Goal: Information Seeking & Learning: Learn about a topic

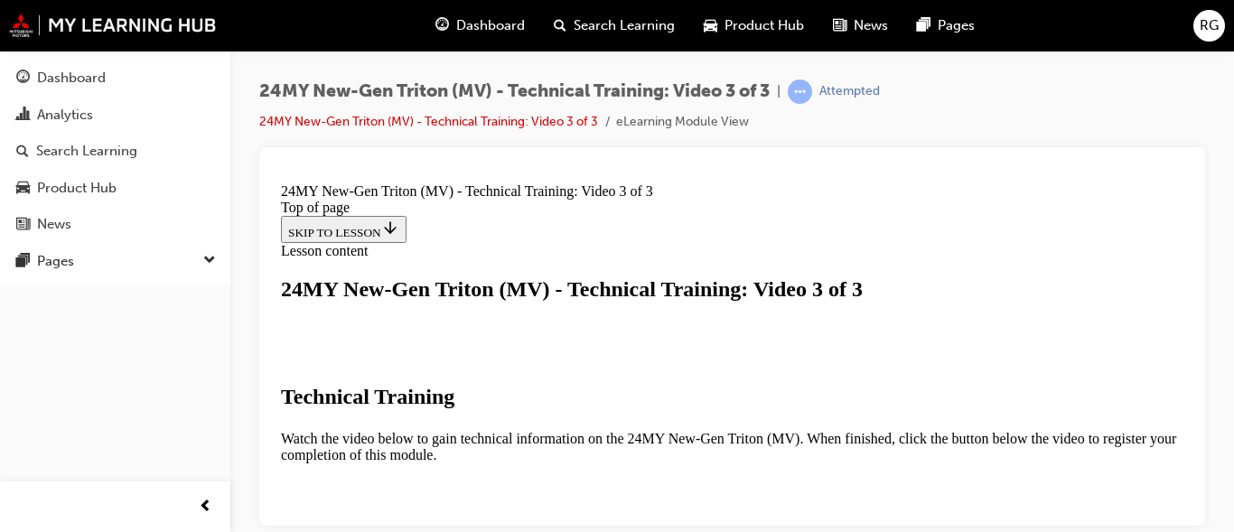
scroll to position [722, 0]
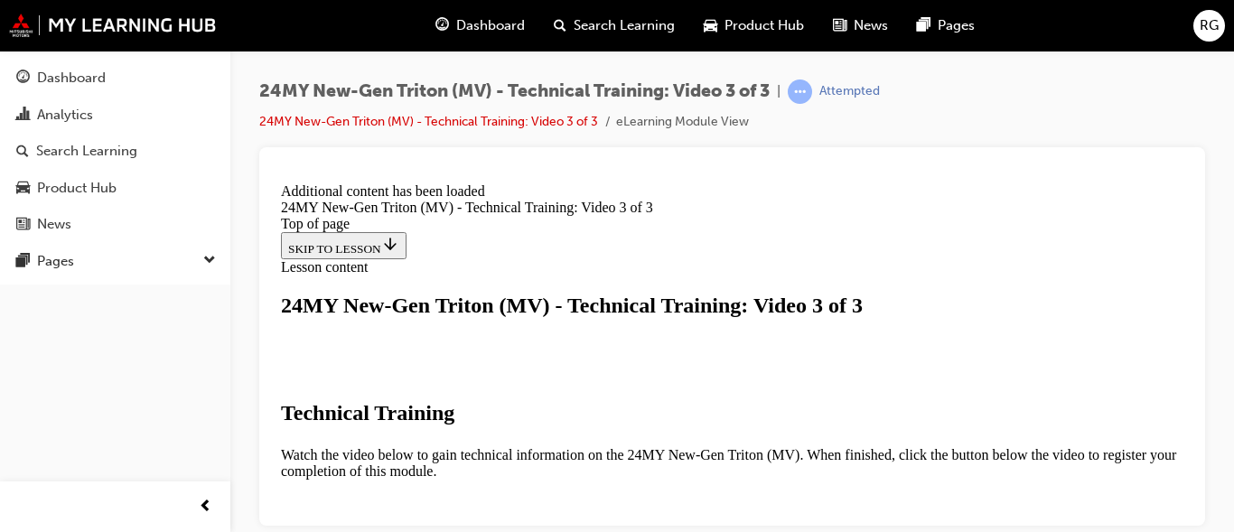
scroll to position [871, 0]
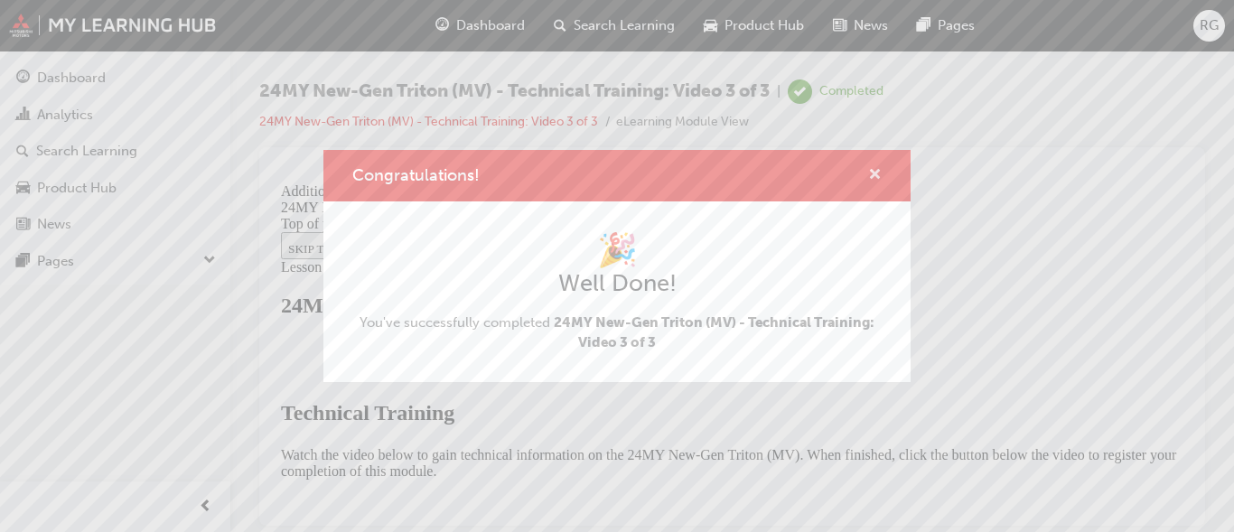
click at [875, 174] on span "cross-icon" at bounding box center [875, 176] width 14 height 16
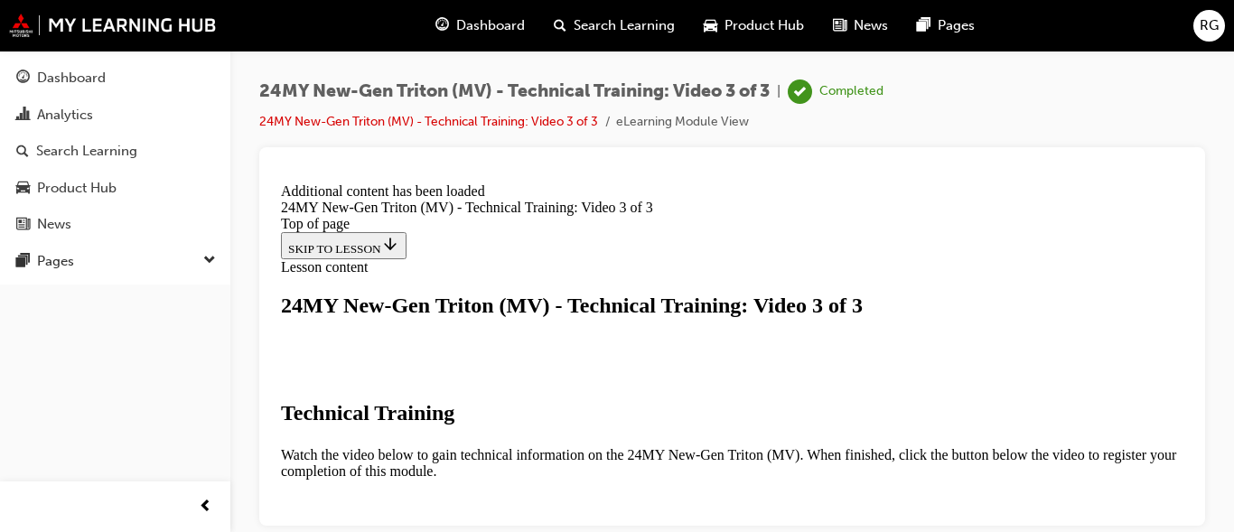
click at [460, 14] on div "Dashboard" at bounding box center [480, 25] width 118 height 37
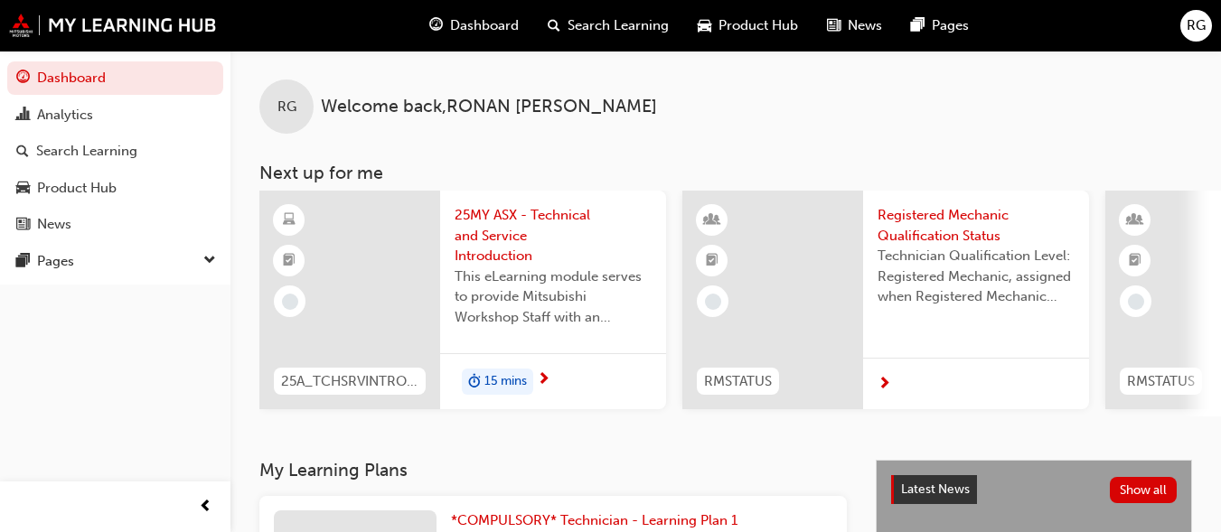
click at [531, 388] on div "15 mins" at bounding box center [497, 382] width 71 height 27
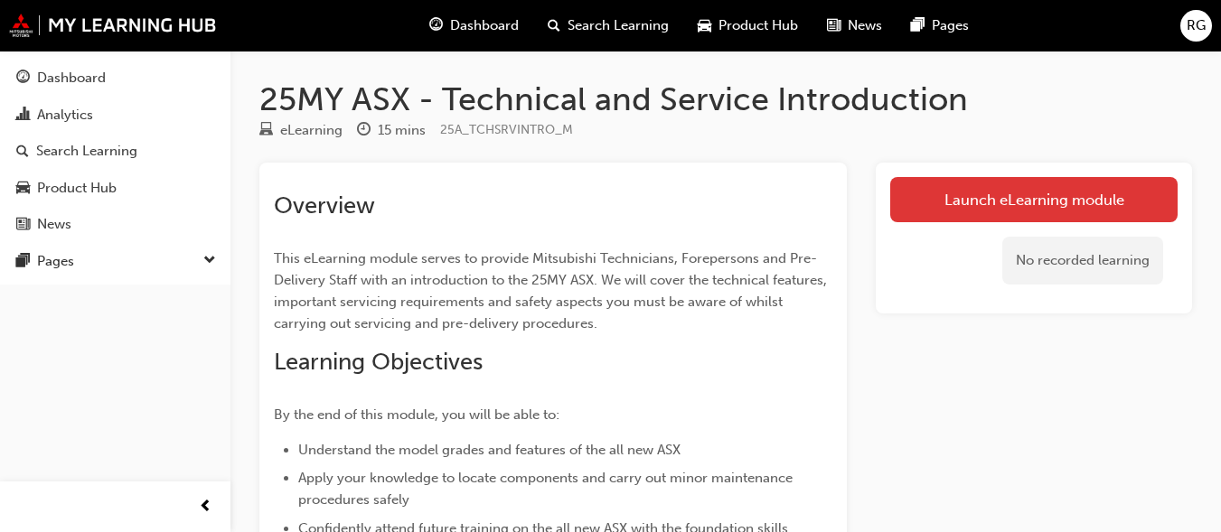
click at [1084, 209] on link "Launch eLearning module" at bounding box center [1033, 199] width 287 height 45
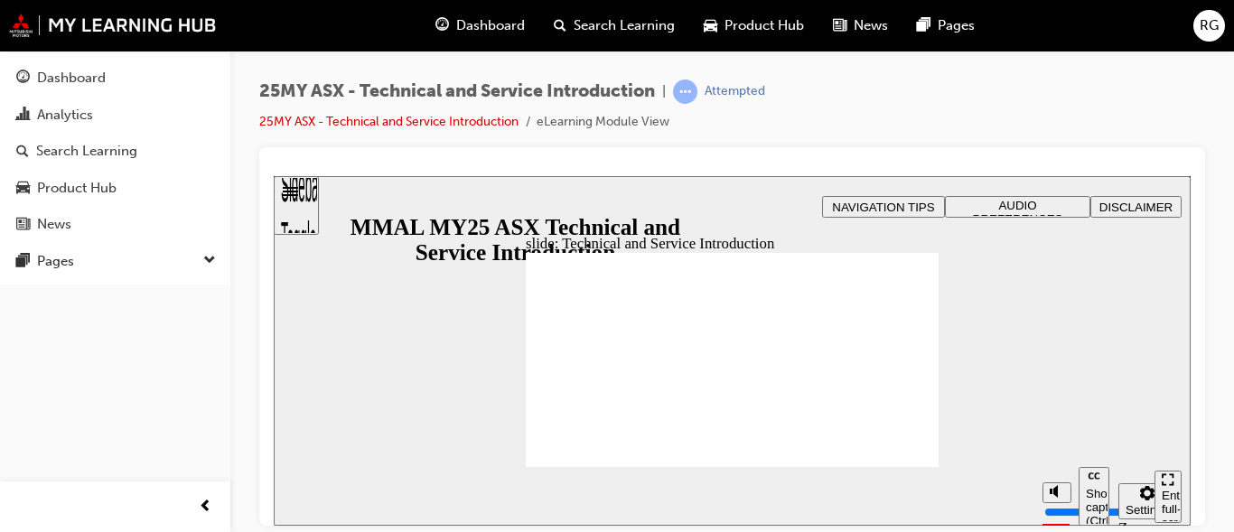
click at [1016, 193] on div "slide: Technical and Service Introduction start-btn.png Technical and Service I…" at bounding box center [732, 350] width 917 height 350
click at [1016, 201] on span "AUDIO PREFERENCES" at bounding box center [1018, 211] width 90 height 27
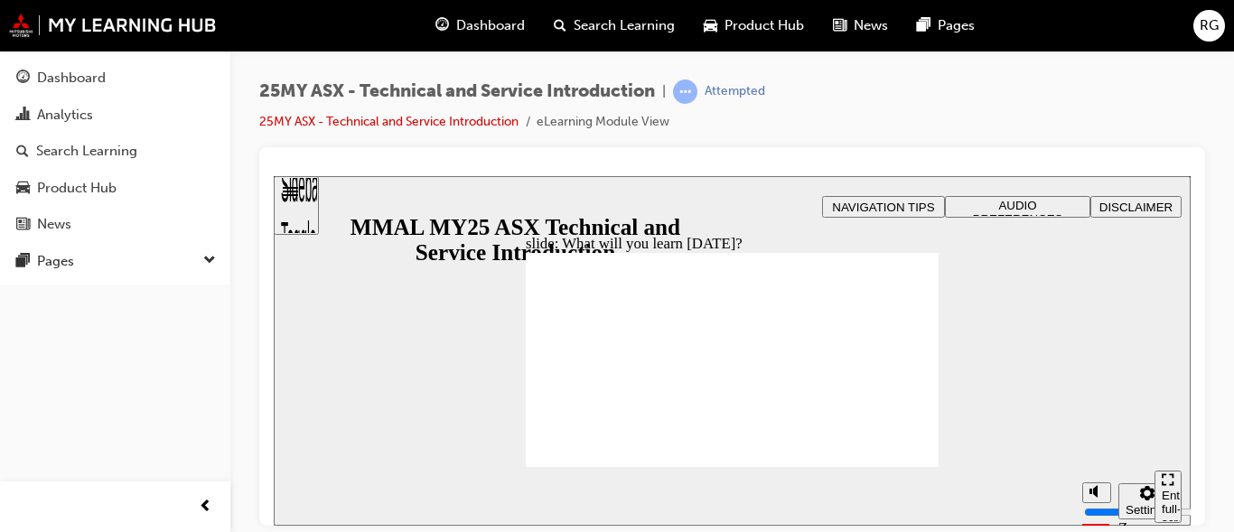
click at [1049, 216] on button "AUDIO PREFERENCES" at bounding box center [1017, 206] width 145 height 22
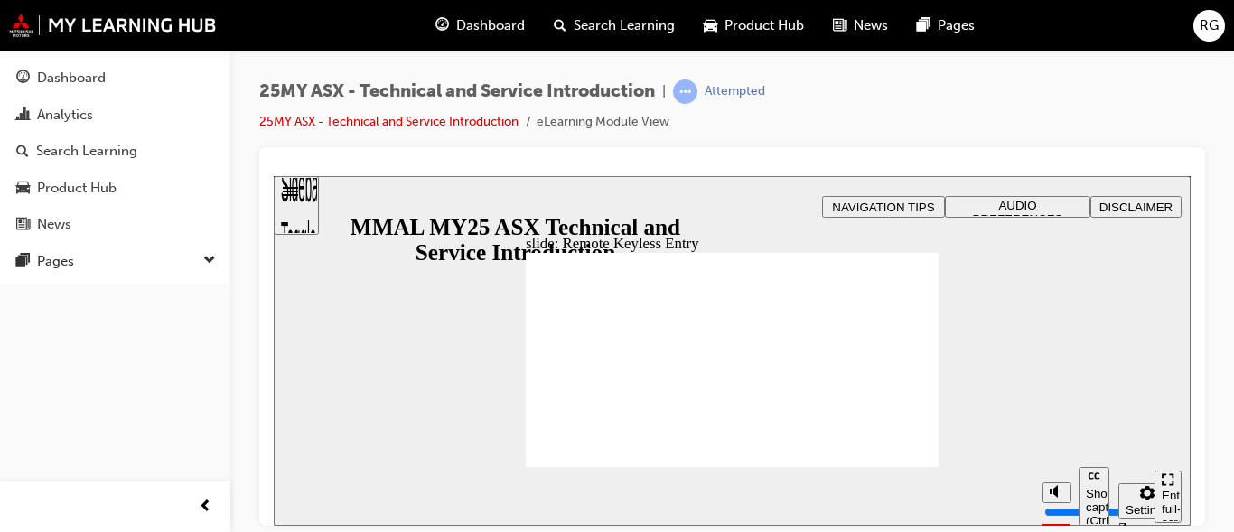
type input "21"
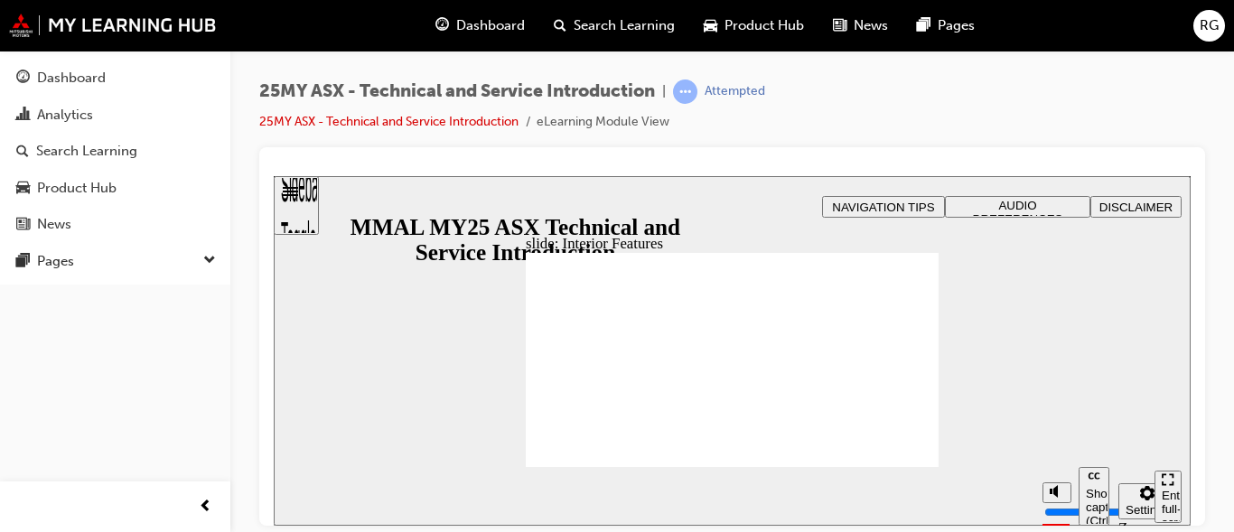
type input "17"
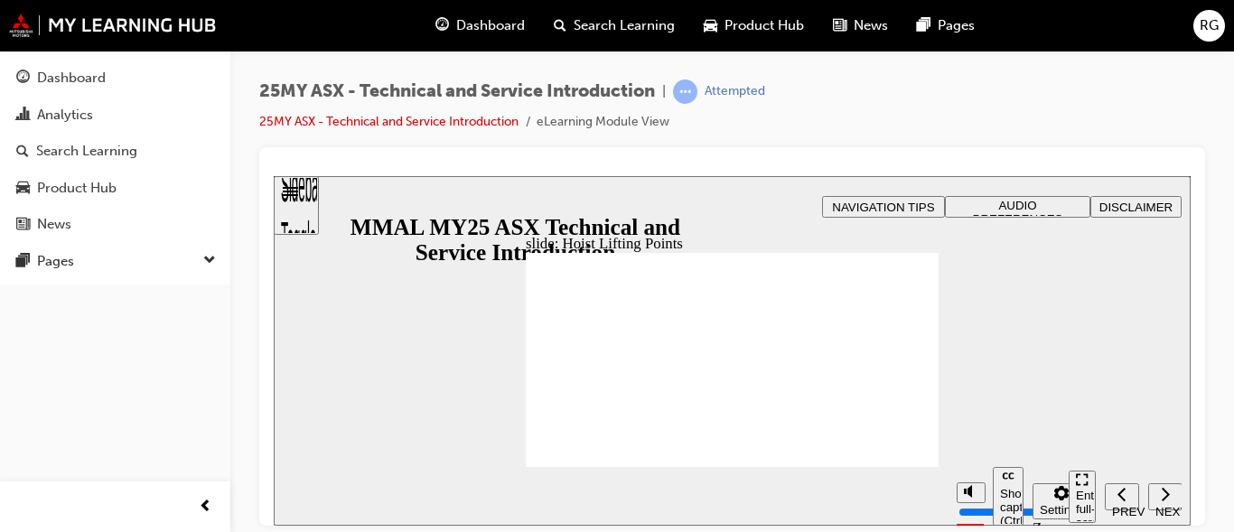
drag, startPoint x: 888, startPoint y: 362, endPoint x: 921, endPoint y: 462, distance: 104.6
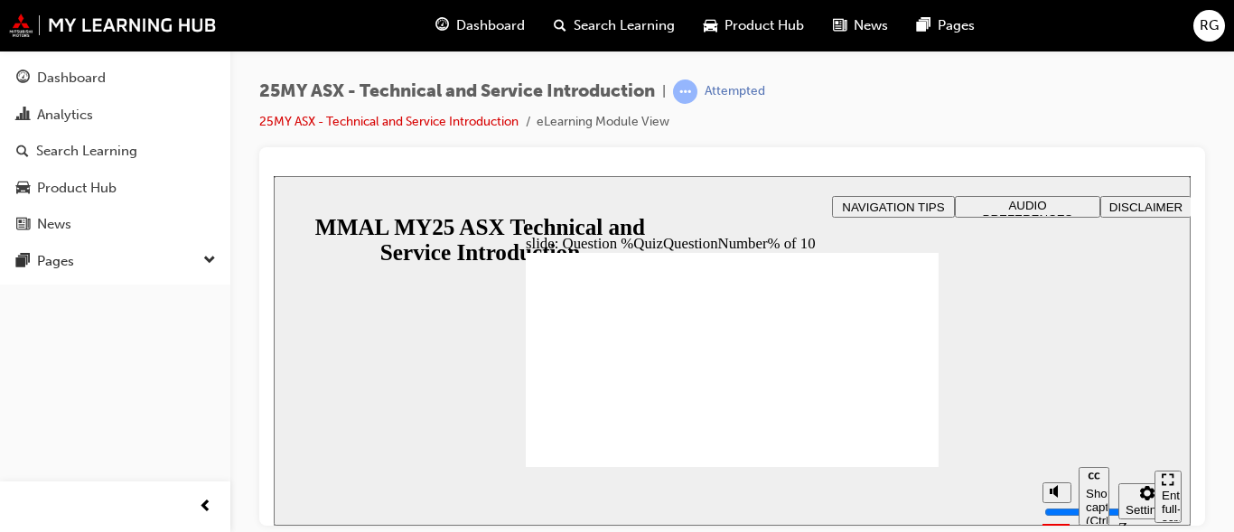
radio input "true"
radio input "false"
radio input "true"
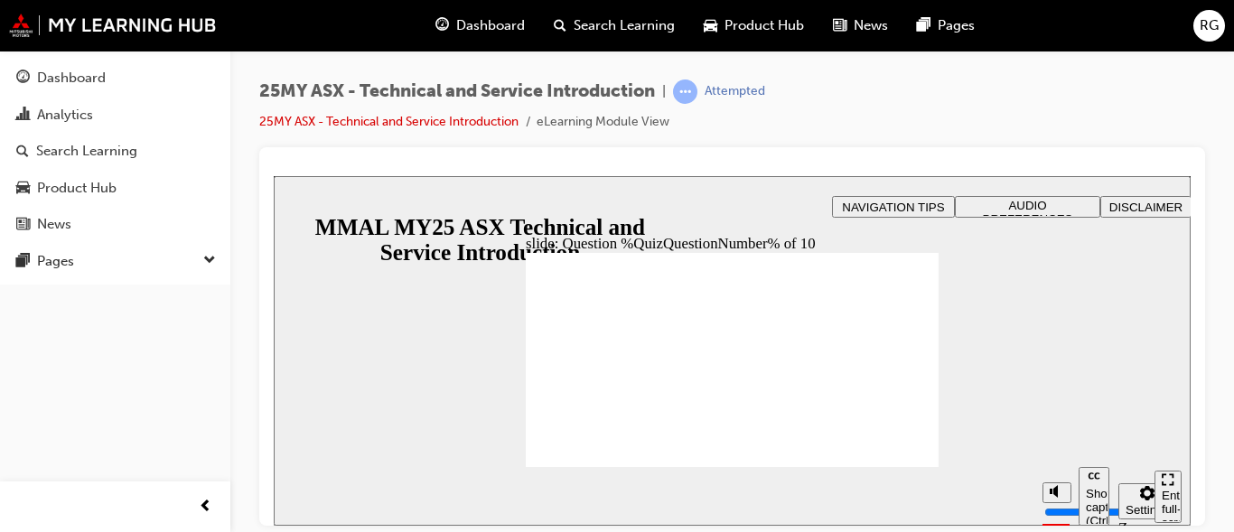
radio input "true"
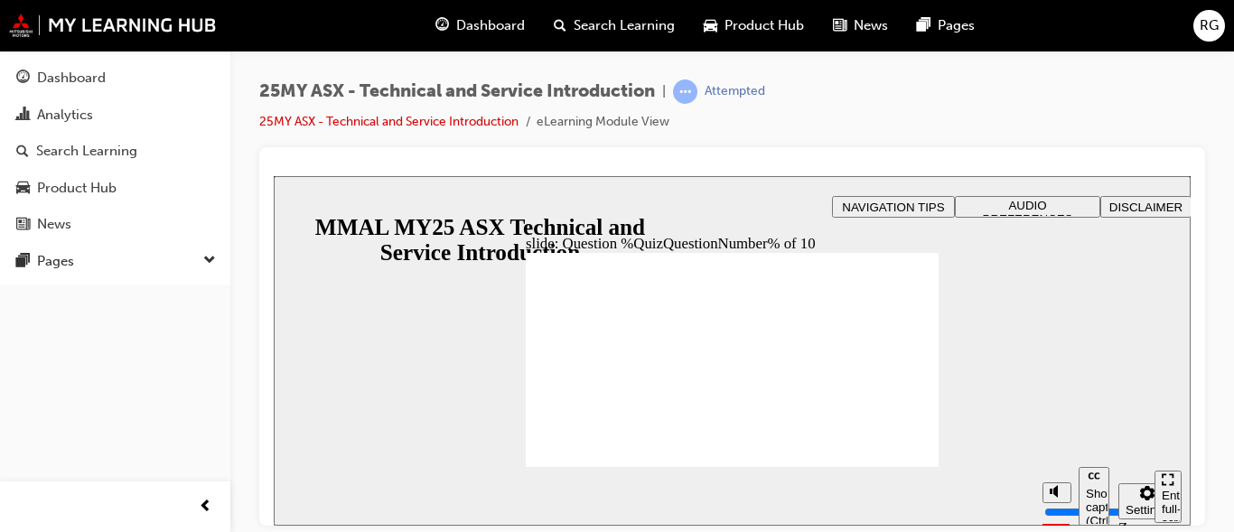
radio input "true"
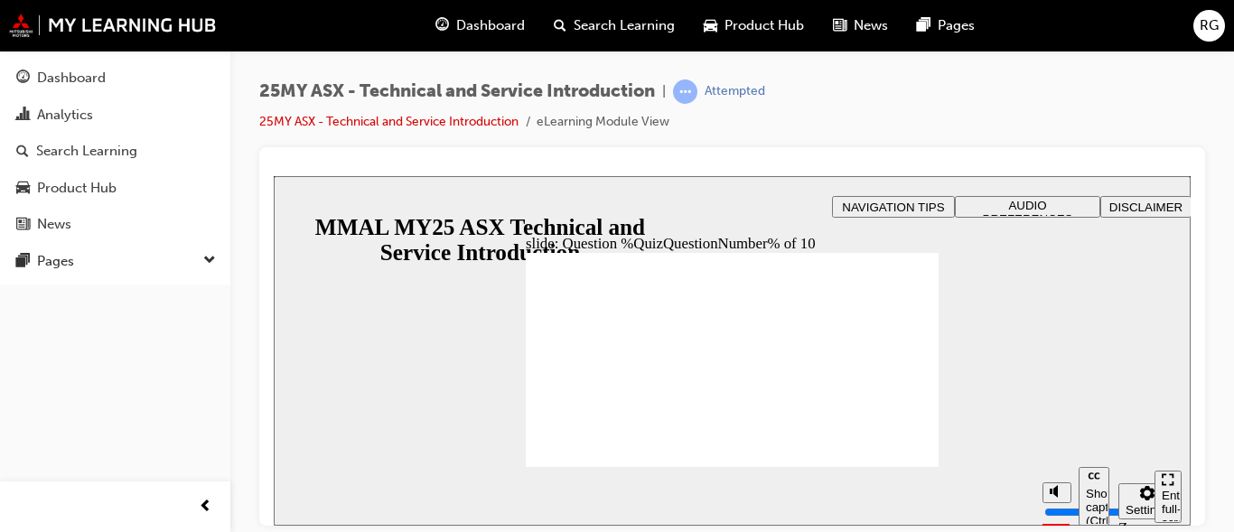
radio input "true"
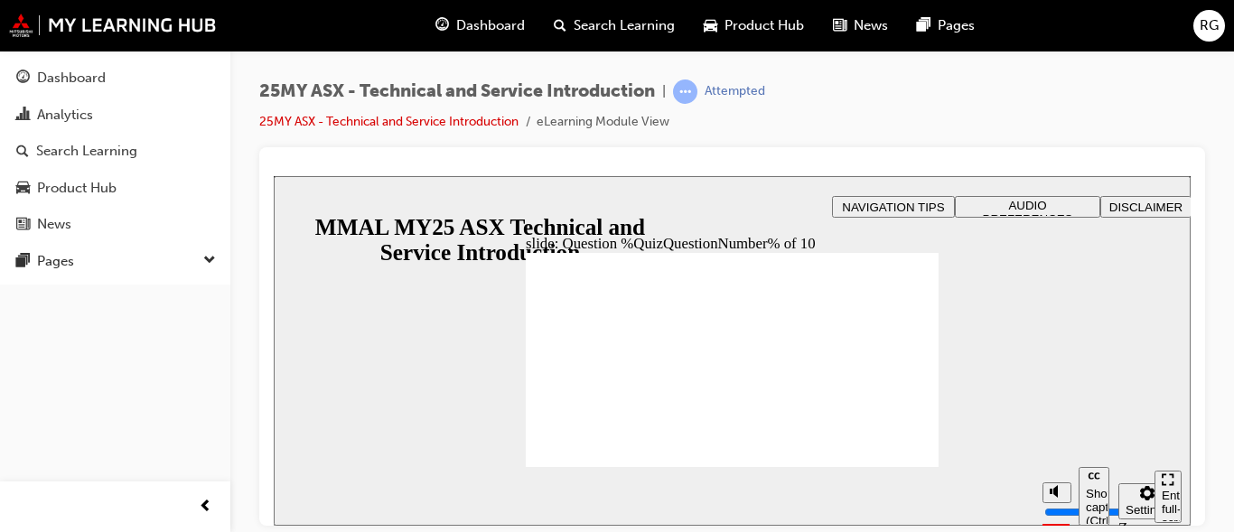
radio input "true"
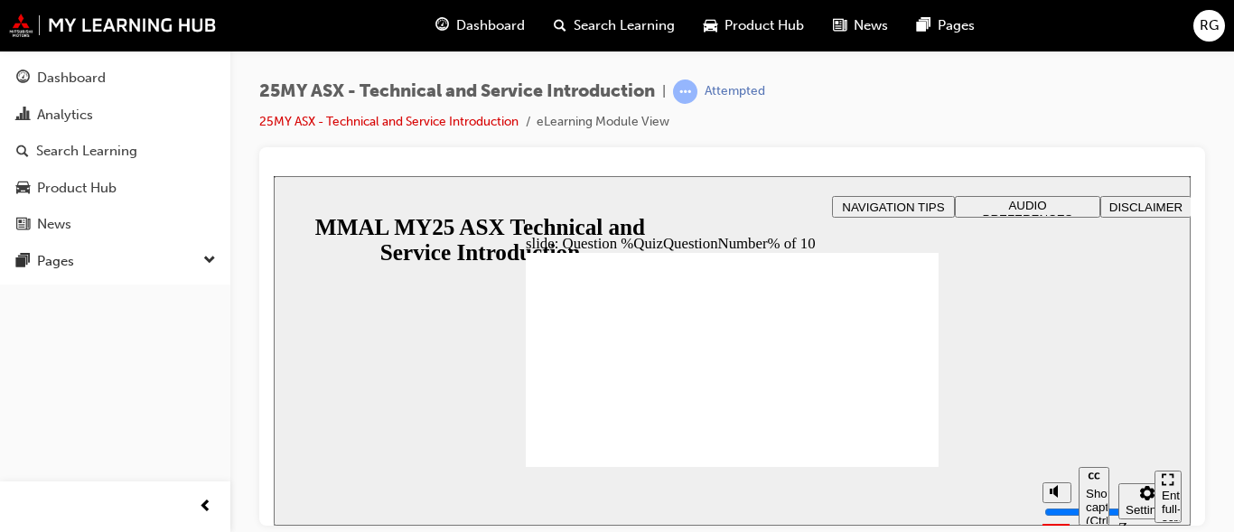
radio input "true"
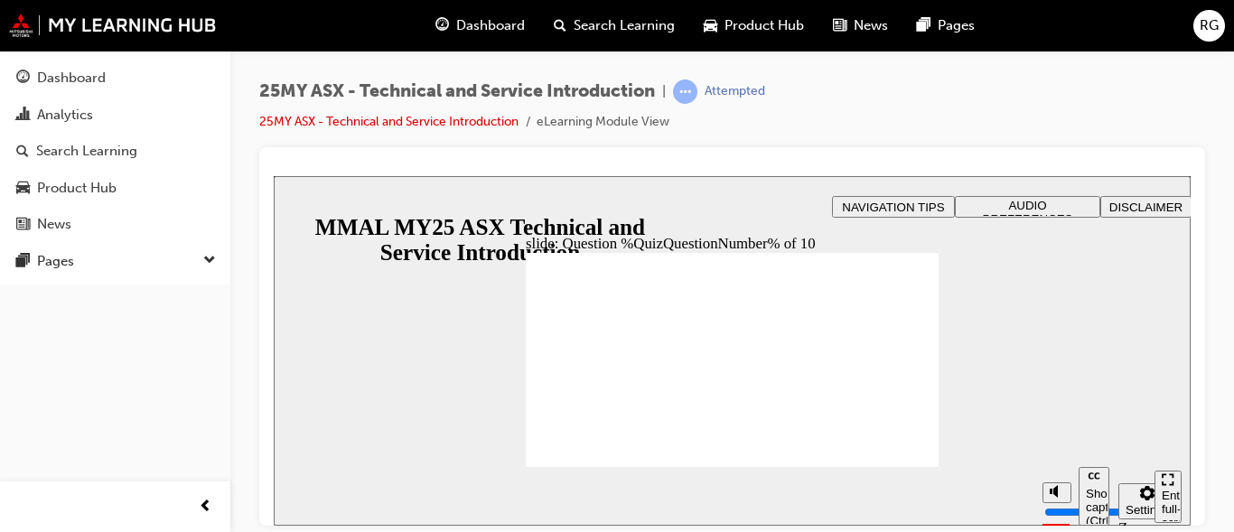
radio input "true"
drag, startPoint x: 706, startPoint y: 421, endPoint x: 901, endPoint y: 449, distance: 197.1
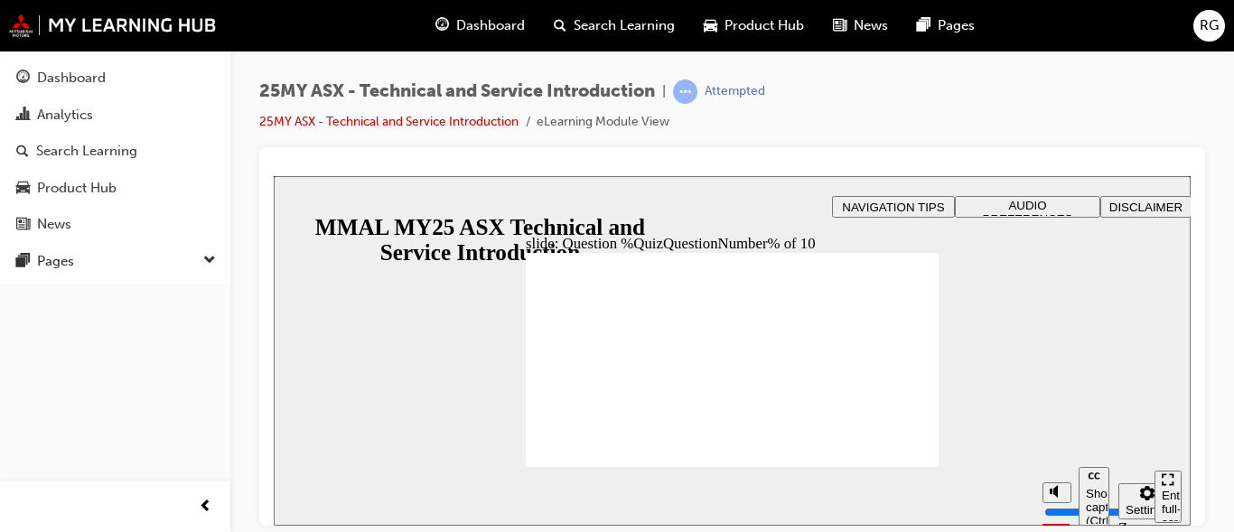
radio input "true"
drag, startPoint x: 725, startPoint y: 419, endPoint x: 774, endPoint y: 417, distance: 49.7
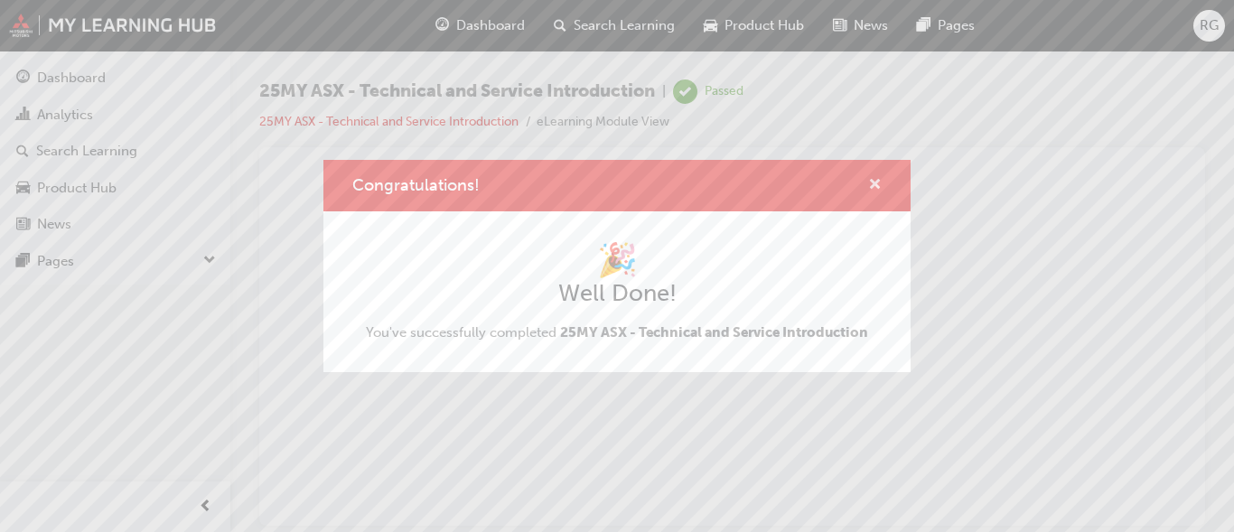
click at [871, 188] on span "cross-icon" at bounding box center [875, 186] width 14 height 16
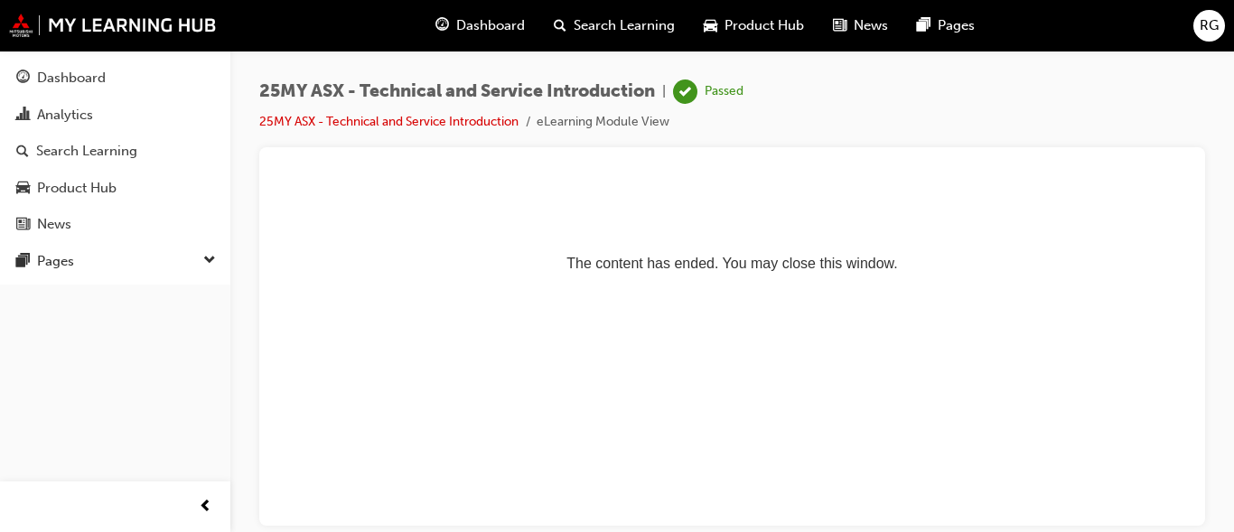
click at [454, 33] on div "Dashboard" at bounding box center [480, 25] width 118 height 37
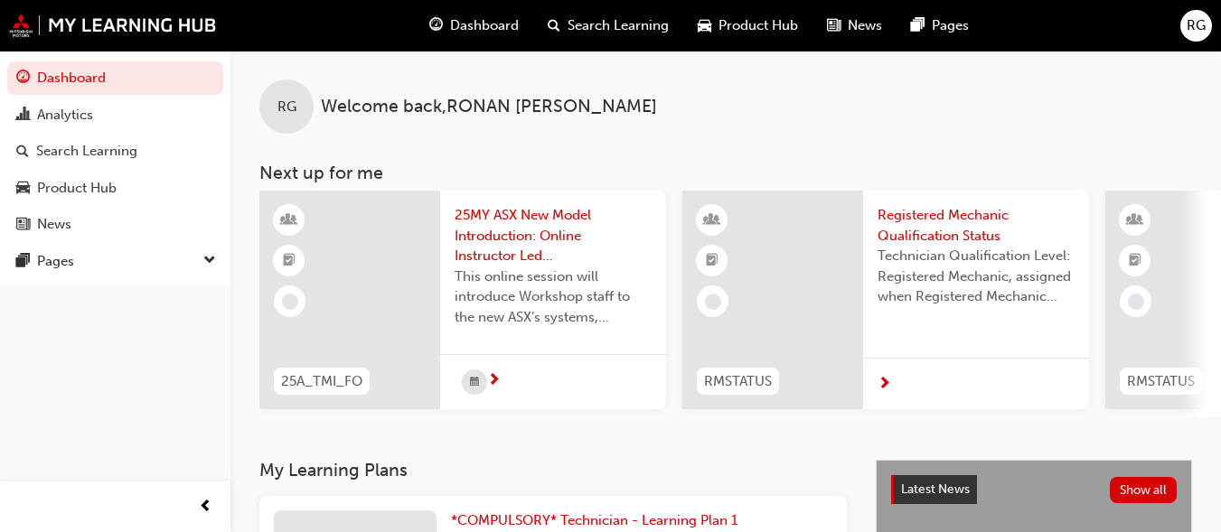
click at [502, 316] on span "This online session will introduce Workshop staff to the new ASX’s systems, sof…" at bounding box center [552, 297] width 197 height 61
click at [499, 384] on span "next-icon" at bounding box center [494, 381] width 14 height 16
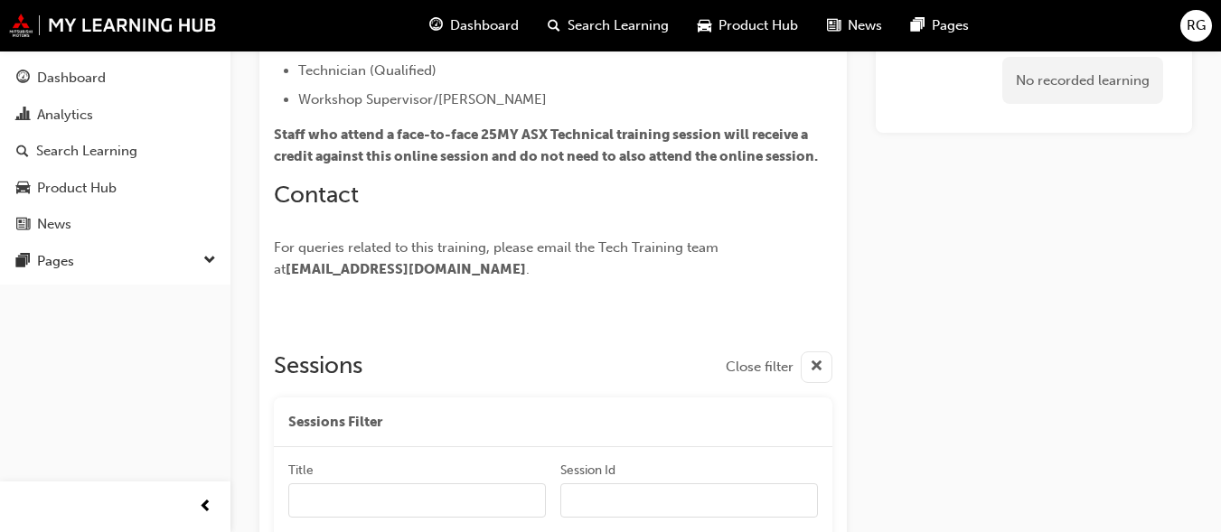
scroll to position [714, 0]
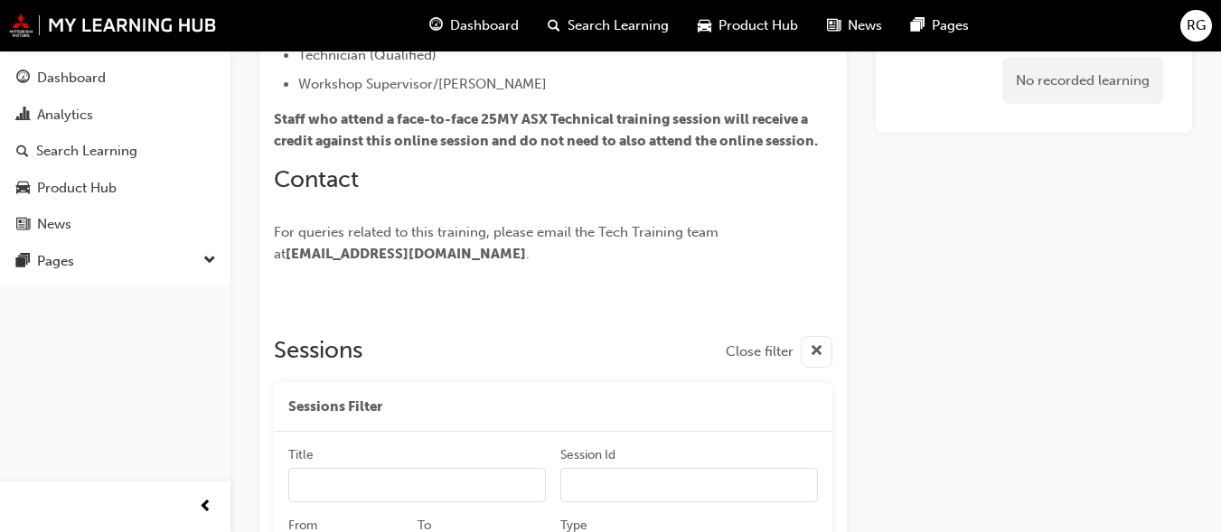
click at [439, 24] on span "guage-icon" at bounding box center [436, 25] width 14 height 23
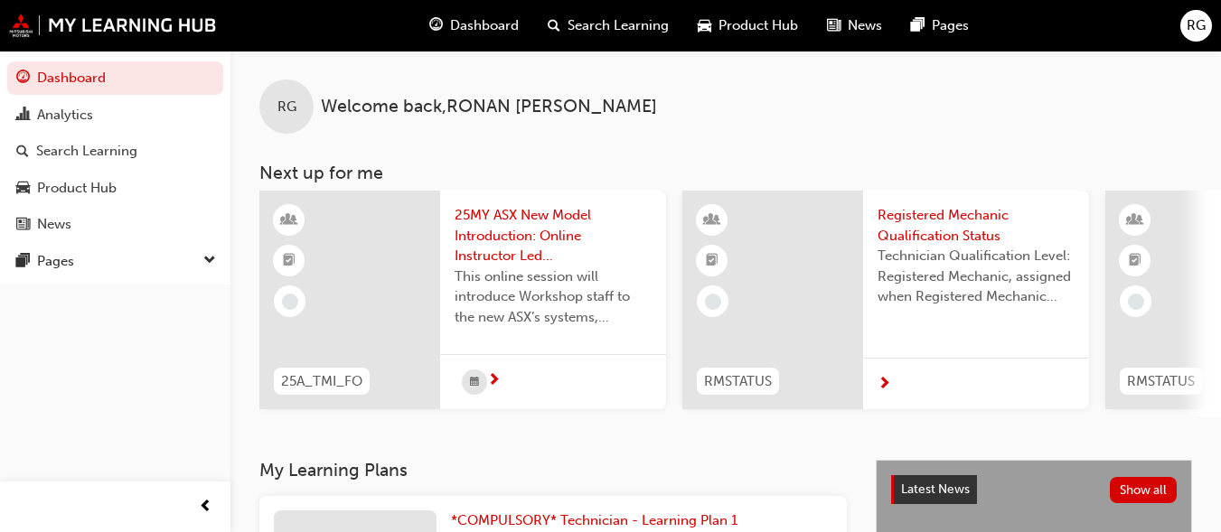
scroll to position [0, 841]
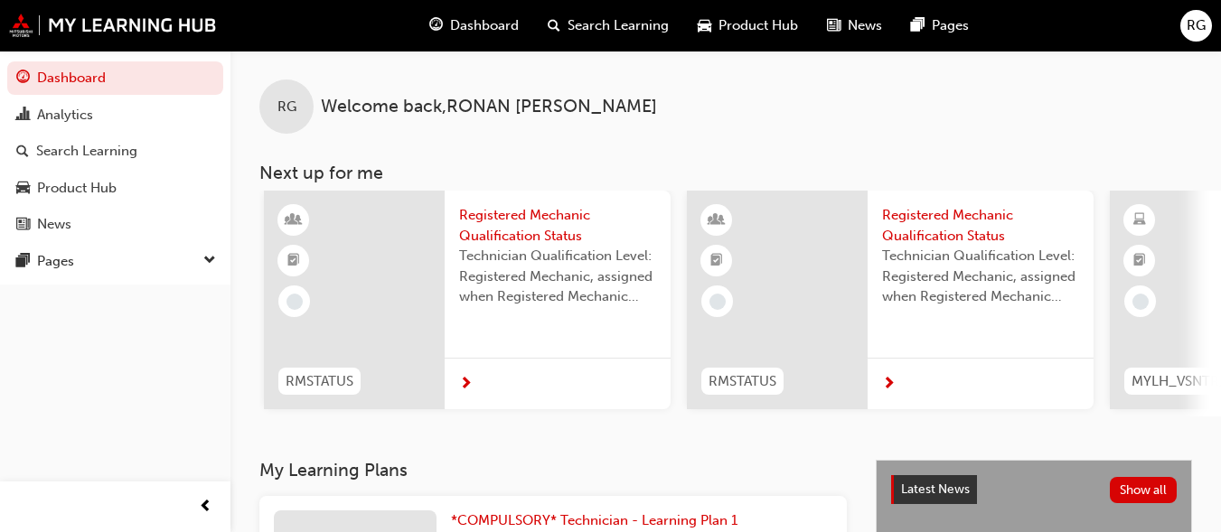
click at [466, 323] on div "Registered Mechanic Qualification Status Technician Qualification Level: Regist…" at bounding box center [558, 262] width 226 height 142
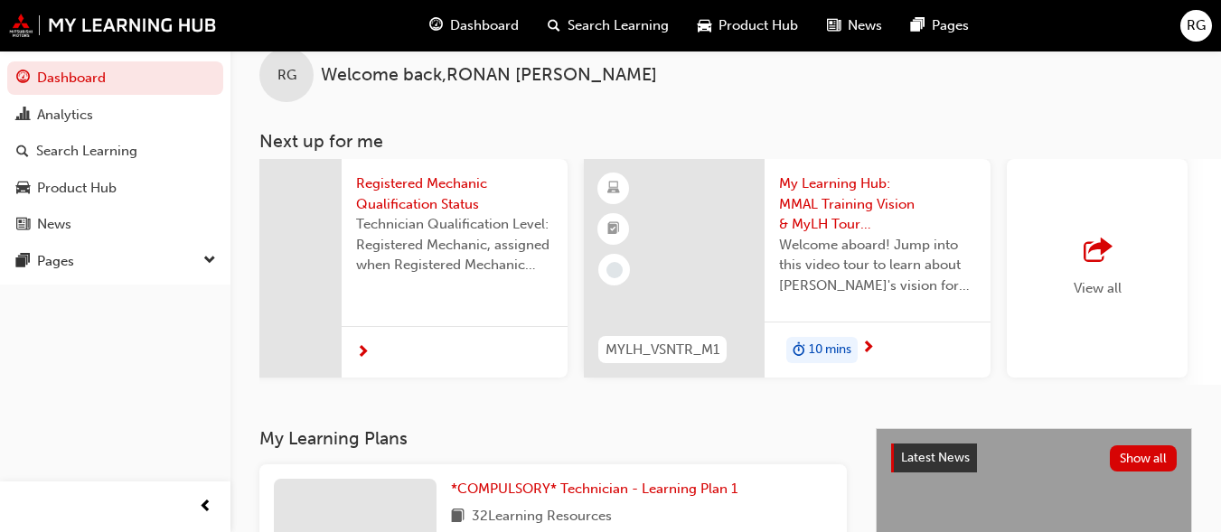
scroll to position [38, 0]
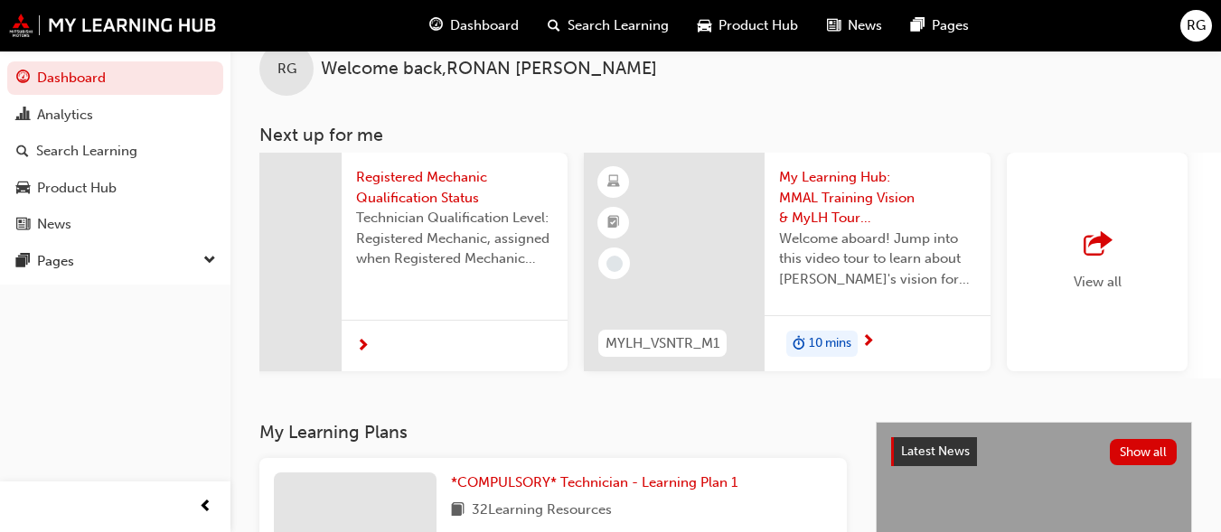
click at [897, 231] on span "Welcome aboard! Jump into this video tour to learn about [PERSON_NAME]'s vision…" at bounding box center [877, 259] width 197 height 61
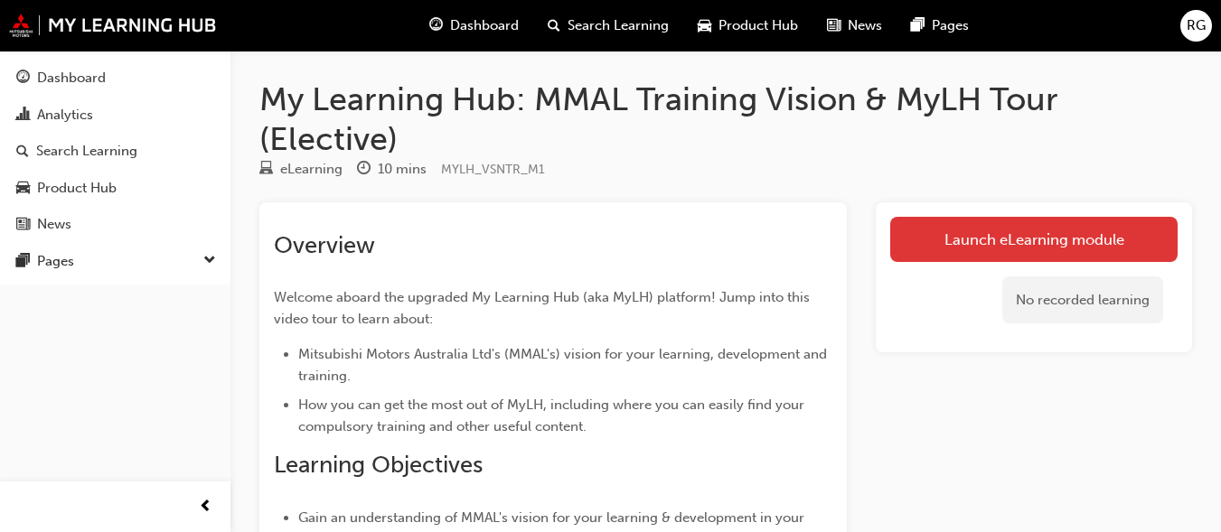
click at [993, 247] on link "Launch eLearning module" at bounding box center [1033, 239] width 287 height 45
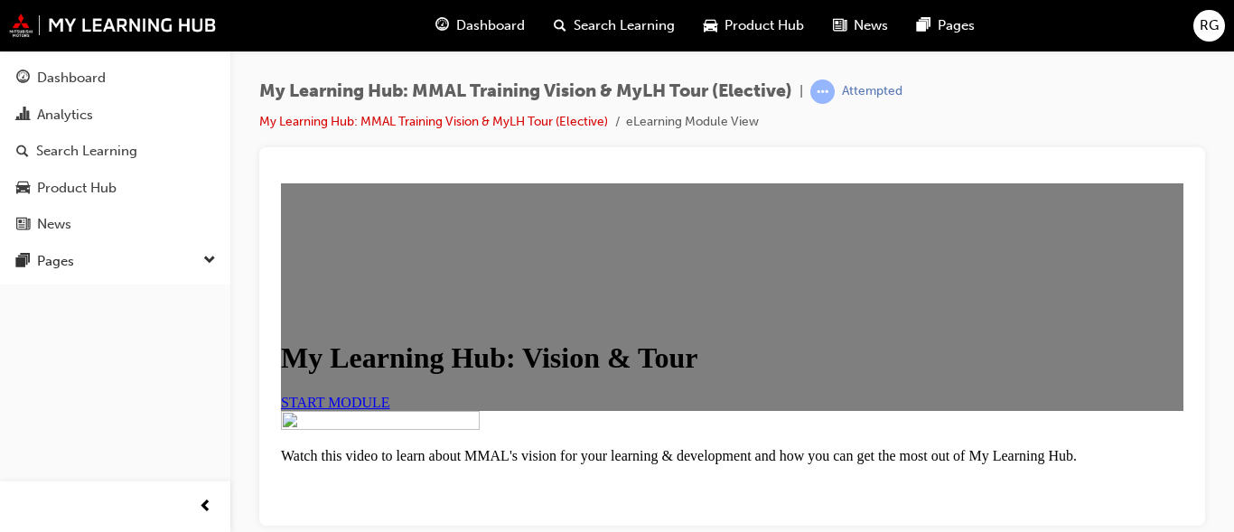
scroll to position [362, 0]
click at [390, 394] on link "START MODULE" at bounding box center [335, 401] width 109 height 15
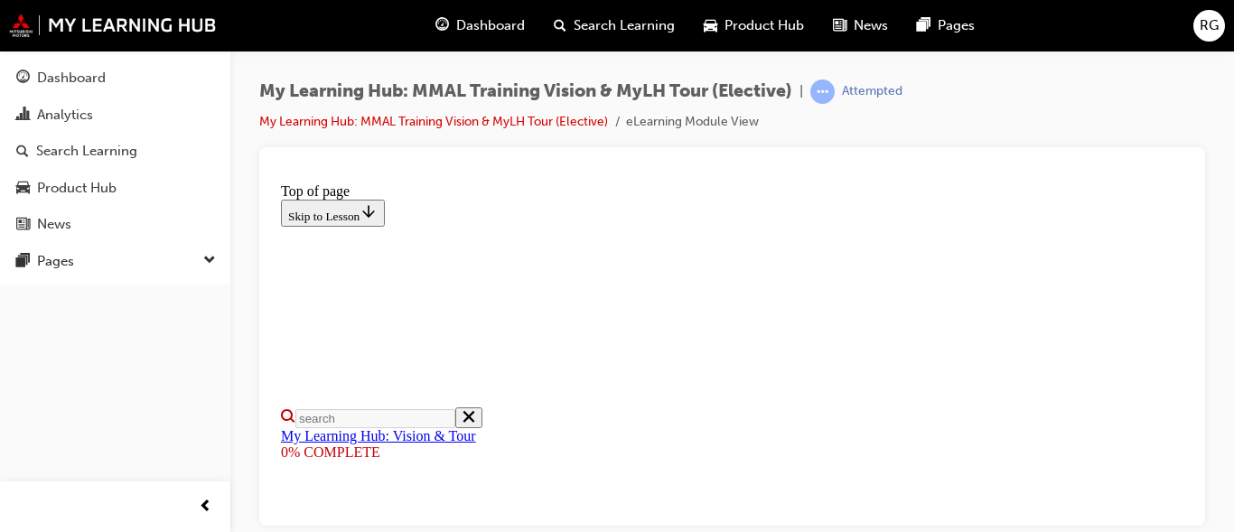
scroll to position [384, 0]
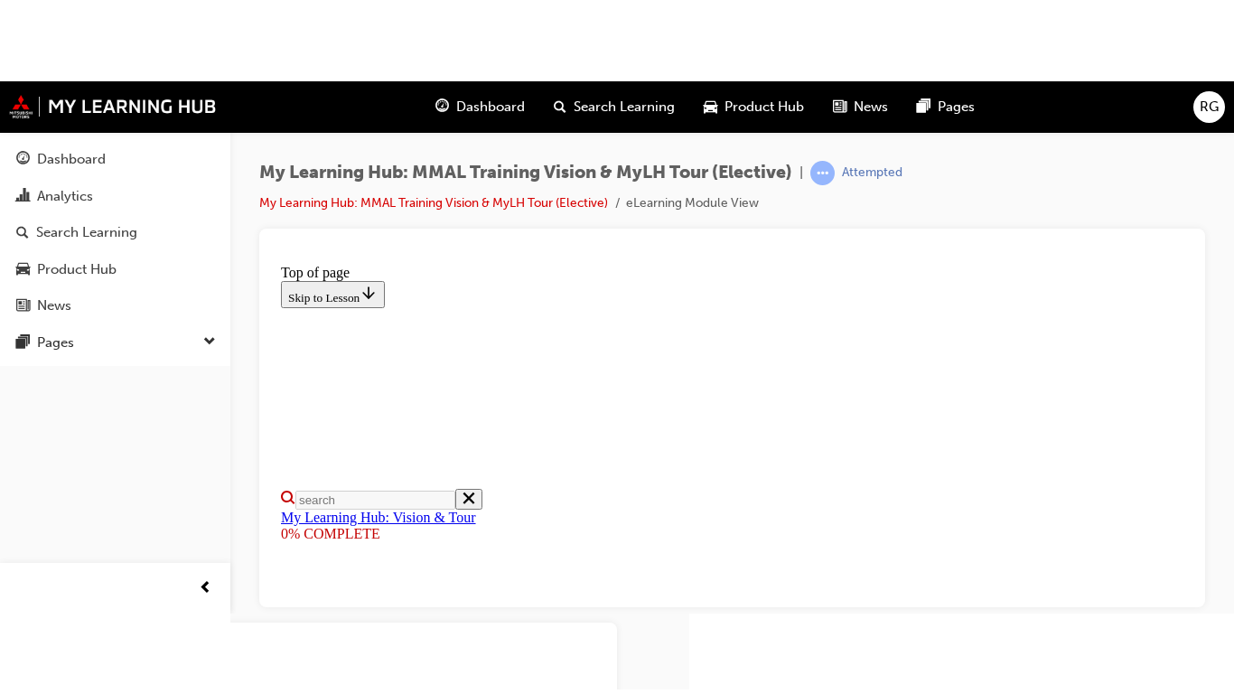
scroll to position [669, 0]
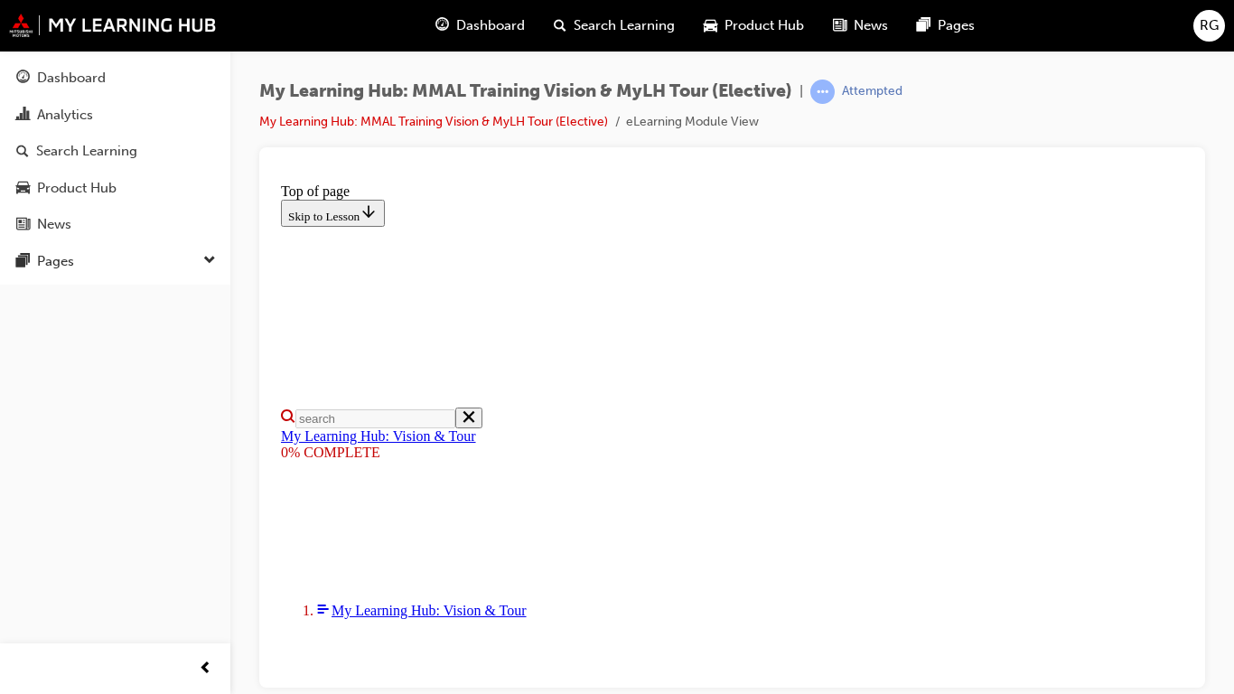
scroll to position [376, 0]
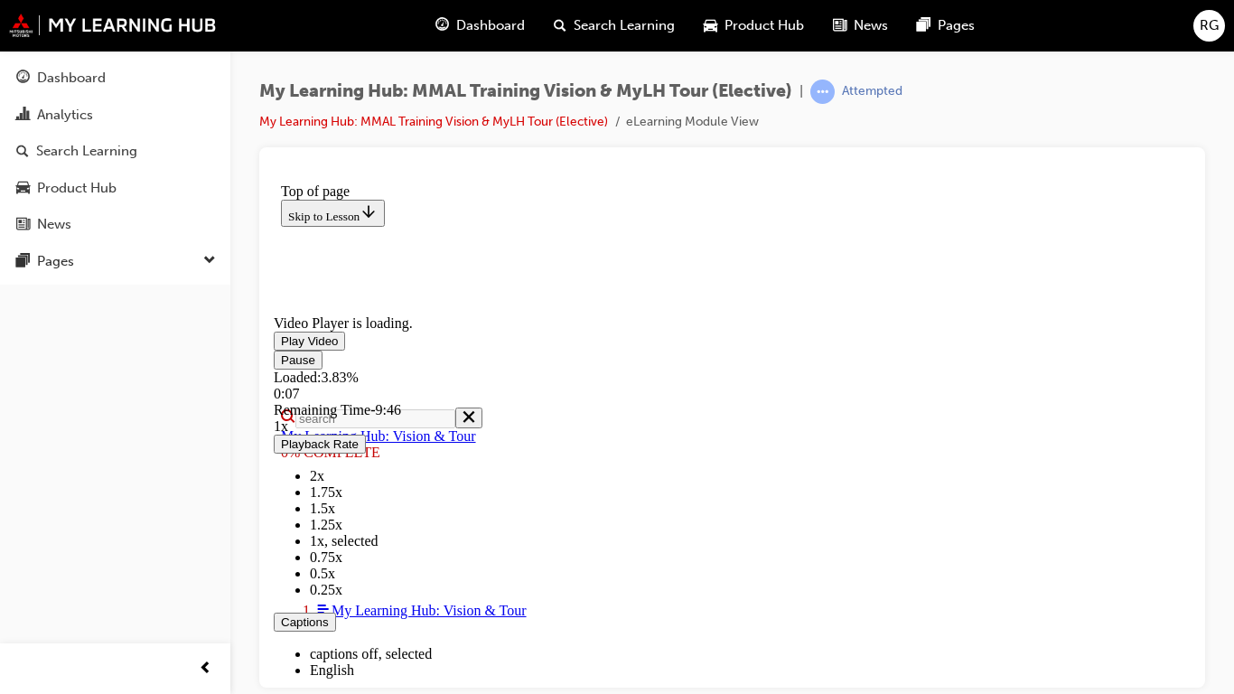
click at [324, 482] on span "2x" at bounding box center [317, 474] width 14 height 15
click at [342, 499] on span "1.75x" at bounding box center [326, 490] width 33 height 15
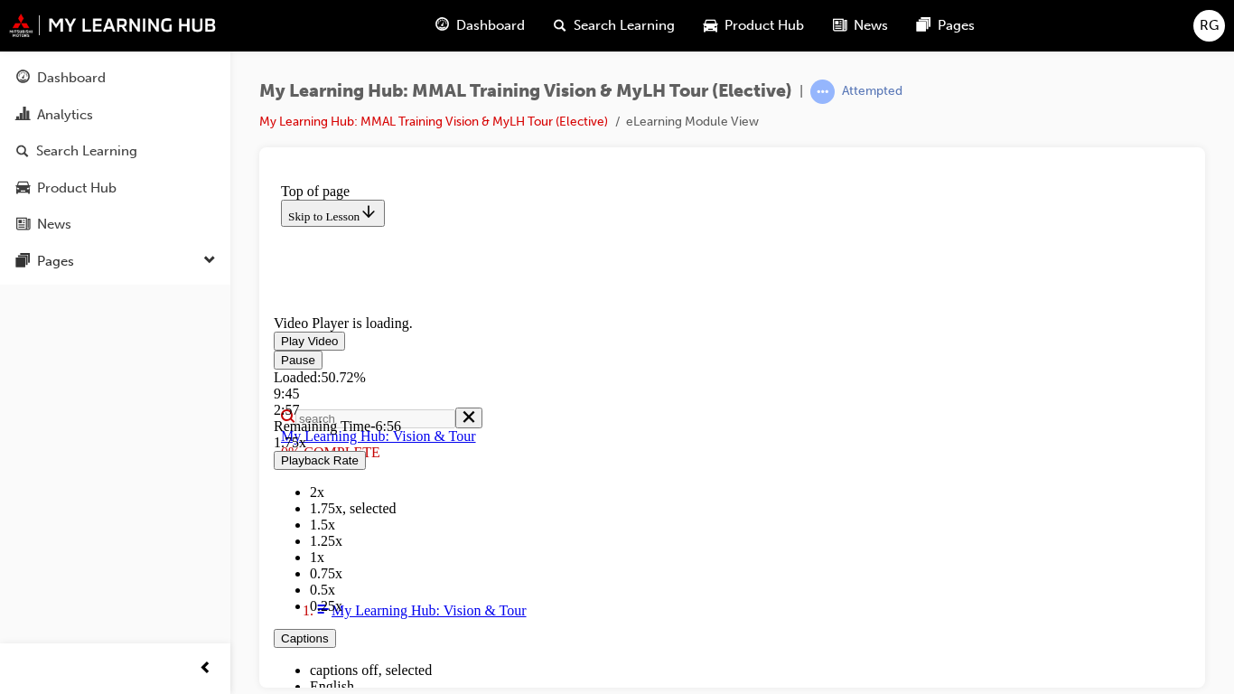
click at [1191, 531] on li "1x" at bounding box center [750, 556] width 881 height 16
click at [335, 531] on span "1.5x" at bounding box center [322, 523] width 25 height 15
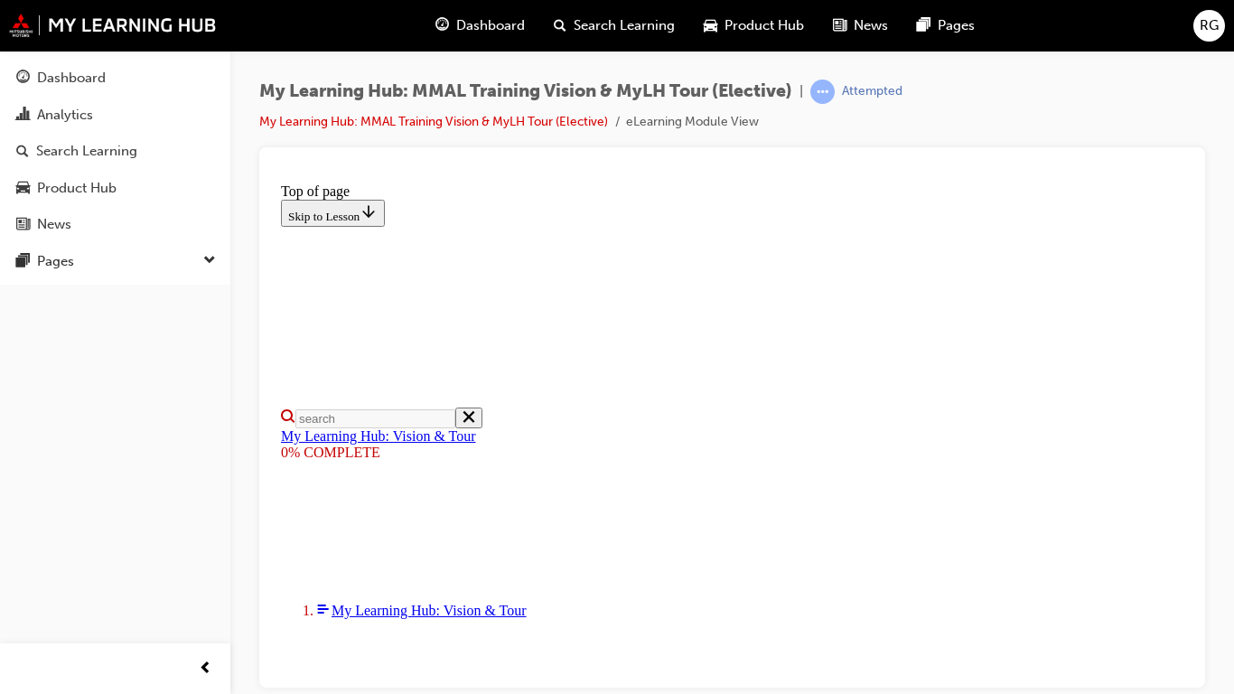
scroll to position [376, 0]
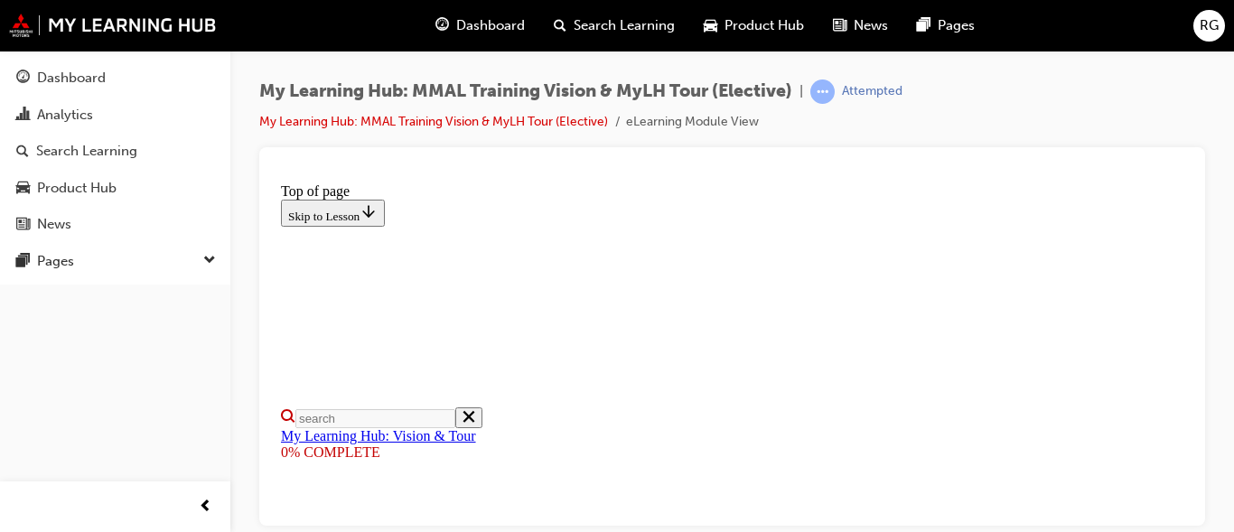
scroll to position [669, 0]
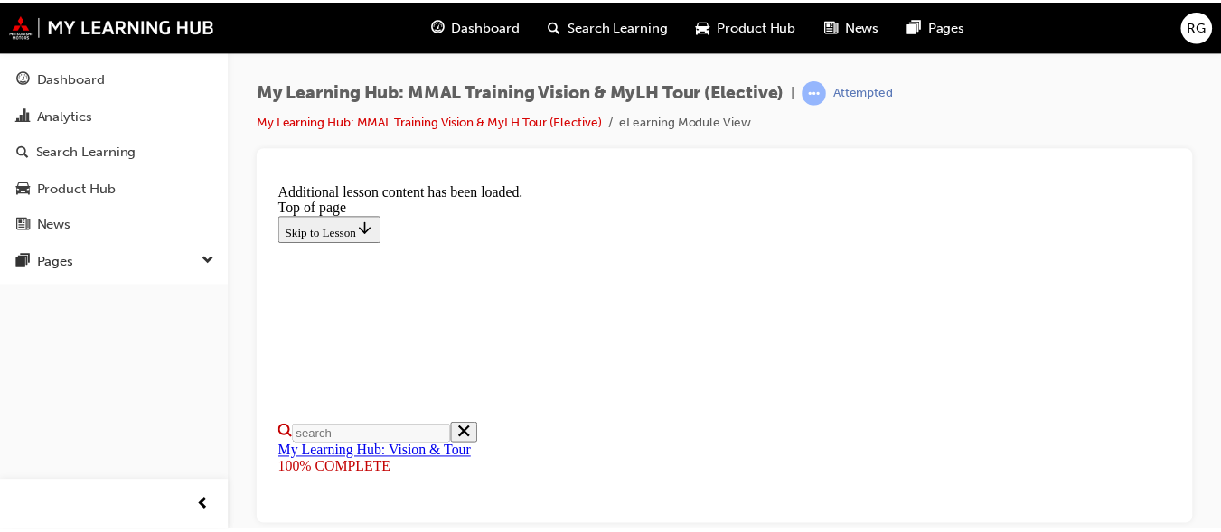
scroll to position [824, 0]
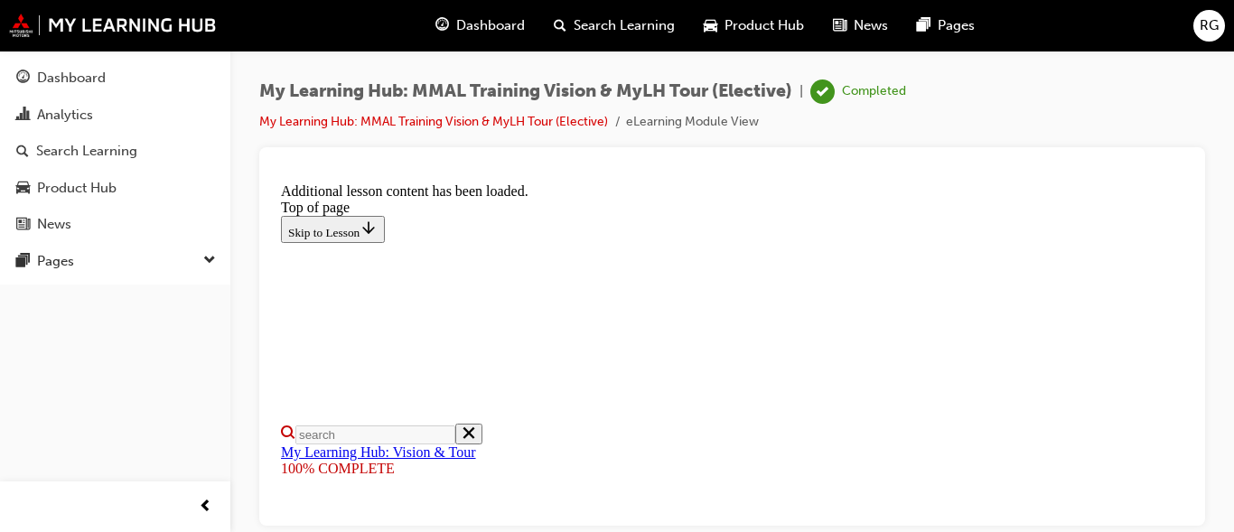
click at [474, 13] on div "Dashboard" at bounding box center [480, 25] width 118 height 37
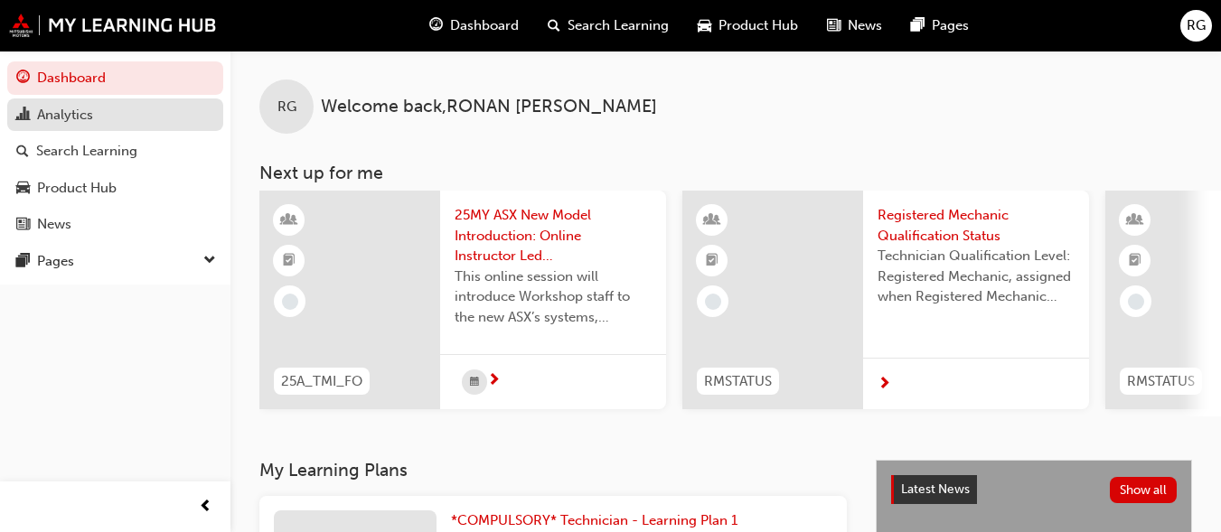
click at [152, 116] on div "Analytics" at bounding box center [115, 115] width 198 height 23
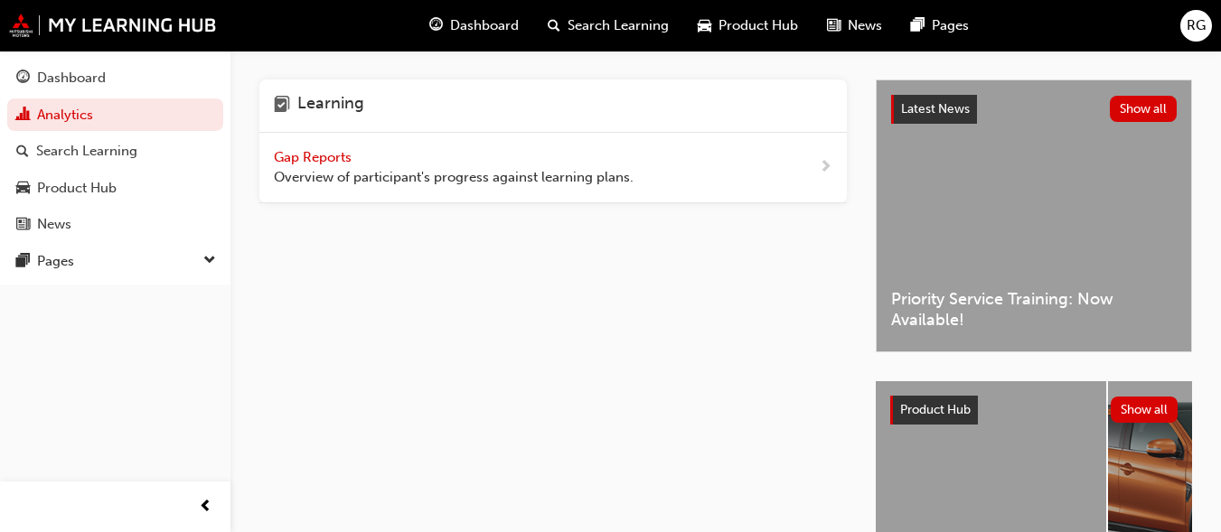
click at [307, 158] on span "Gap Reports" at bounding box center [314, 157] width 81 height 16
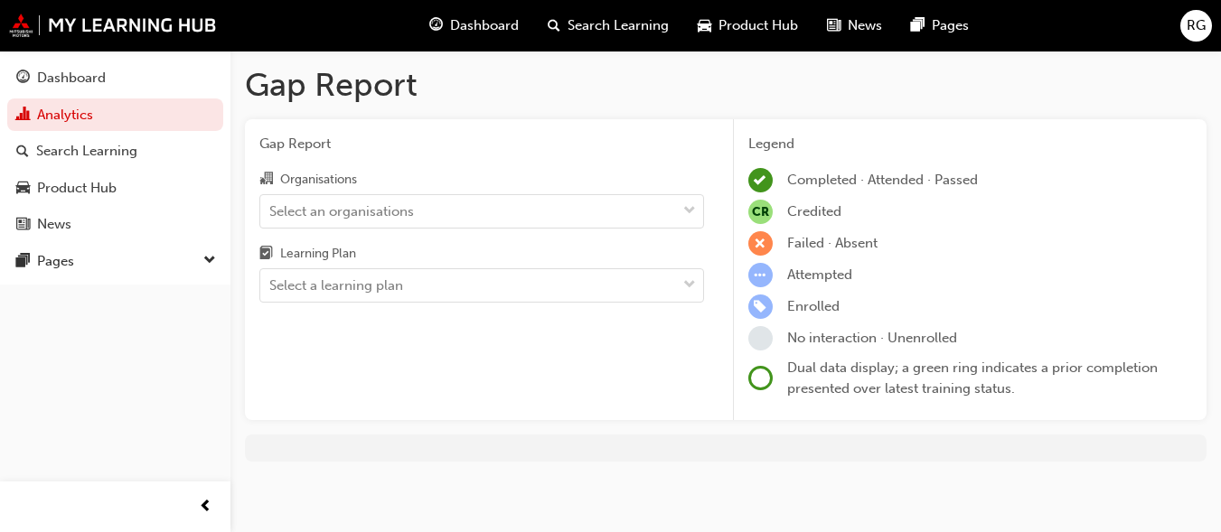
scroll to position [4, 0]
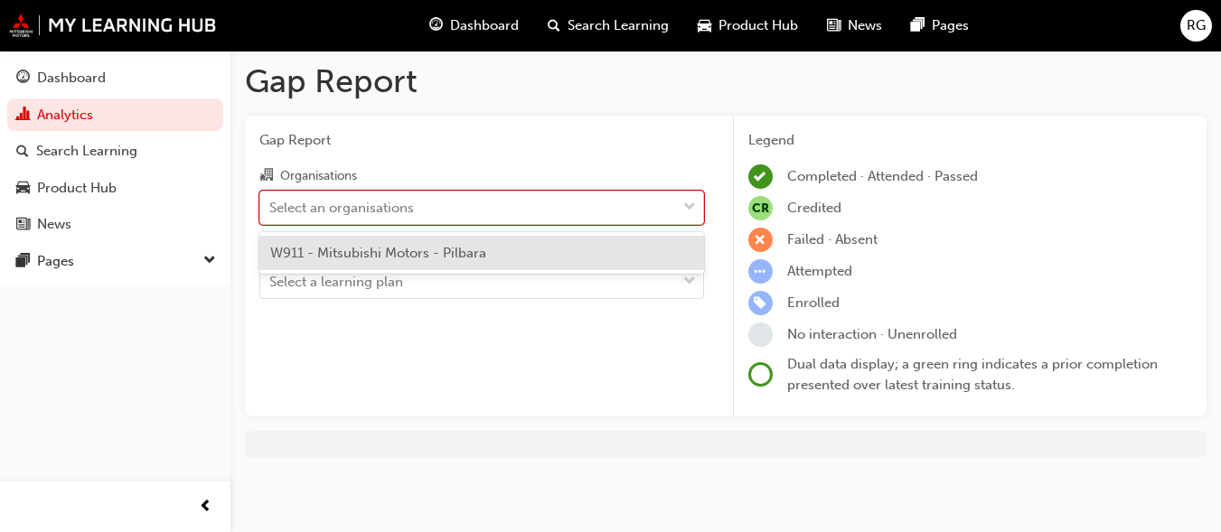
click at [614, 205] on div "Select an organisations" at bounding box center [468, 208] width 416 height 32
click at [271, 205] on input "Organisations option W911 - Mitsubishi Motors - Pilbara focused, 1 of 1. 1 resu…" at bounding box center [270, 206] width 2 height 15
click at [518, 257] on div "W911 - Mitsubishi Motors - Pilbara" at bounding box center [481, 253] width 445 height 35
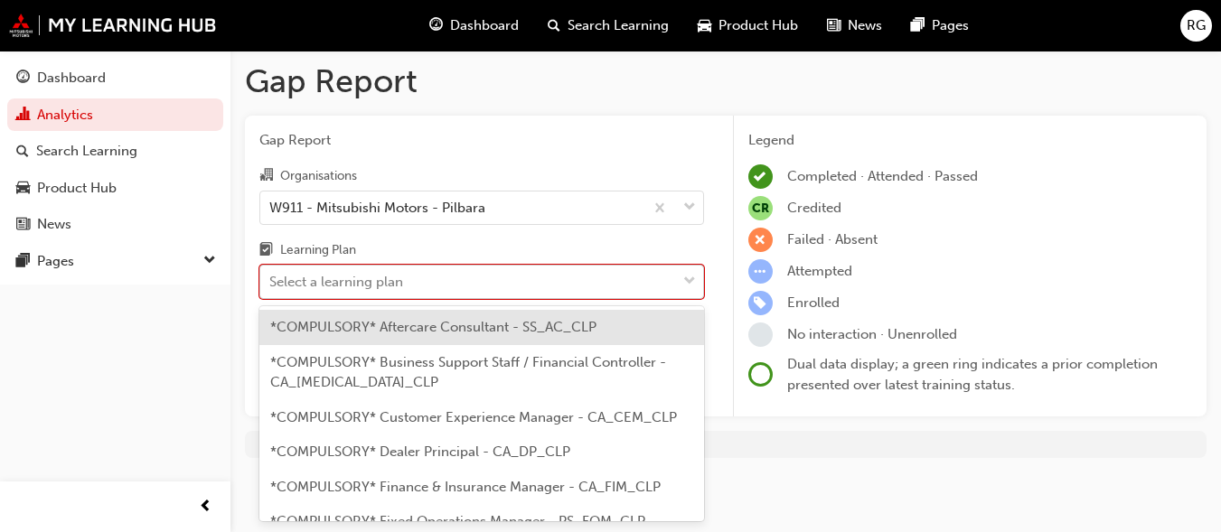
click at [511, 275] on div "Select a learning plan" at bounding box center [468, 283] width 416 height 32
click at [271, 275] on input "Learning Plan option *COMPULSORY* Aftercare Consultant - SS_AC_CLP focused, 1 o…" at bounding box center [270, 281] width 2 height 15
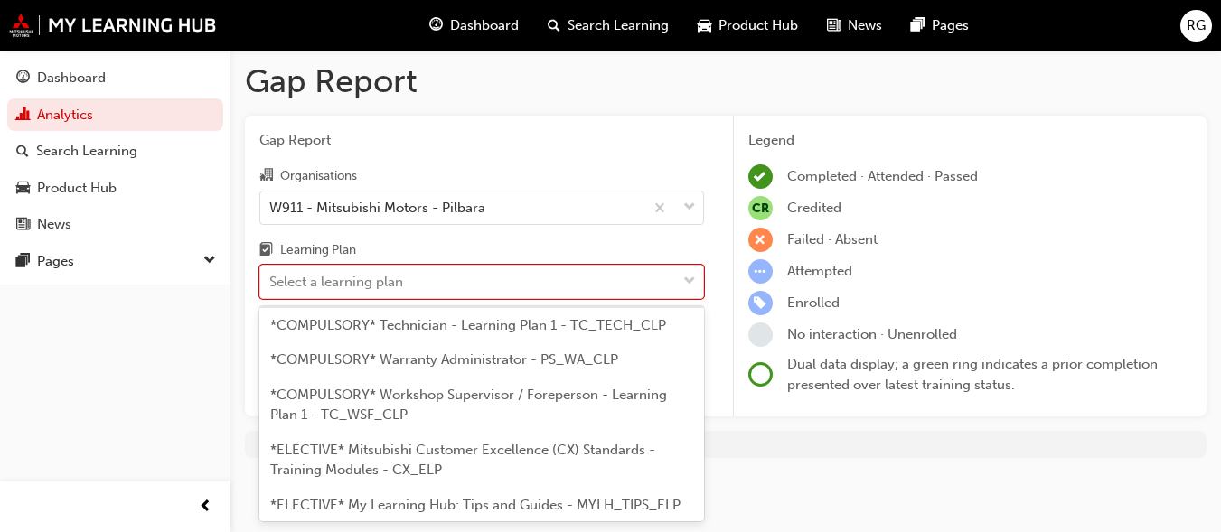
scroll to position [818, 0]
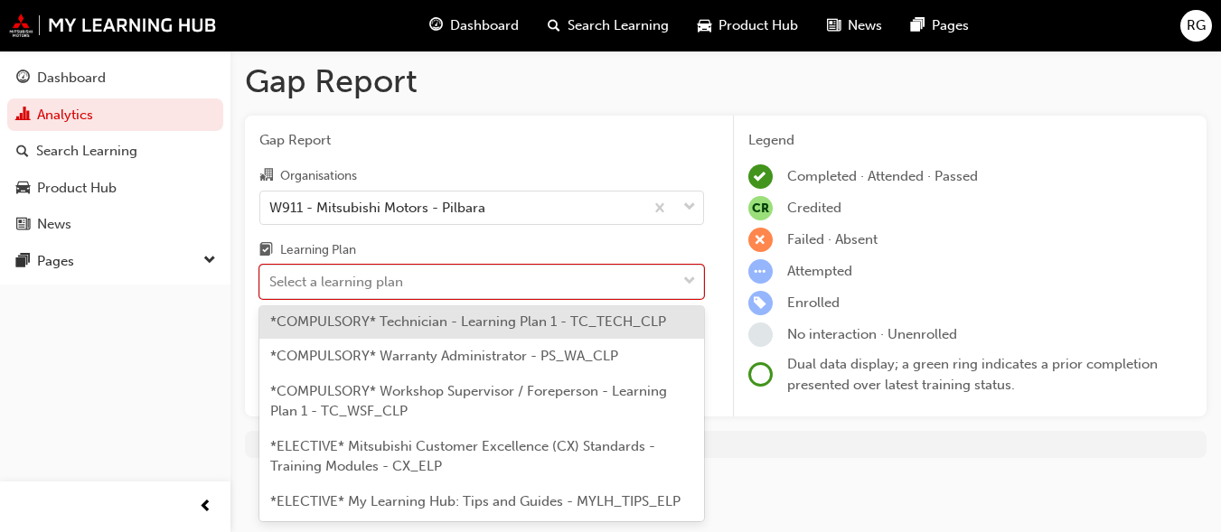
click at [452, 317] on span "*COMPULSORY* Technician - Learning Plan 1 - TC_TECH_CLP" at bounding box center [468, 322] width 396 height 16
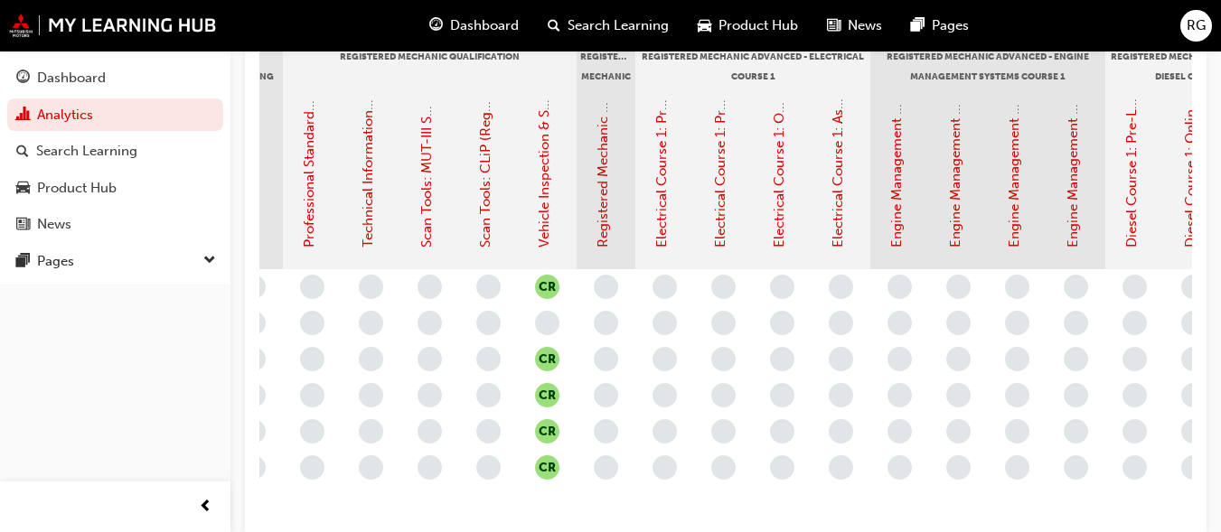
scroll to position [0, 976]
click at [739, 340] on div at bounding box center [722, 323] width 59 height 36
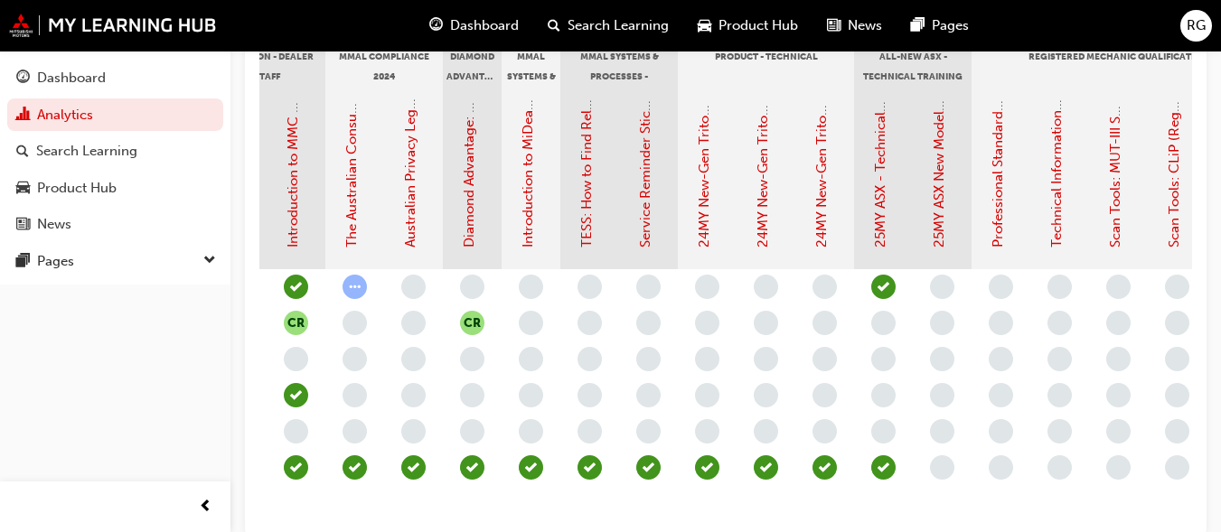
scroll to position [0, 287]
click at [938, 182] on link "25MY ASX New Model Introduction: Online Instructor Led Training" at bounding box center [938, 41] width 16 height 413
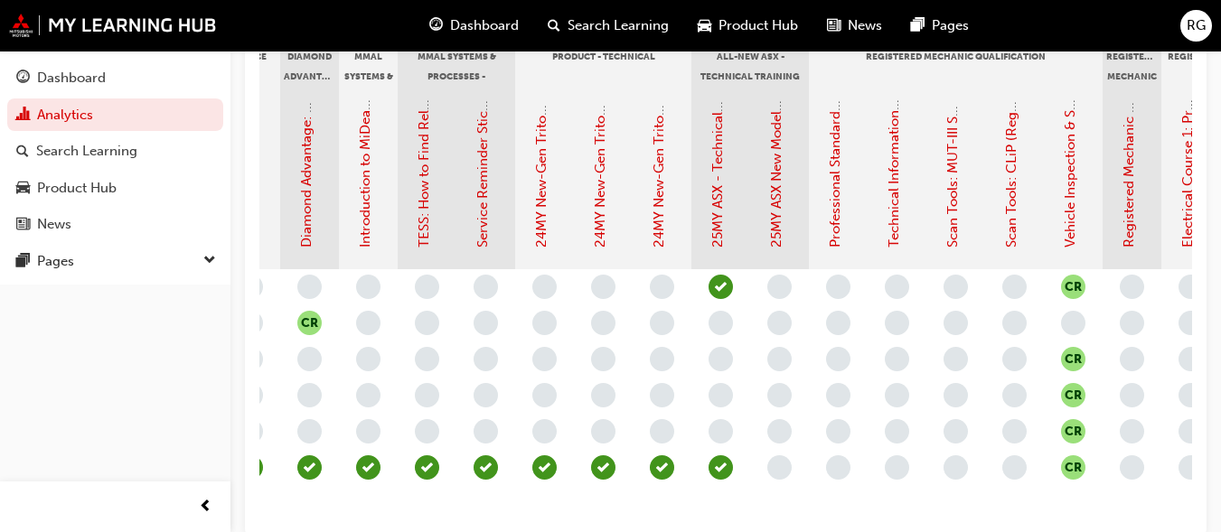
scroll to position [0, 452]
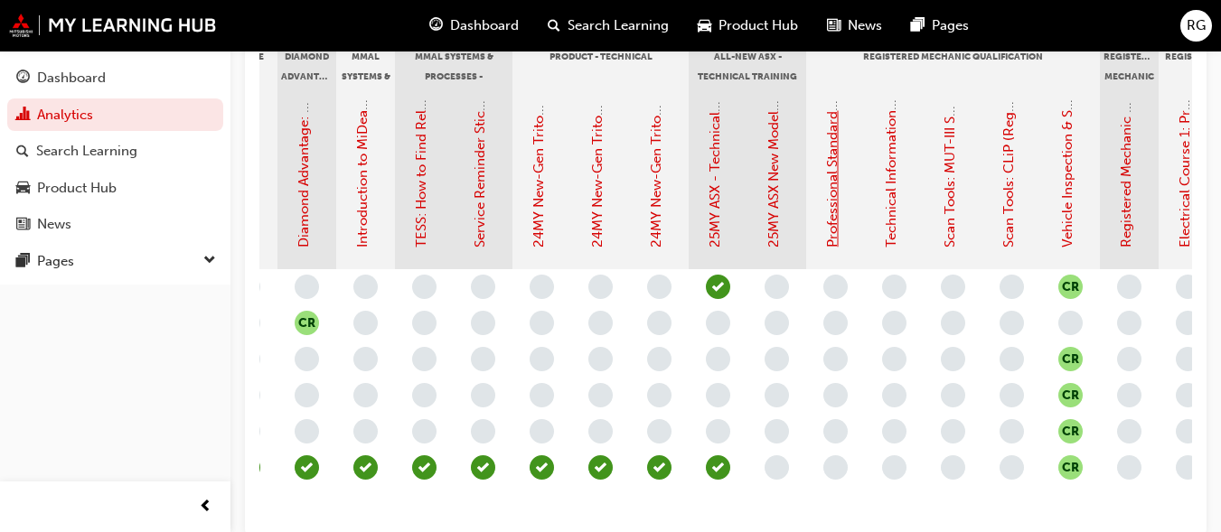
click at [835, 219] on link "Professional Standards (Registered Mechanic Qualification)" at bounding box center [832, 61] width 16 height 371
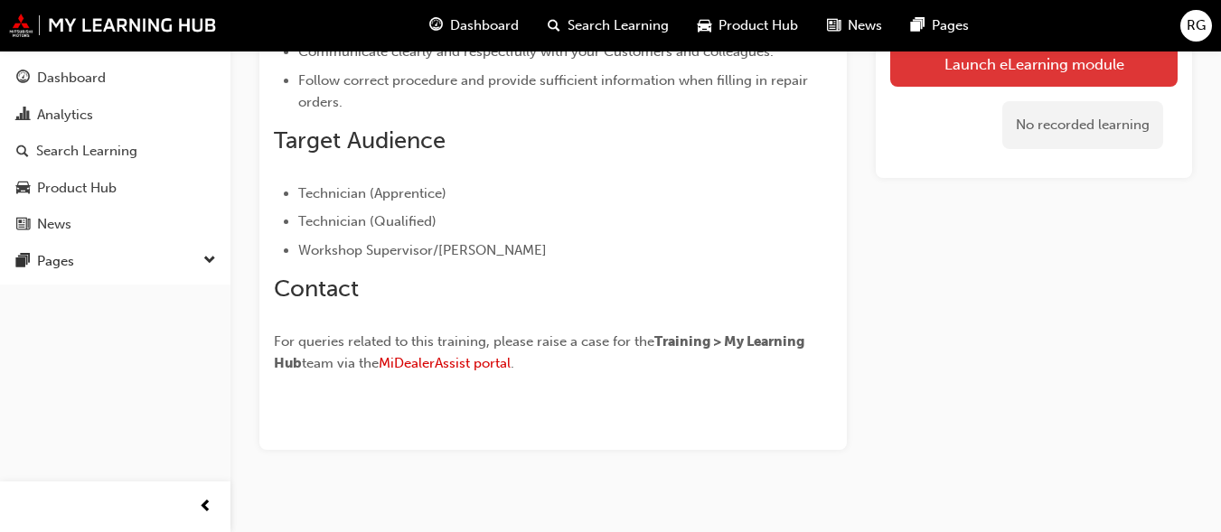
click at [1020, 64] on link "Launch eLearning module" at bounding box center [1033, 64] width 287 height 45
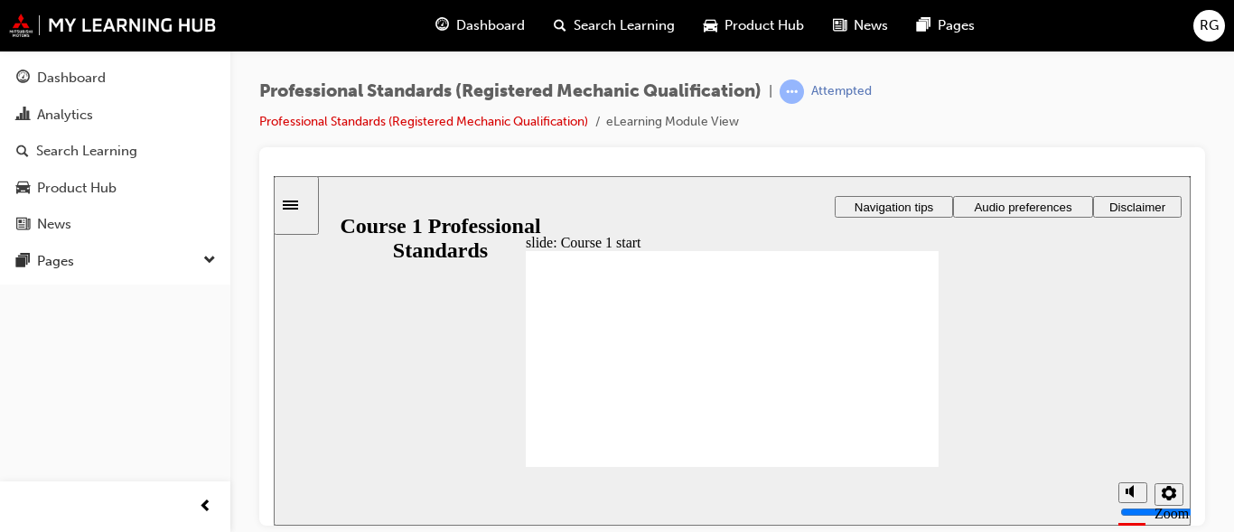
drag, startPoint x: 879, startPoint y: 379, endPoint x: 1031, endPoint y: 191, distance: 241.6
click at [1017, 207] on span "Audio preferences" at bounding box center [1023, 207] width 98 height 14
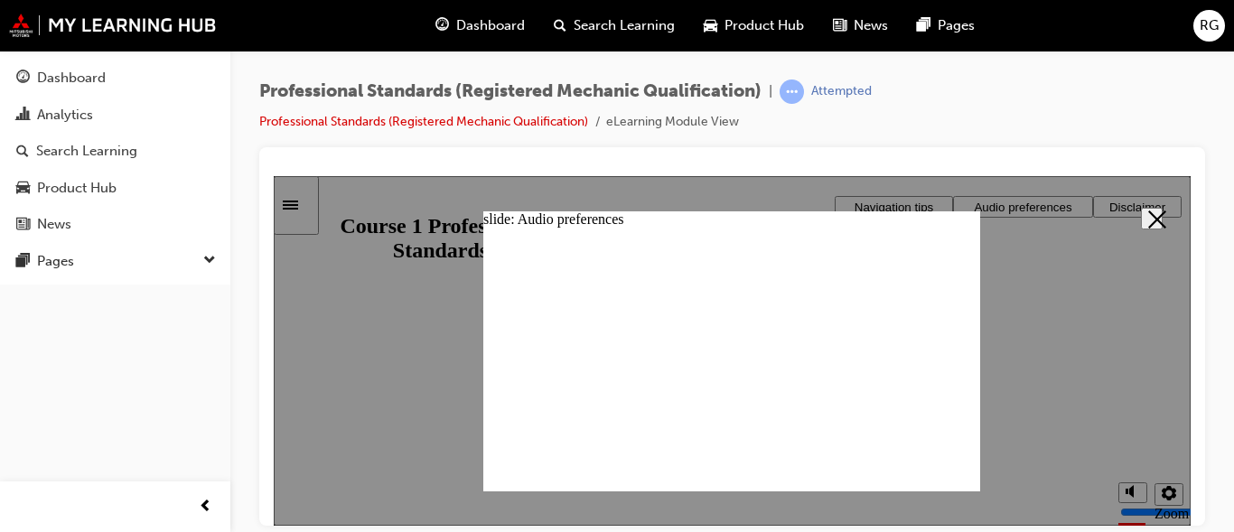
click at [1053, 201] on span "Audio preferences" at bounding box center [1023, 207] width 98 height 14
click at [1041, 397] on div at bounding box center [732, 350] width 917 height 350
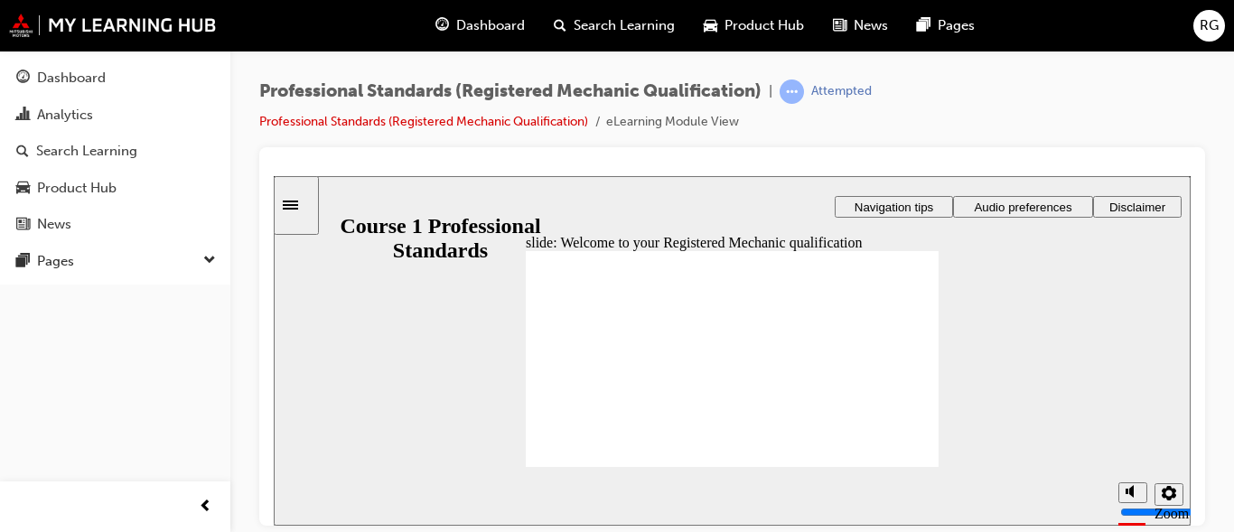
click at [883, 372] on span "Registered Mechanic Qualification Course 1 Professional Standards start-btn.png…" at bounding box center [732, 482] width 413 height 464
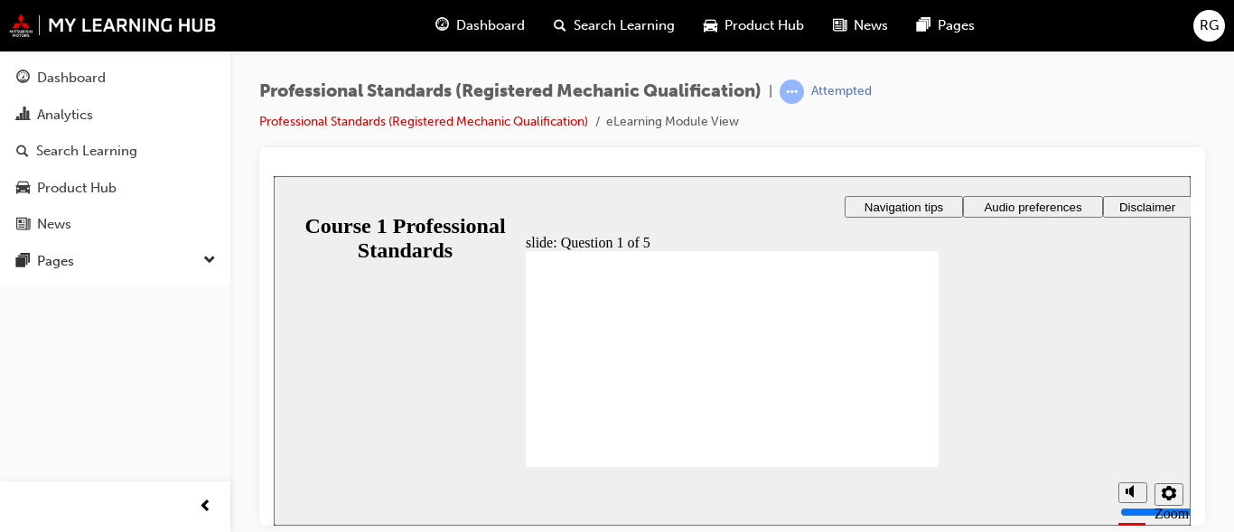
radio input "true"
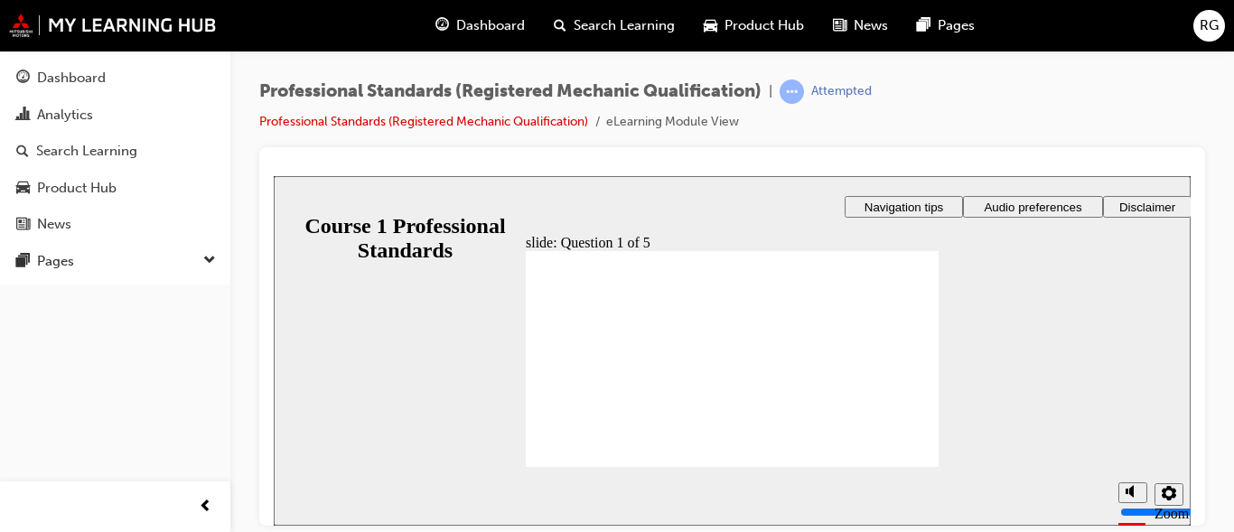
radio input "true"
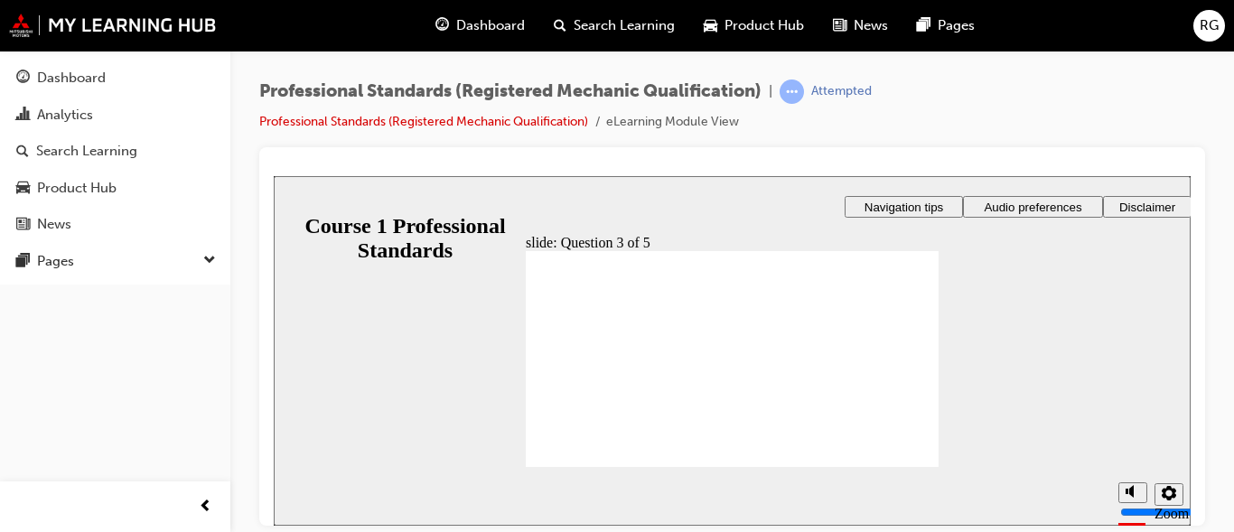
radio input "true"
radio input "false"
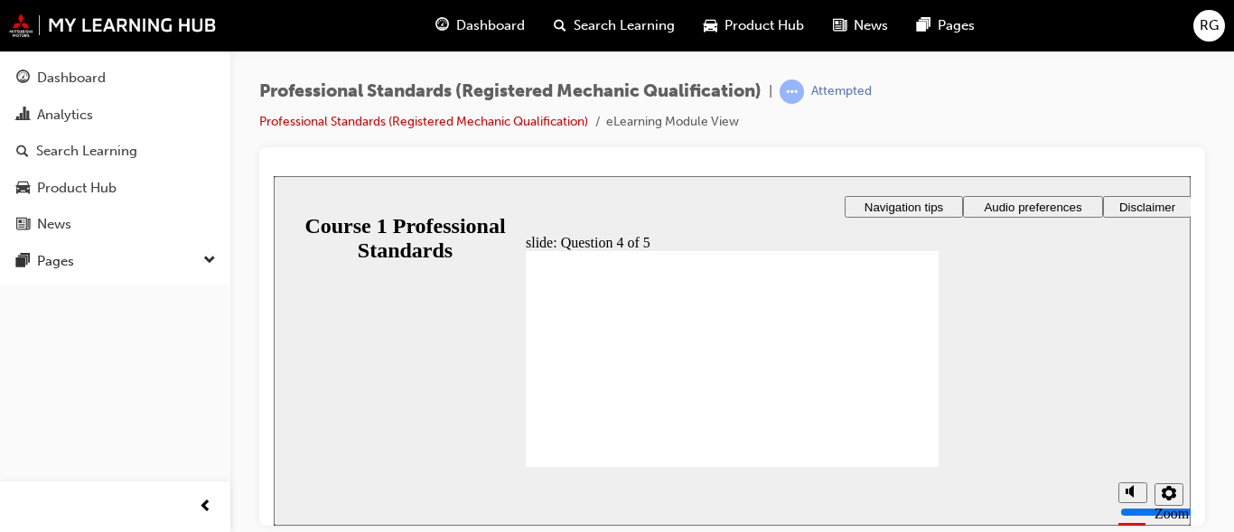
radio input "true"
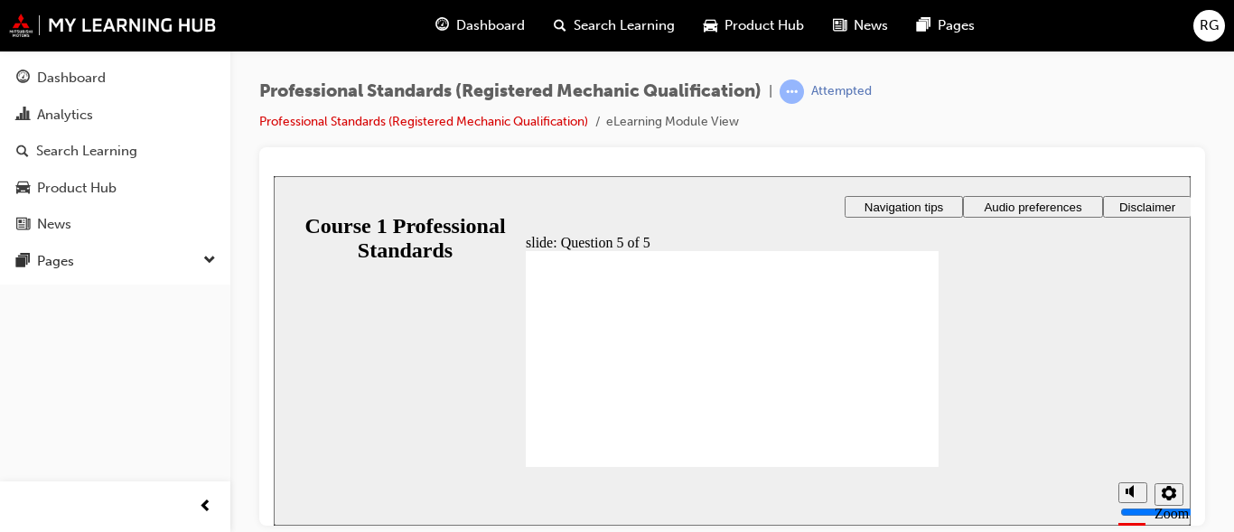
checkbox input "true"
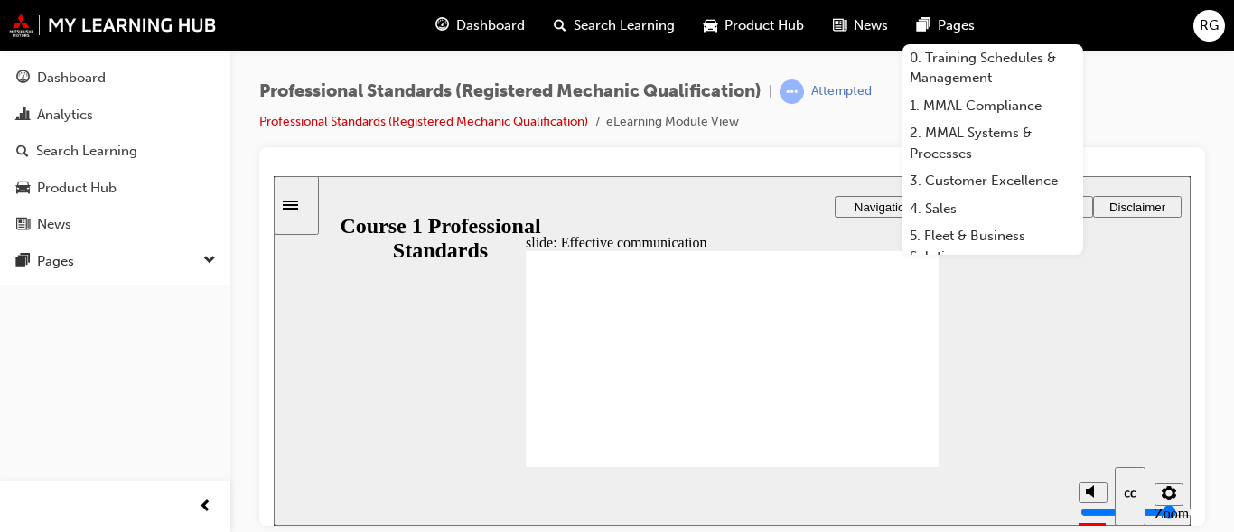
click at [1208, 303] on div "Professional Standards (Registered Mechanic Qualification) | Attempted Professi…" at bounding box center [732, 269] width 1004 height 436
click at [1035, 397] on div "slide: Effective communication Rectangle 2 Rectangle Freeform 2 Oval 1 Oval 1 O…" at bounding box center [732, 350] width 917 height 350
click at [935, 20] on div "Pages" at bounding box center [946, 25] width 87 height 37
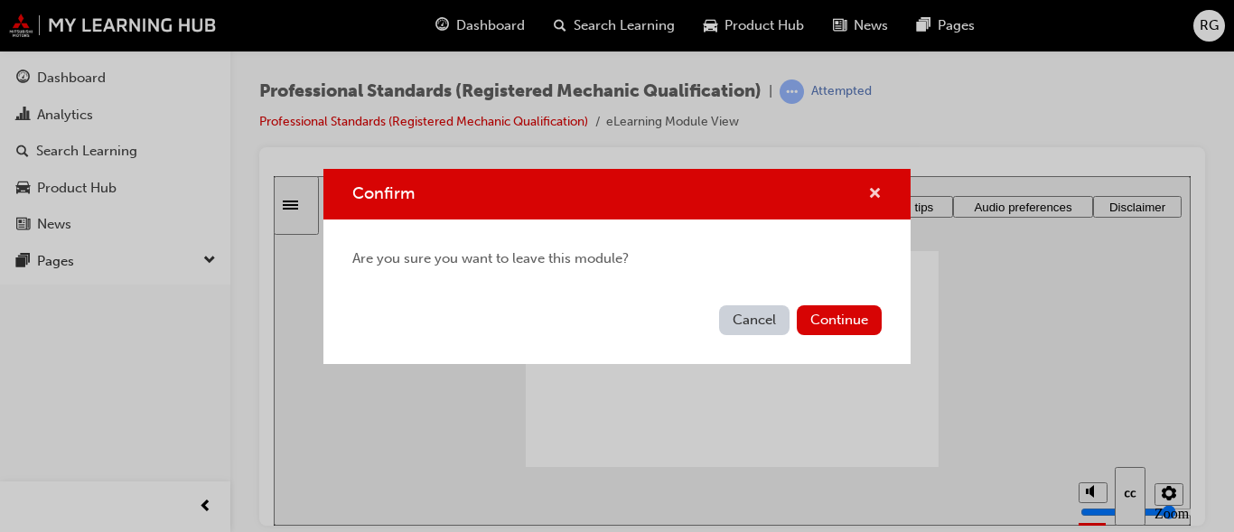
click at [876, 192] on span "cross-icon" at bounding box center [875, 195] width 14 height 16
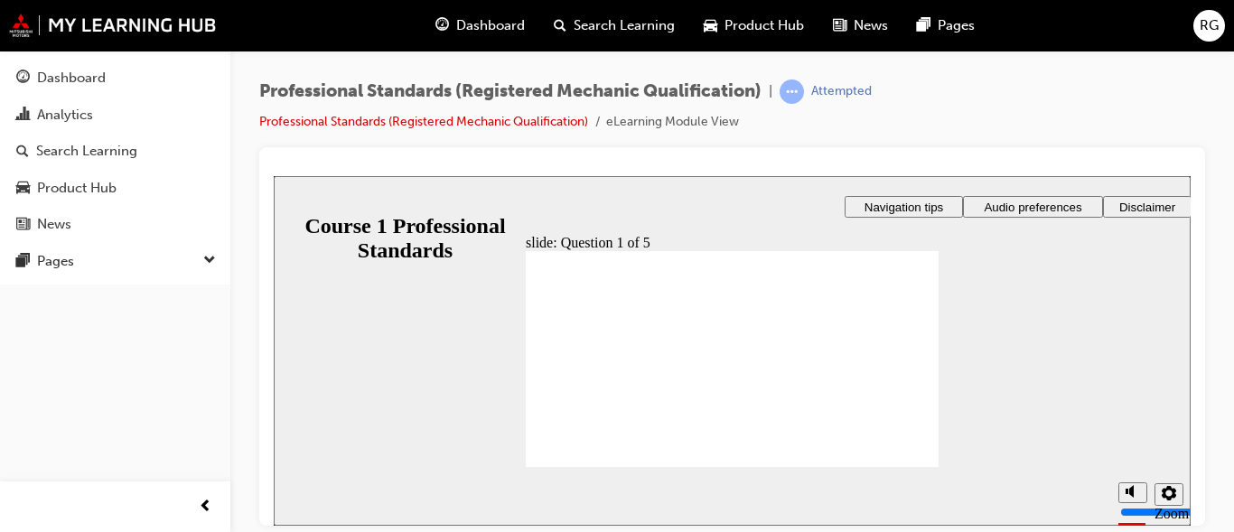
radio input "true"
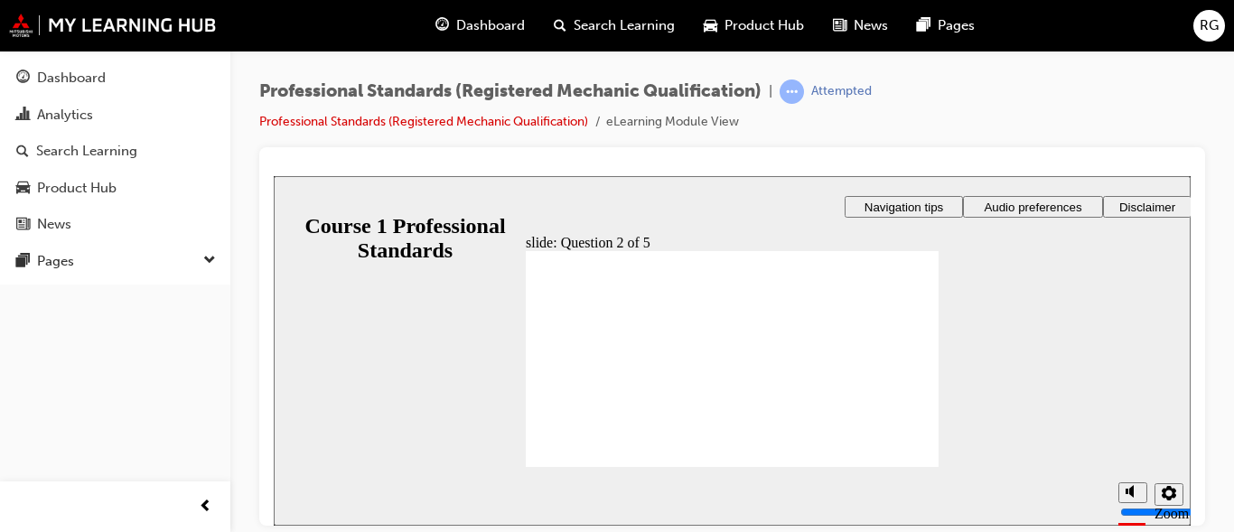
checkbox input "true"
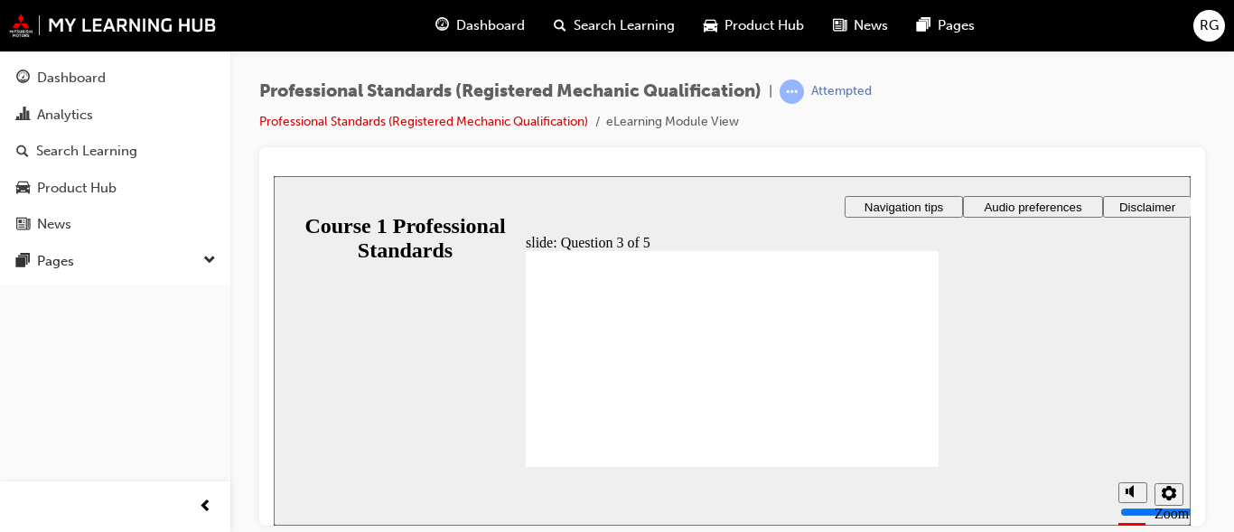
checkbox input "true"
radio input "true"
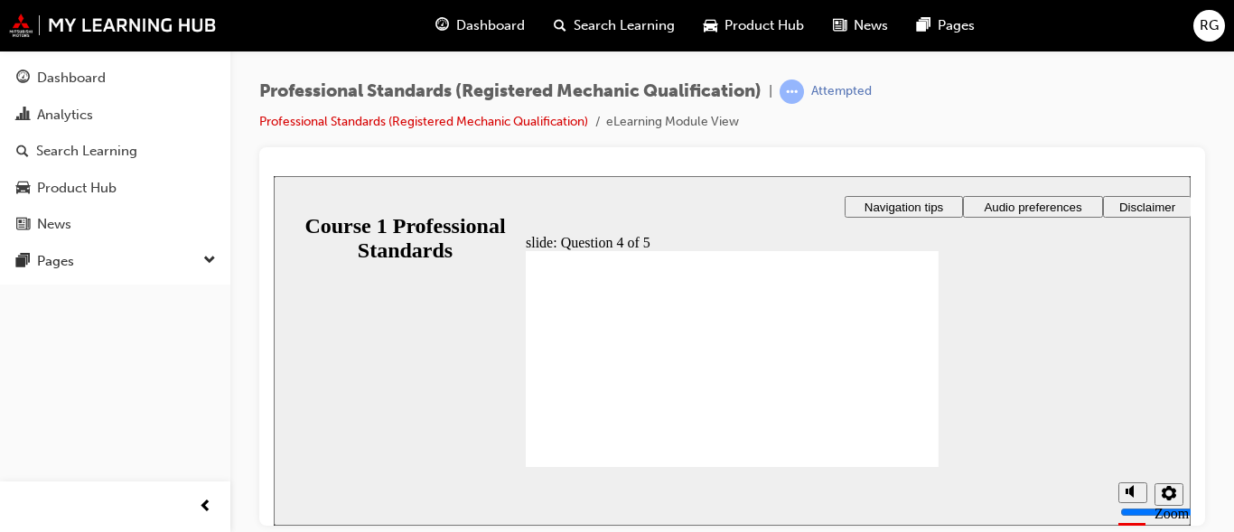
drag, startPoint x: 573, startPoint y: 445, endPoint x: 942, endPoint y: 456, distance: 369.7
radio input "true"
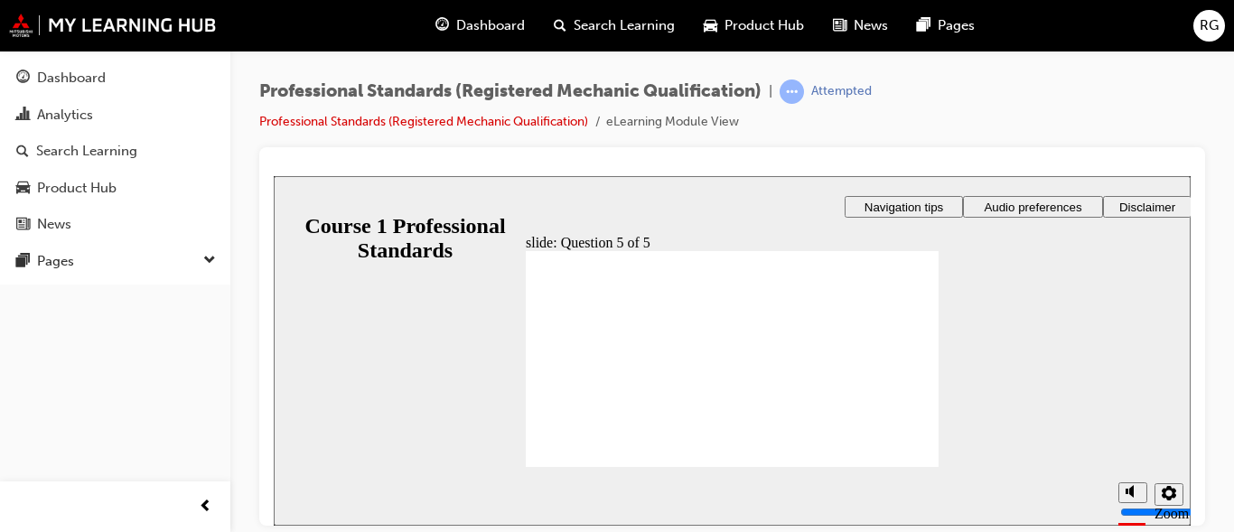
radio input "true"
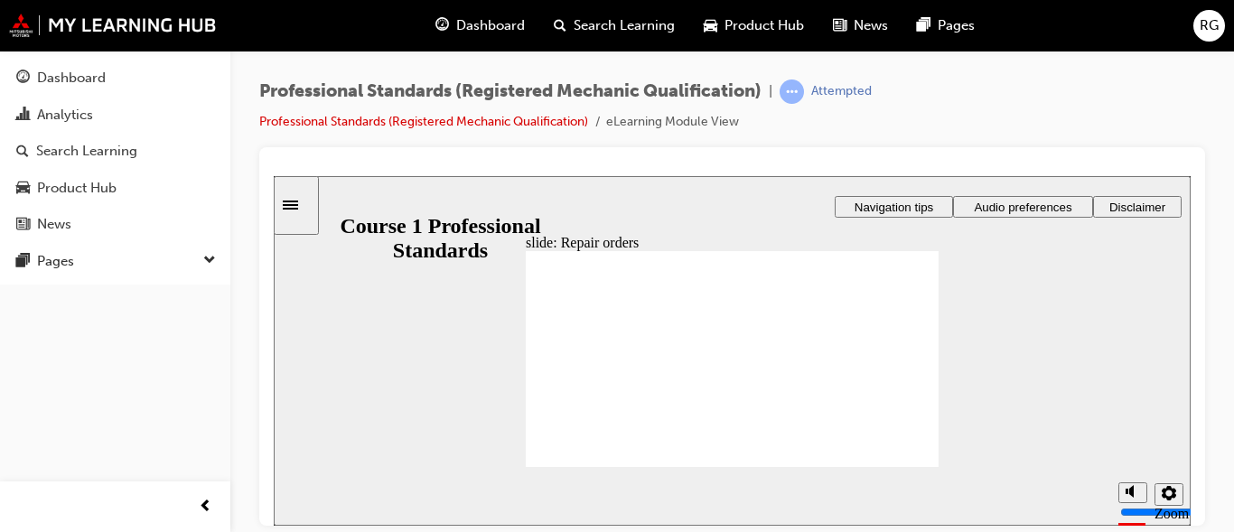
checkbox input "true"
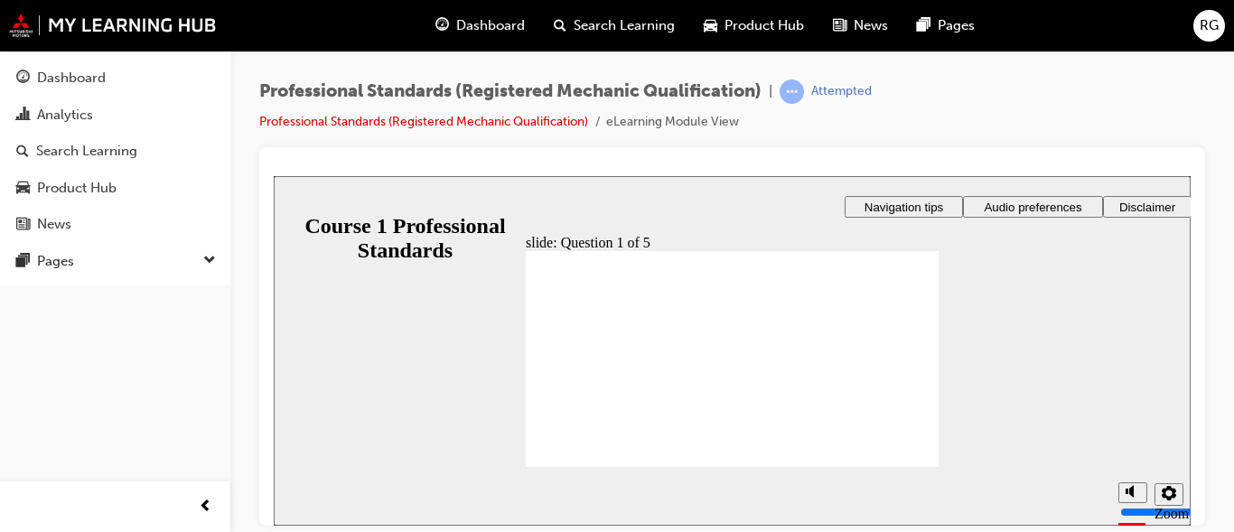
checkbox input "true"
radio input "true"
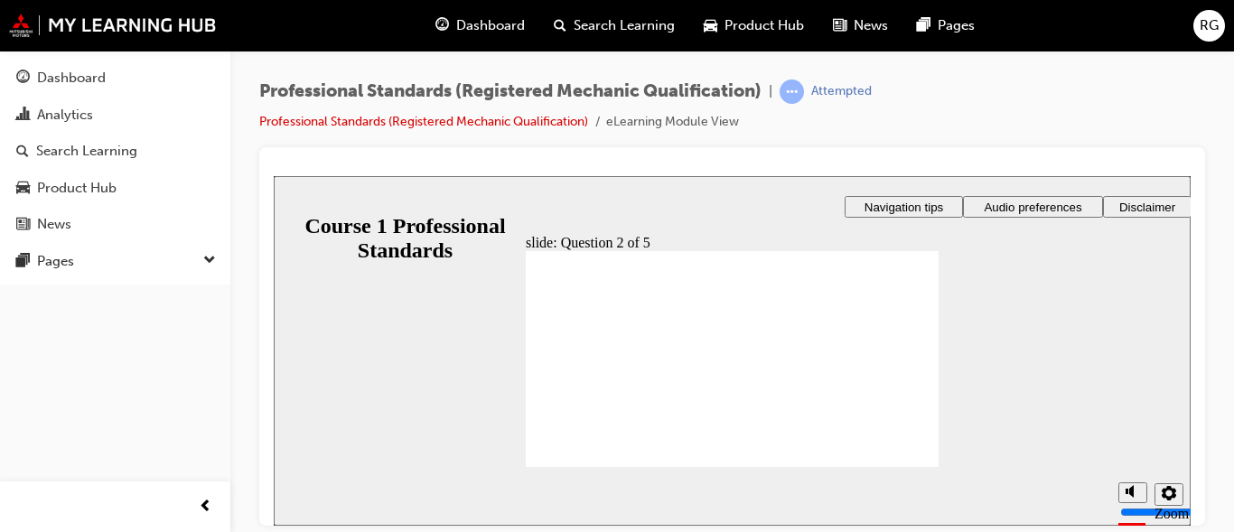
radio input "true"
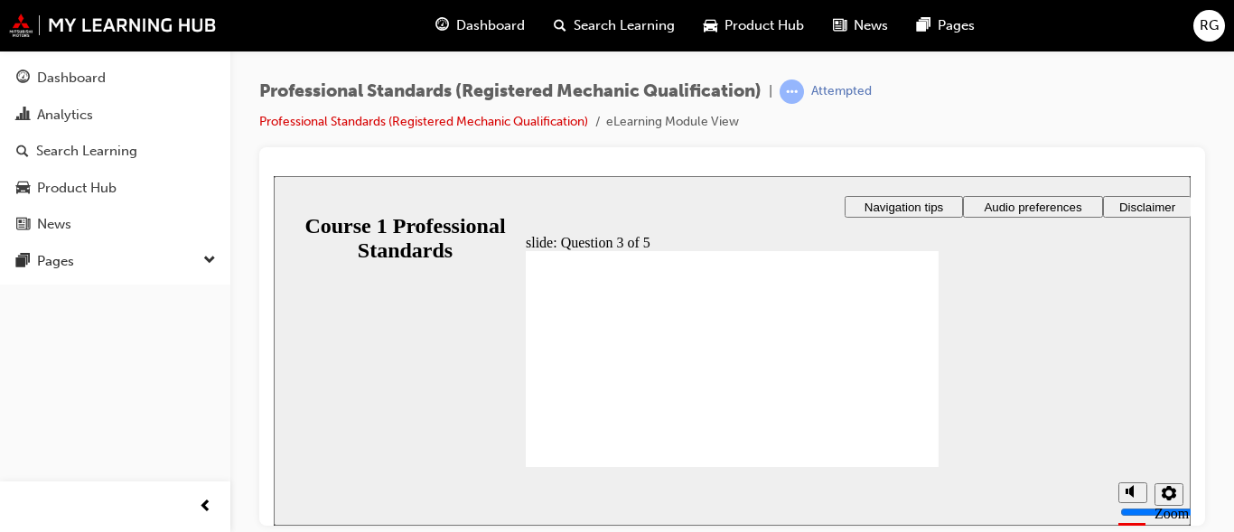
radio input "true"
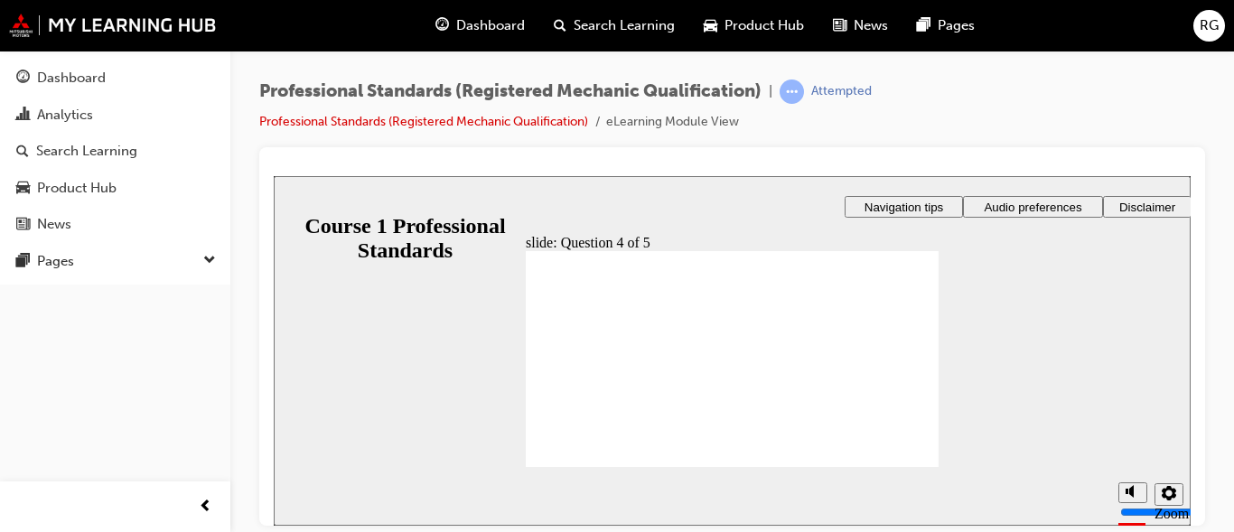
checkbox input "false"
checkbox input "true"
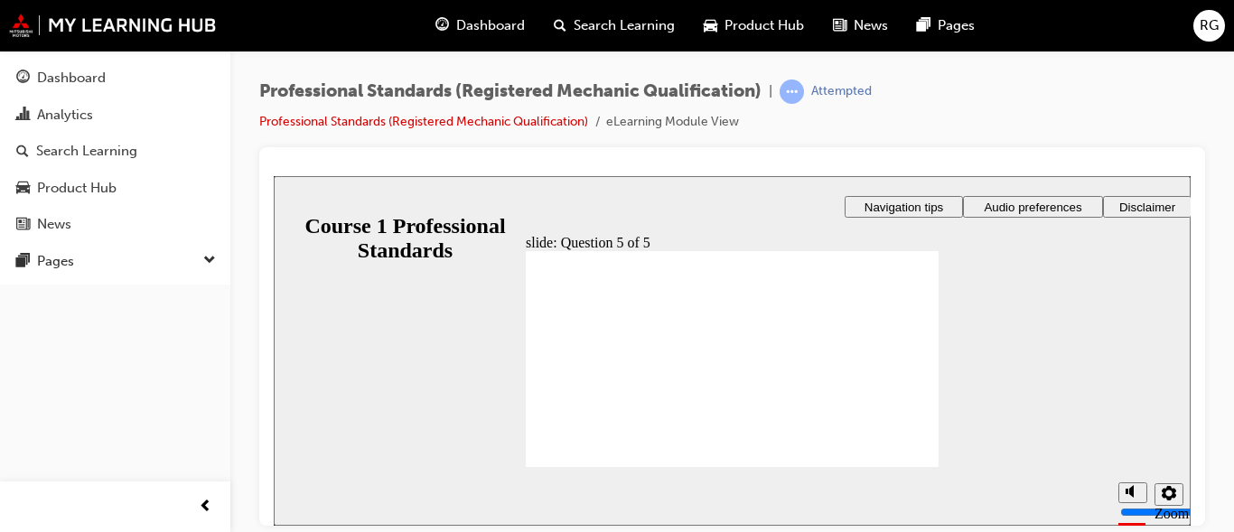
checkbox input "true"
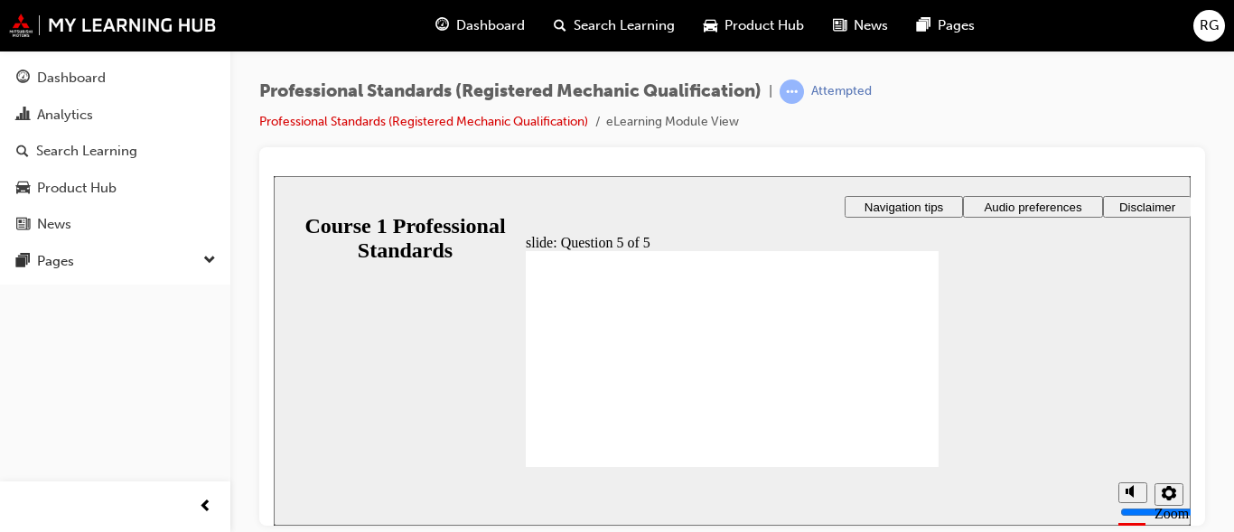
checkbox input "true"
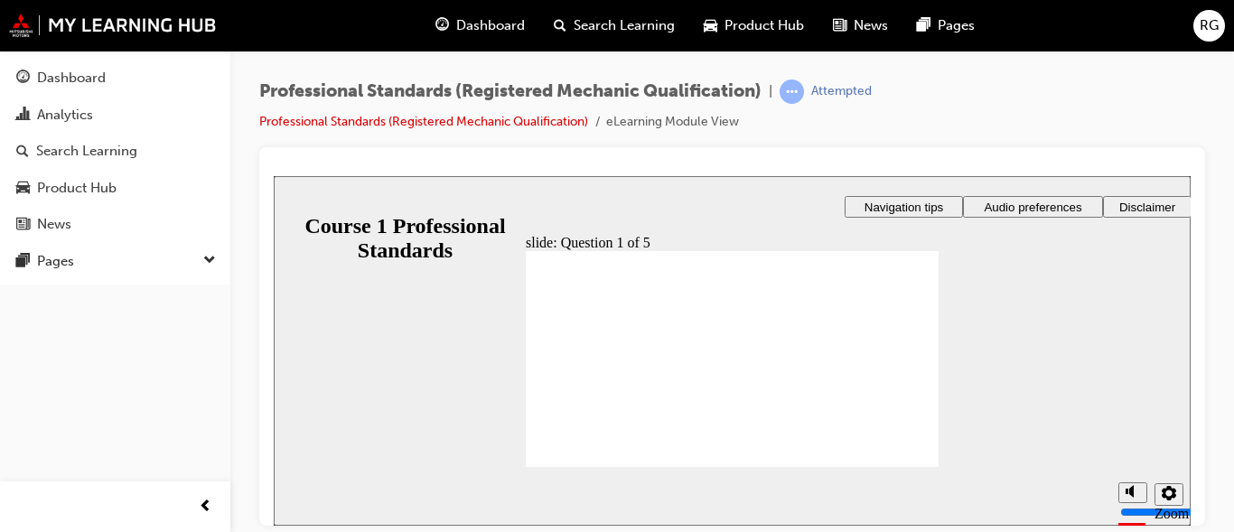
drag, startPoint x: 573, startPoint y: 343, endPoint x: 573, endPoint y: 361, distance: 18.1
checkbox input "true"
drag, startPoint x: 566, startPoint y: 446, endPoint x: 897, endPoint y: 486, distance: 333.9
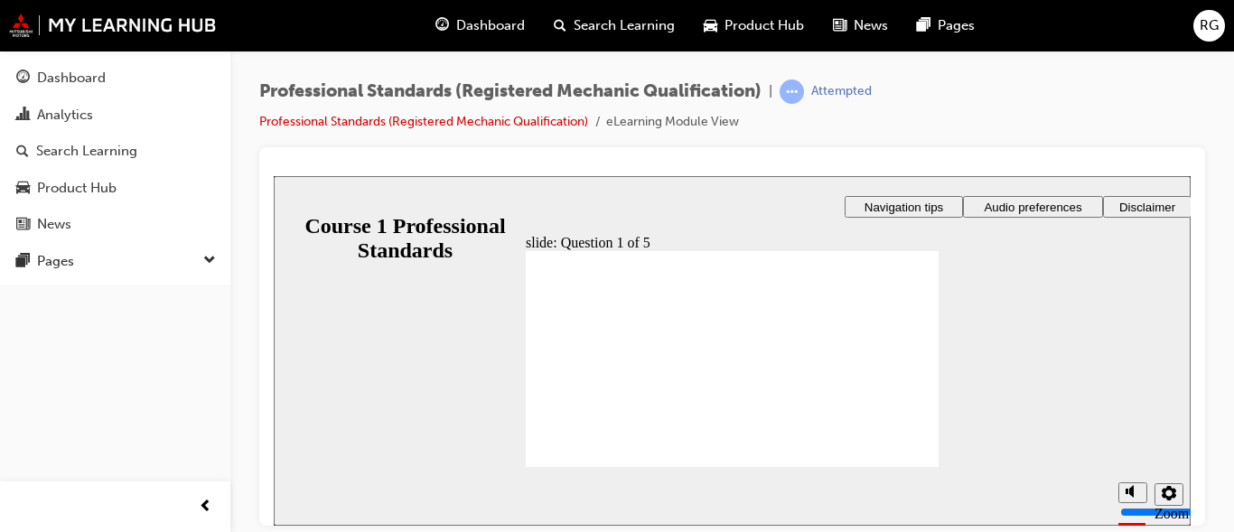
radio input "true"
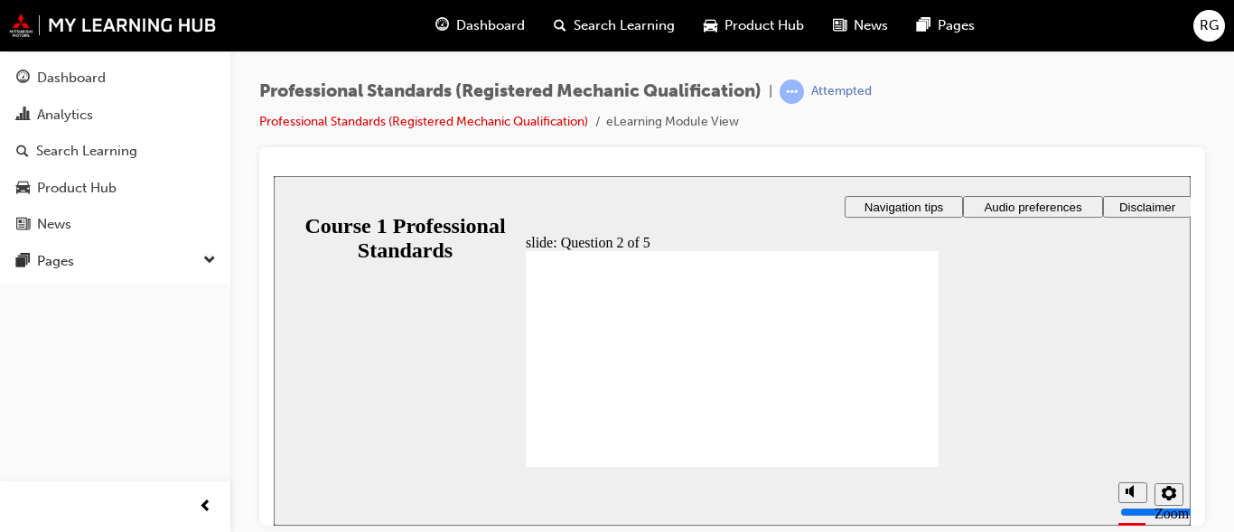
radio input "true"
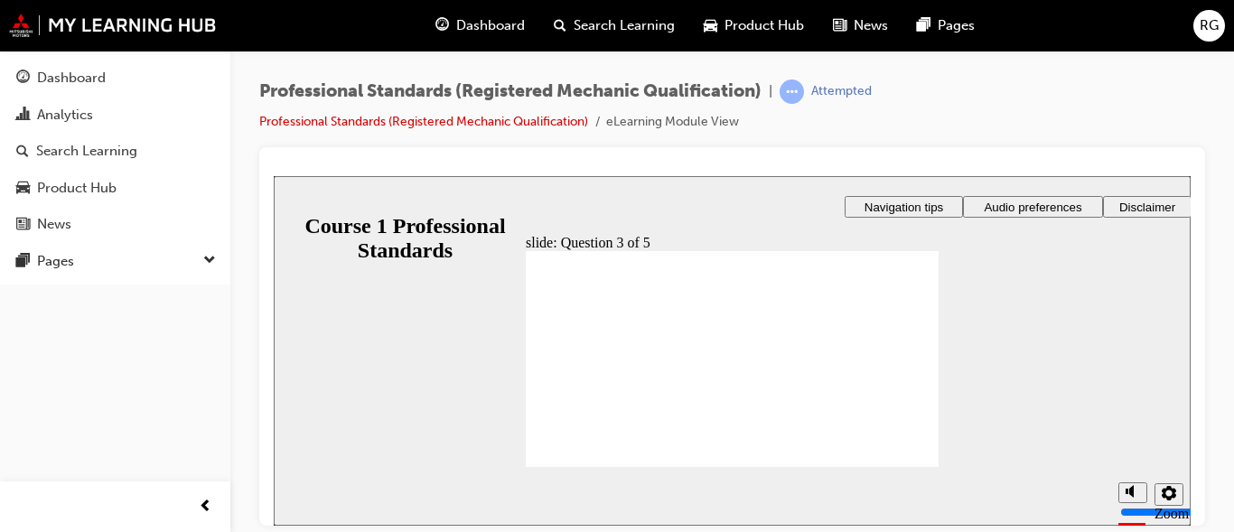
radio input "true"
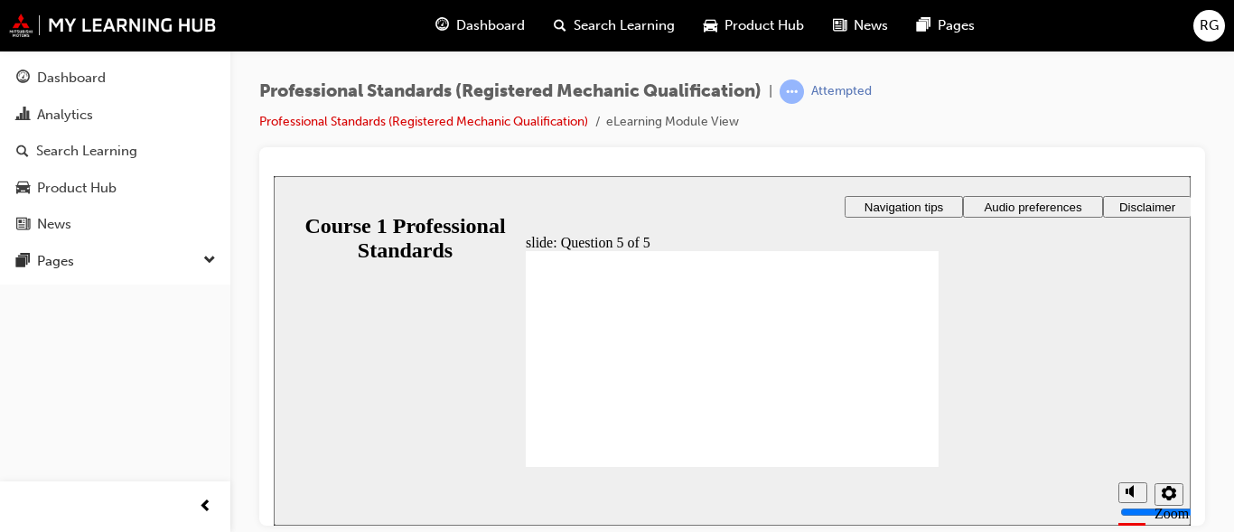
checkbox input "true"
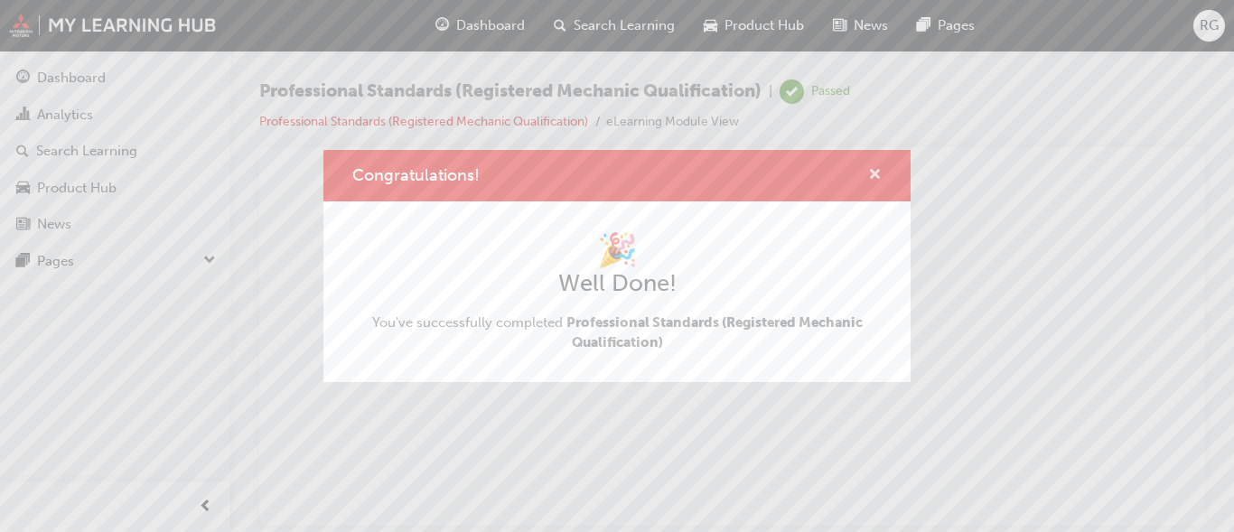
click at [875, 168] on span "cross-icon" at bounding box center [875, 176] width 14 height 16
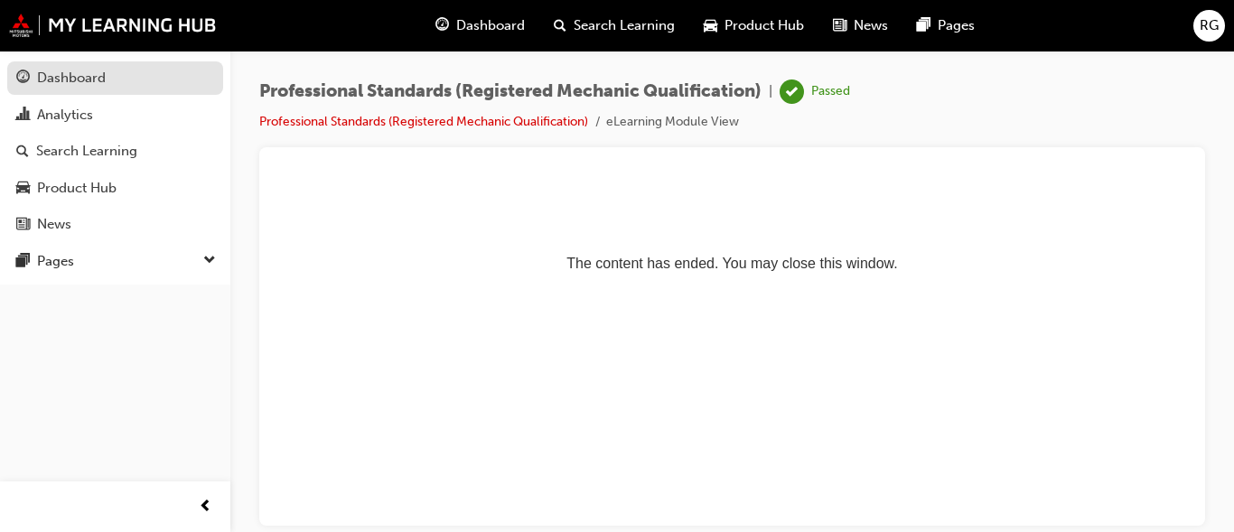
click at [121, 87] on div "Dashboard" at bounding box center [115, 78] width 198 height 23
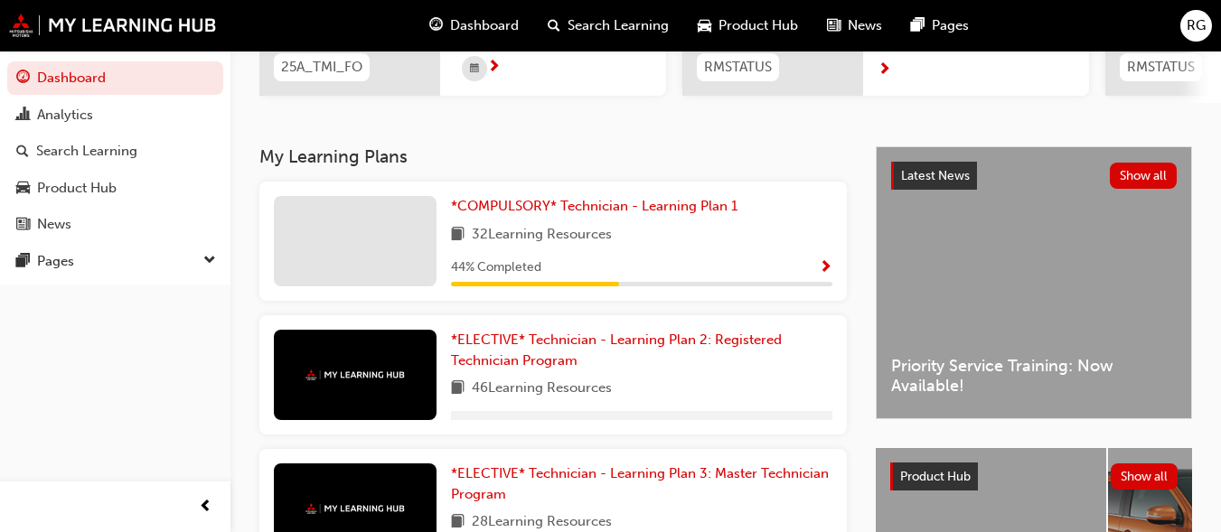
scroll to position [314, 0]
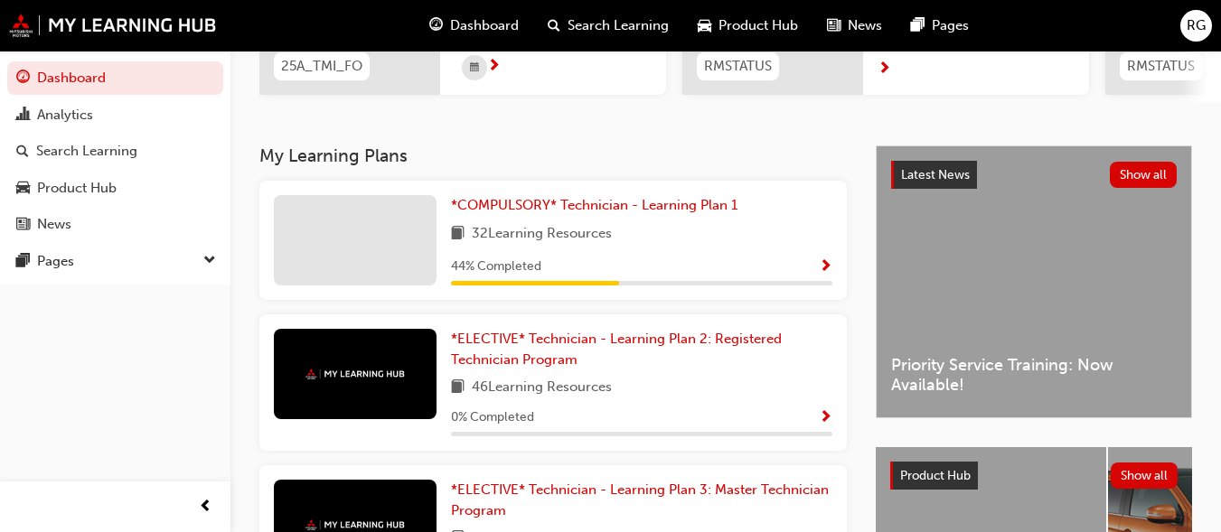
click at [360, 248] on div at bounding box center [355, 240] width 163 height 90
click at [568, 213] on span "*COMPULSORY* Technician - Learning Plan 1" at bounding box center [594, 205] width 286 height 16
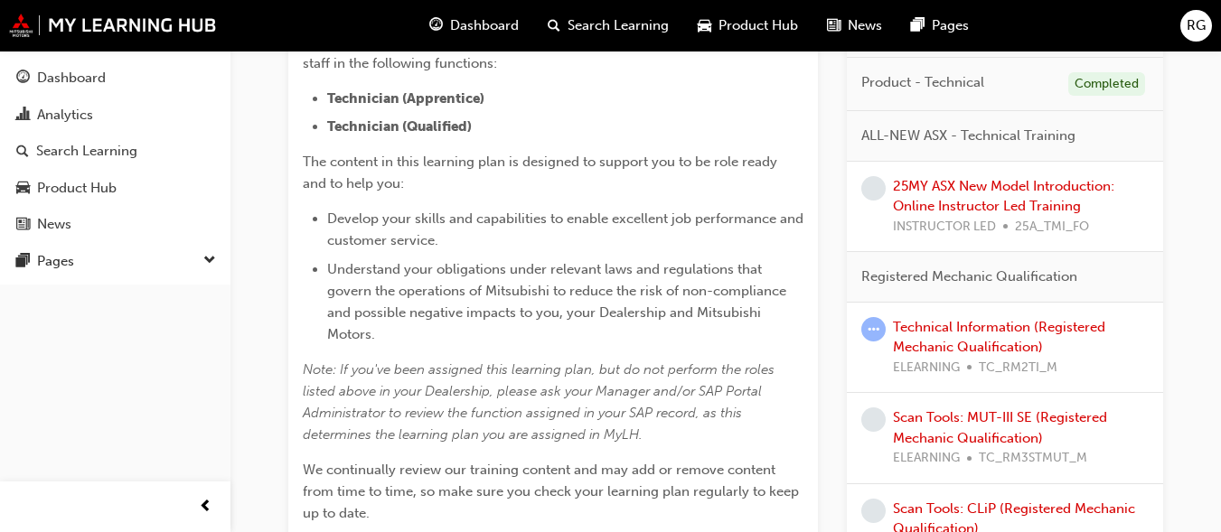
scroll to position [541, 0]
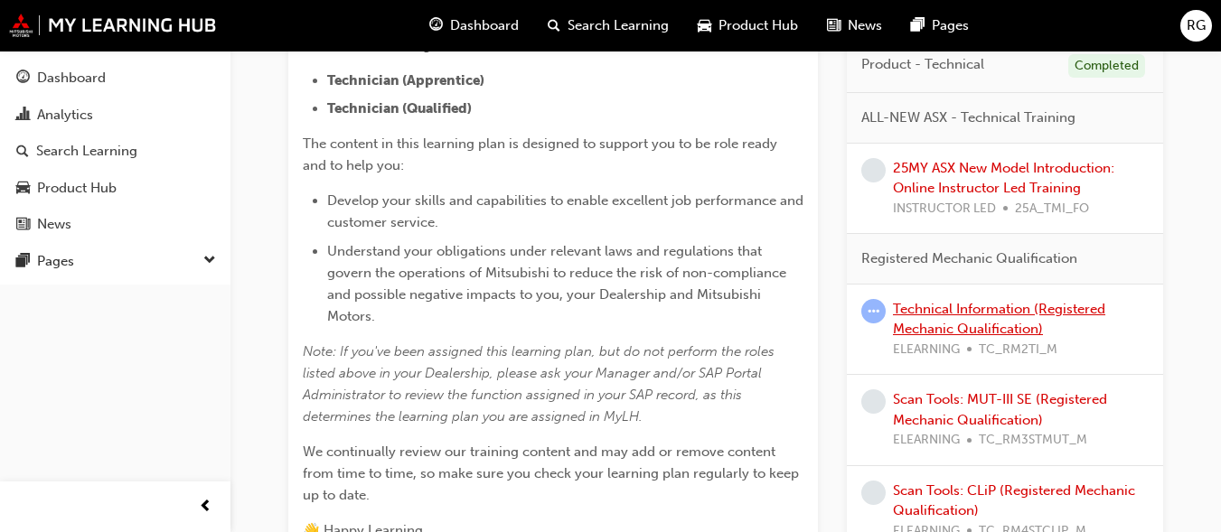
click at [976, 311] on link "Technical Information (Registered Mechanic Qualification)" at bounding box center [999, 319] width 212 height 37
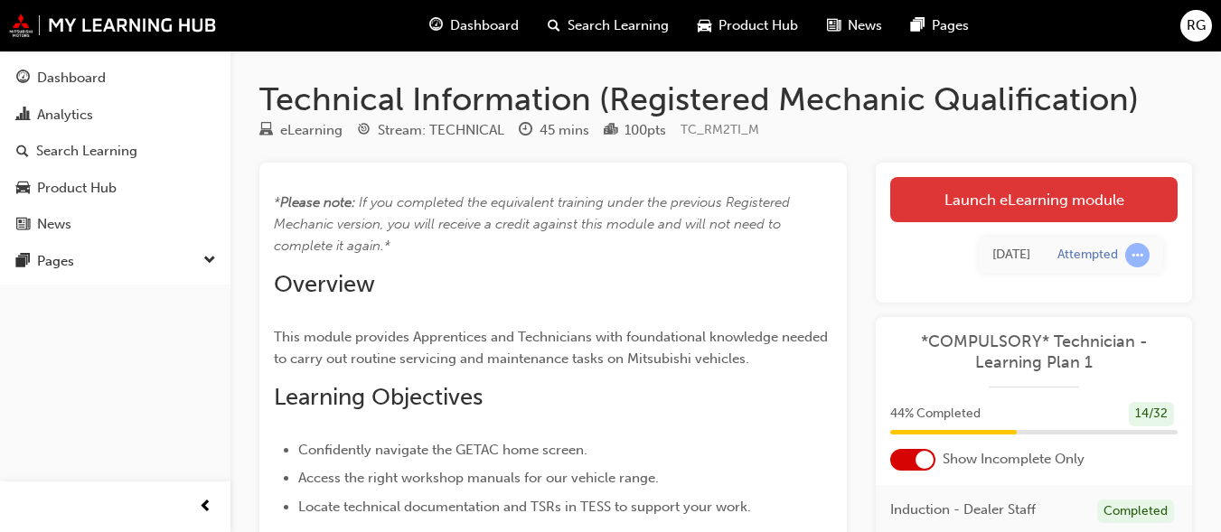
click at [997, 209] on link "Launch eLearning module" at bounding box center [1033, 199] width 287 height 45
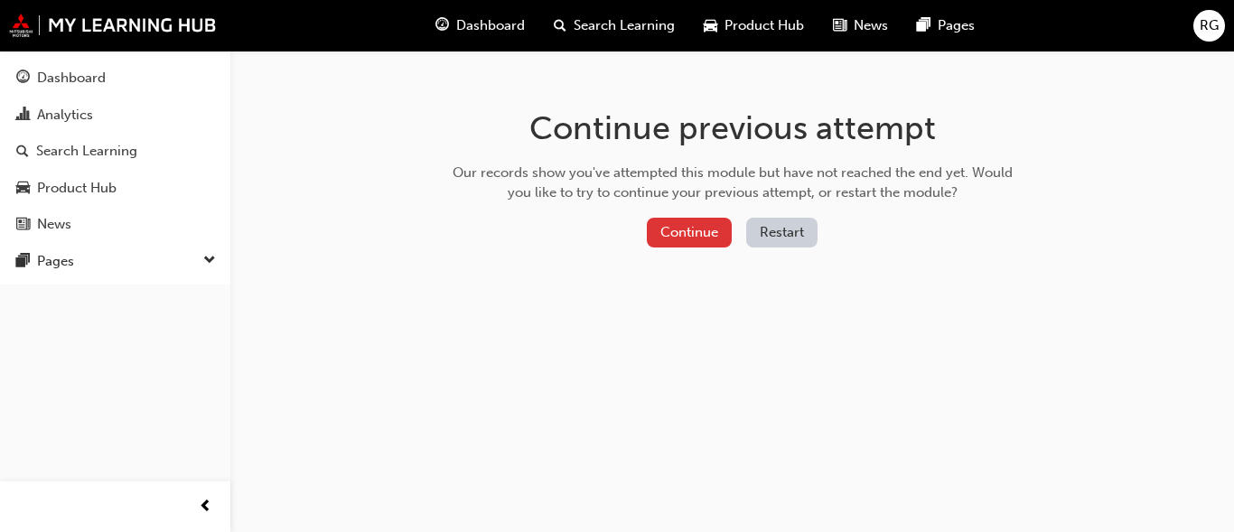
click at [677, 237] on button "Continue" at bounding box center [689, 233] width 85 height 30
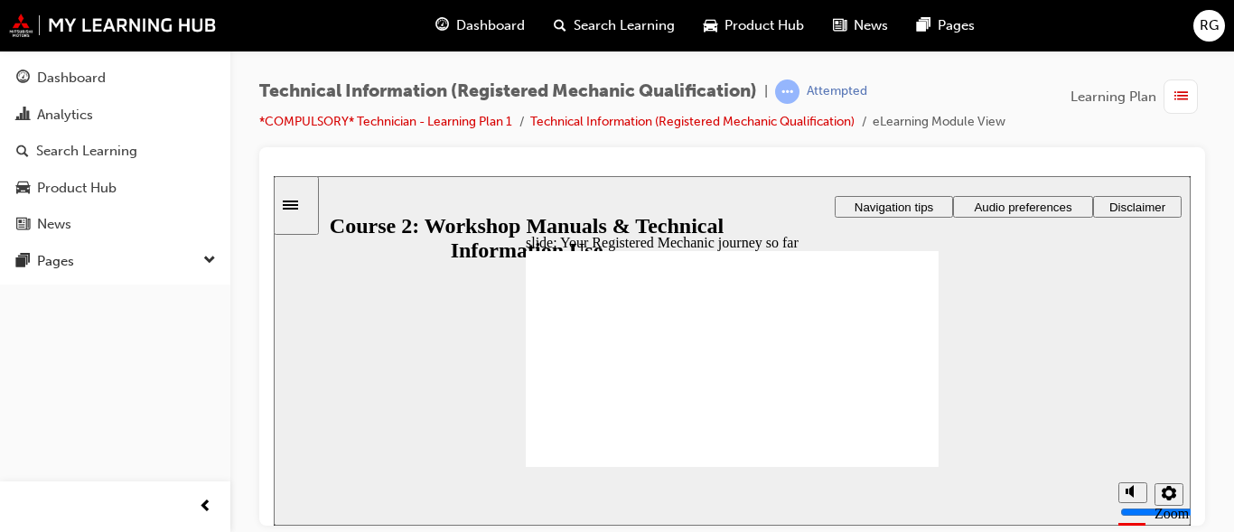
click at [1032, 195] on button "Audio preferences" at bounding box center [1023, 206] width 140 height 22
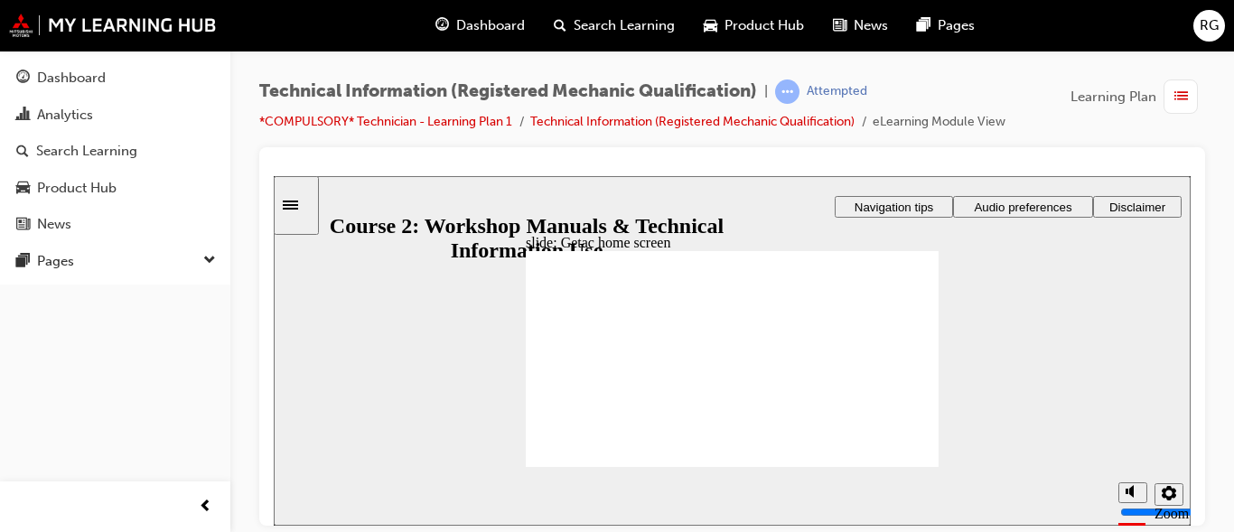
click at [976, 216] on button "Audio preferences" at bounding box center [1023, 206] width 140 height 22
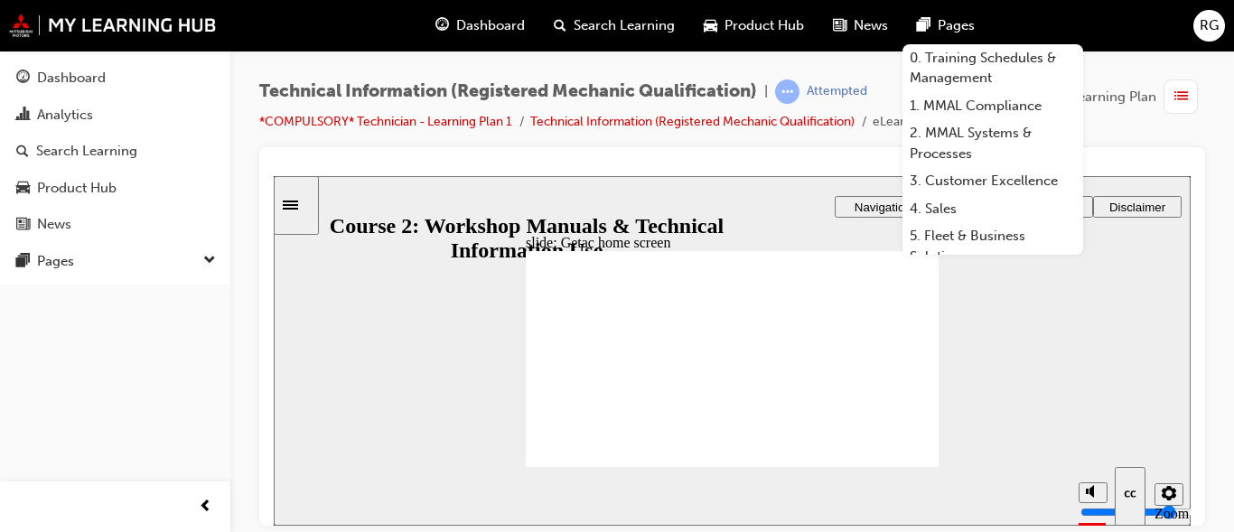
drag, startPoint x: 719, startPoint y: 1, endPoint x: 245, endPoint y: 183, distance: 508.2
click at [245, 183] on div "Technical Information (Registered Mechanic Qualification) | Attempted *COMPULSO…" at bounding box center [732, 269] width 1004 height 436
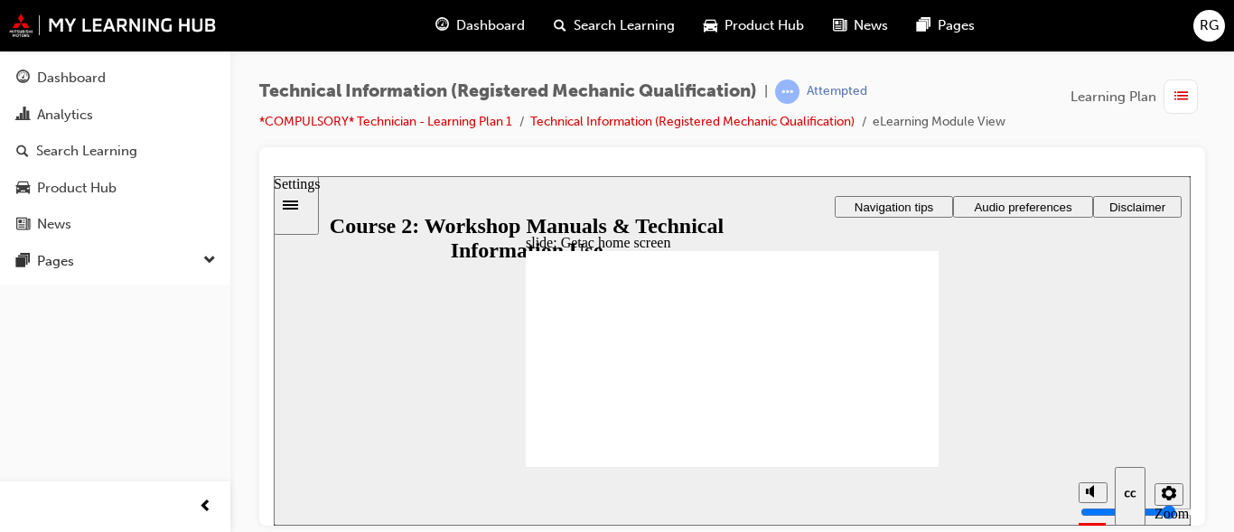
click at [813, 354] on icon "Settings" at bounding box center [1169, 492] width 14 height 14
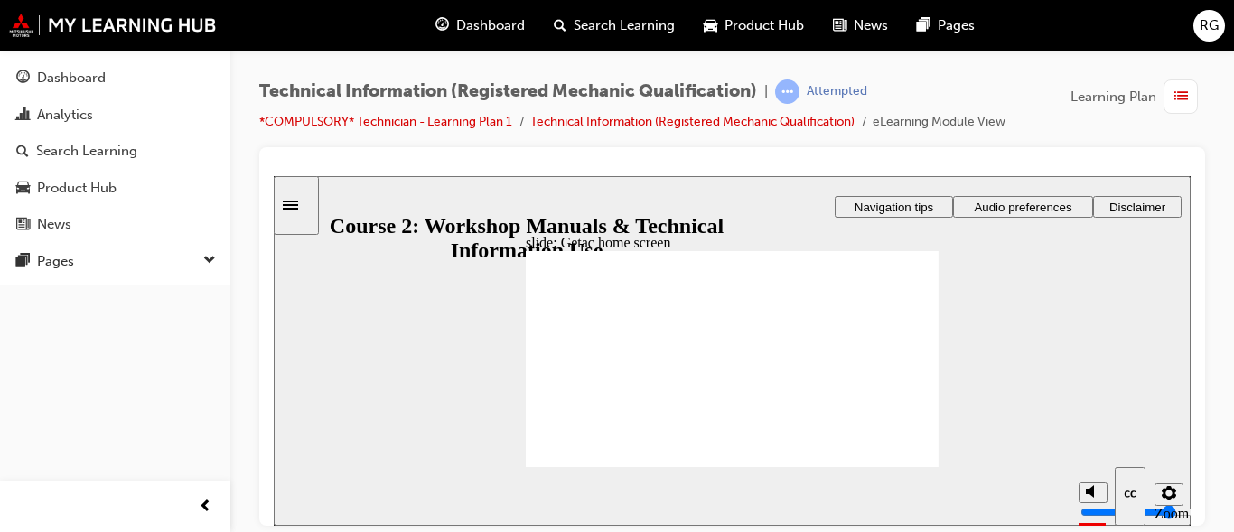
click at [813, 285] on div "slide: Getac home screen You must watch the video to the end to be able to acce…" at bounding box center [732, 350] width 917 height 350
click at [298, 204] on icon "Sidebar Toggle" at bounding box center [290, 204] width 15 height 9
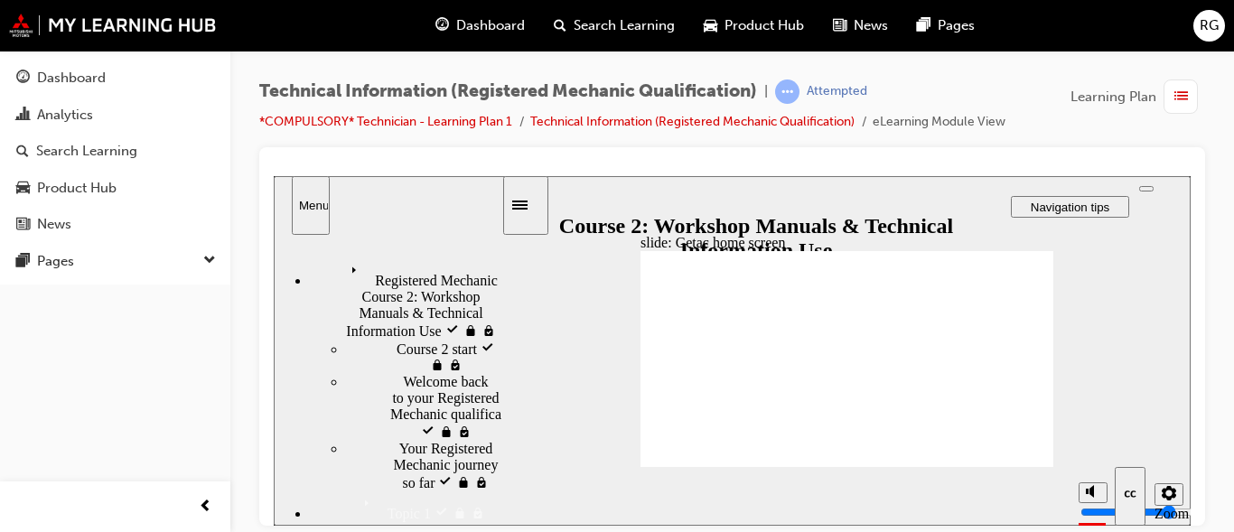
click at [543, 289] on div "slide: Getac home screen You must watch the video to the end to be able to acce…" at bounding box center [732, 350] width 917 height 350
click at [326, 212] on button "Menu" at bounding box center [311, 204] width 38 height 59
click at [526, 204] on div "Sidebar Toggle" at bounding box center [525, 205] width 31 height 14
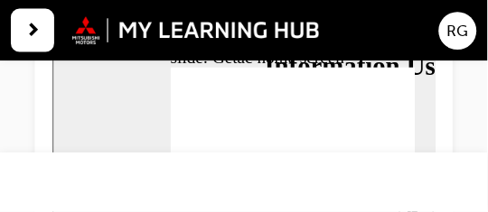
scroll to position [210, 0]
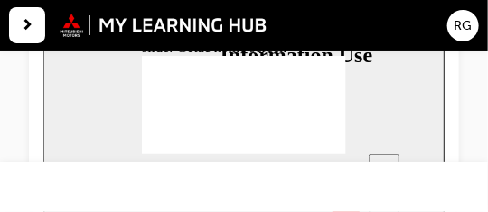
drag, startPoint x: 260, startPoint y: -8, endPoint x: 61, endPoint y: 88, distance: 221.4
click at [61, 88] on div "slide: Getac home screen You must watch the video to the end to be able to acce…" at bounding box center [242, 98] width 401 height 232
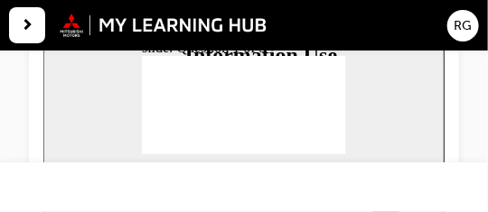
drag, startPoint x: 248, startPoint y: 130, endPoint x: 300, endPoint y: 107, distance: 56.6
drag, startPoint x: 234, startPoint y: 130, endPoint x: 236, endPoint y: 85, distance: 45.2
drag, startPoint x: 212, startPoint y: 128, endPoint x: 238, endPoint y: 102, distance: 36.4
drag, startPoint x: 268, startPoint y: 132, endPoint x: 301, endPoint y: 82, distance: 59.4
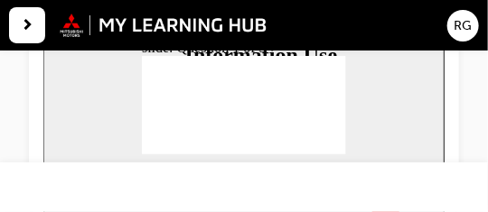
radio input "true"
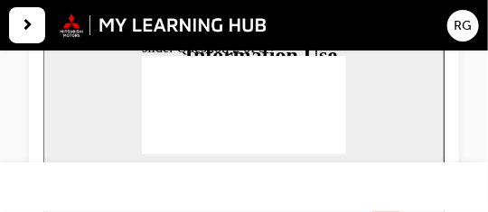
radio input "true"
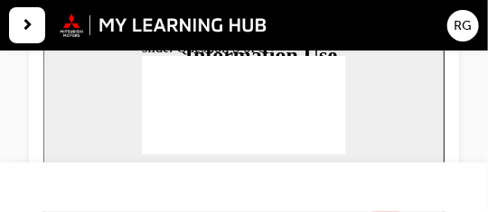
radio input "true"
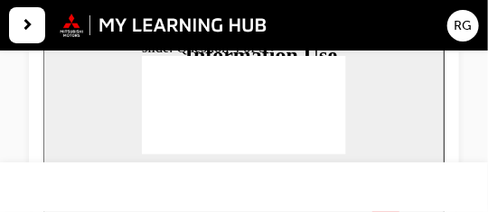
radio input "true"
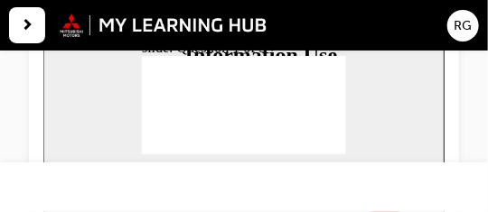
checkbox input "true"
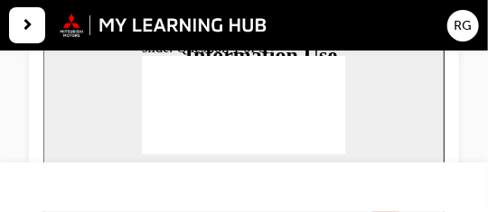
checkbox input "true"
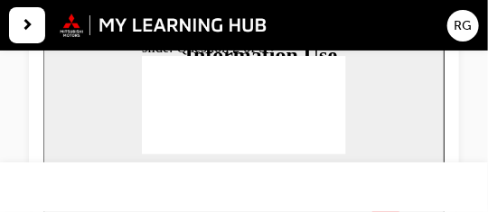
radio input "false"
radio input "true"
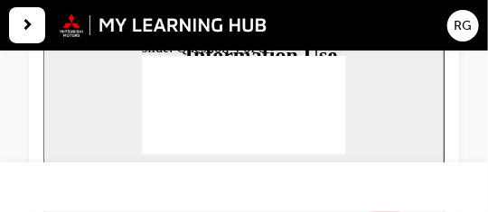
radio input "true"
drag, startPoint x: 154, startPoint y: 103, endPoint x: 175, endPoint y: 103, distance: 20.8
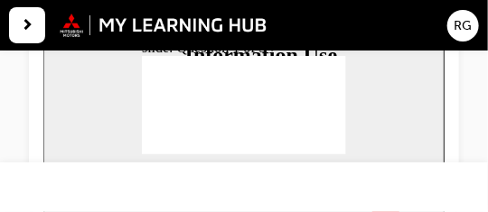
radio input "true"
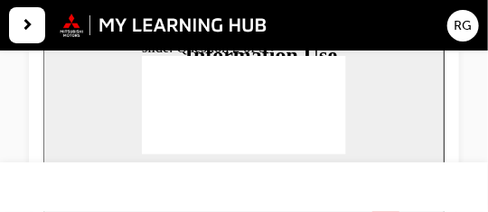
radio input "true"
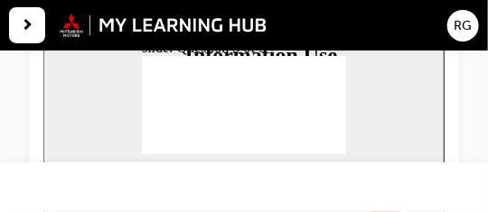
radio input "true"
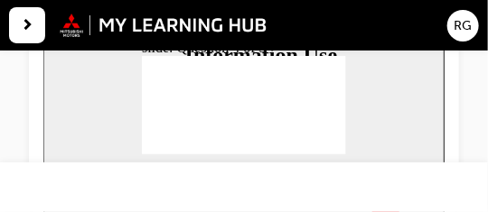
radio input "true"
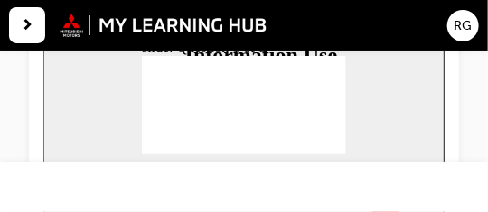
radio input "true"
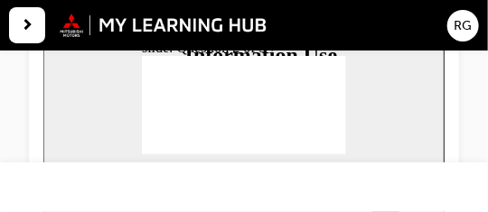
click at [328, 152] on span "Rectangle 1 That’s not quite right. After the quiz, you may wish to return to W…" at bounding box center [243, 171] width 204 height 229
radio input "true"
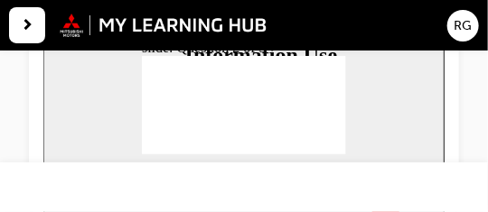
radio input "true"
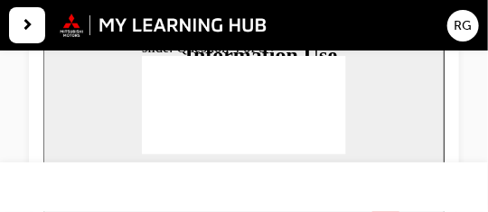
drag, startPoint x: 291, startPoint y: 98, endPoint x: 219, endPoint y: 101, distance: 72.4
drag, startPoint x: 212, startPoint y: 96, endPoint x: 237, endPoint y: 98, distance: 24.5
drag, startPoint x: 256, startPoint y: 96, endPoint x: 165, endPoint y: 94, distance: 90.4
drag, startPoint x: 280, startPoint y: 109, endPoint x: 263, endPoint y: 109, distance: 17.2
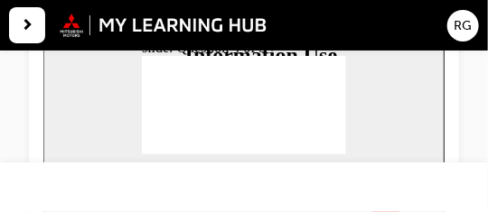
drag, startPoint x: 286, startPoint y: 84, endPoint x: 270, endPoint y: 119, distance: 38.8
drag, startPoint x: 294, startPoint y: 86, endPoint x: 277, endPoint y: 86, distance: 16.3
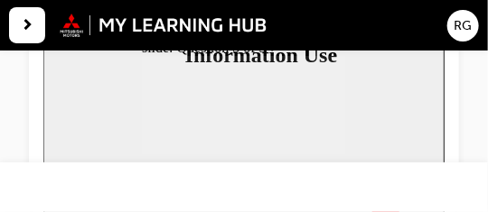
radio input "true"
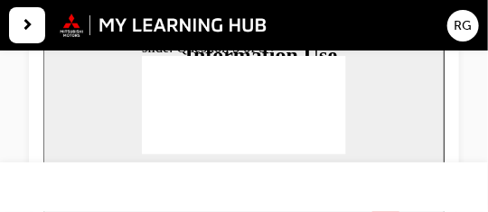
scroll to position [210, 0]
radio input "true"
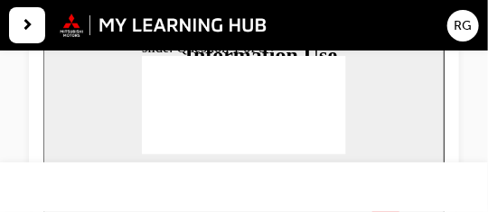
radio input "true"
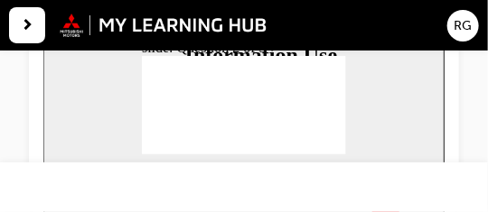
radio input "true"
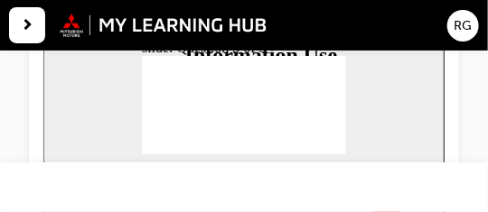
drag, startPoint x: 262, startPoint y: 95, endPoint x: 249, endPoint y: 96, distance: 12.7
drag, startPoint x: 263, startPoint y: 109, endPoint x: 243, endPoint y: 111, distance: 20.0
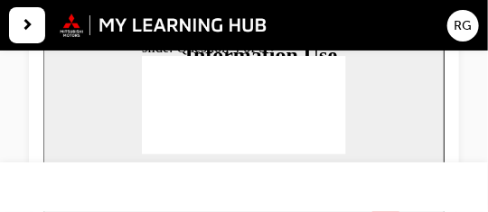
drag, startPoint x: 282, startPoint y: 81, endPoint x: 272, endPoint y: 109, distance: 29.7
drag, startPoint x: 327, startPoint y: 125, endPoint x: 314, endPoint y: 125, distance: 12.6
drag, startPoint x: 312, startPoint y: 83, endPoint x: 295, endPoint y: 85, distance: 16.4
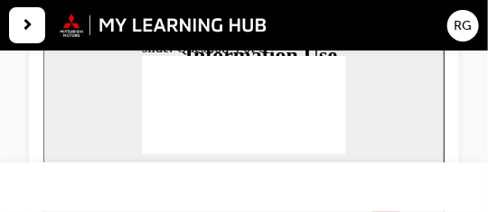
radio input "true"
drag, startPoint x: 165, startPoint y: 147, endPoint x: 285, endPoint y: 160, distance: 119.9
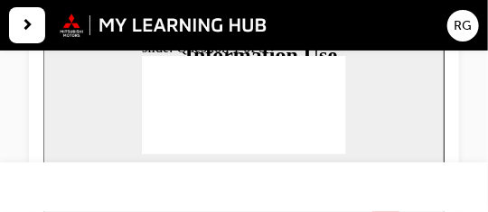
radio input "true"
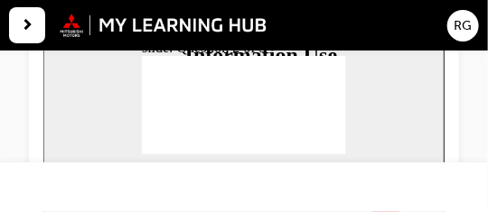
radio input "true"
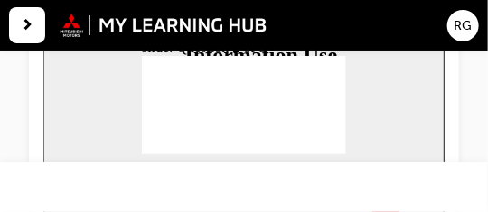
checkbox input "true"
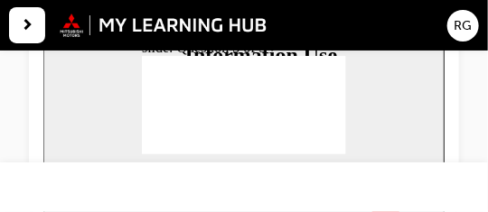
checkbox input "true"
radio input "true"
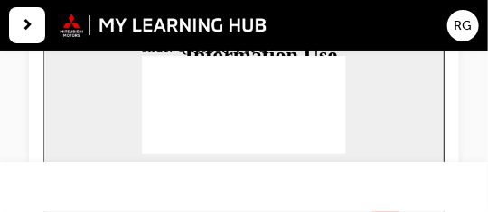
radio input "true"
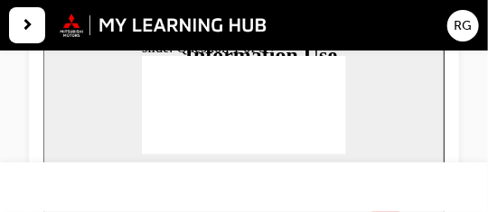
radio input "true"
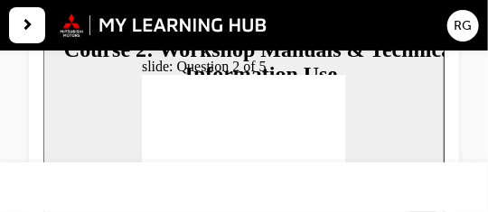
scroll to position [229, 0]
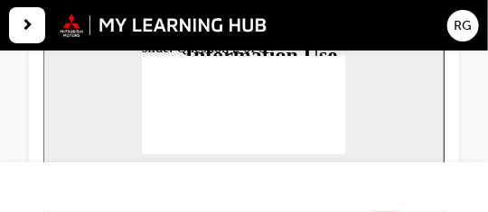
checkbox input "true"
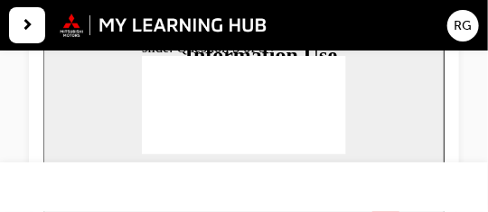
checkbox input "true"
drag, startPoint x: 154, startPoint y: 112, endPoint x: 154, endPoint y: 123, distance: 10.9
checkbox input "false"
checkbox input "true"
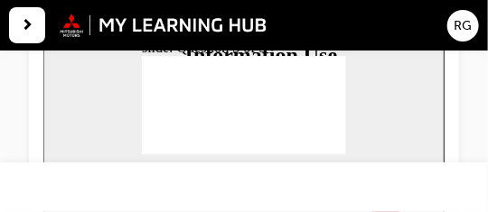
radio input "true"
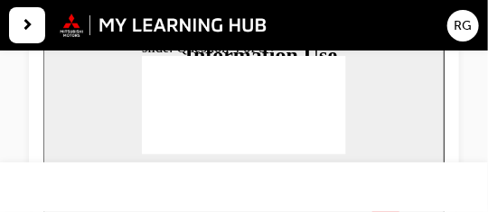
click at [331, 155] on section "Playback Speed 2 1.75" at bounding box center [242, 184] width 401 height 59
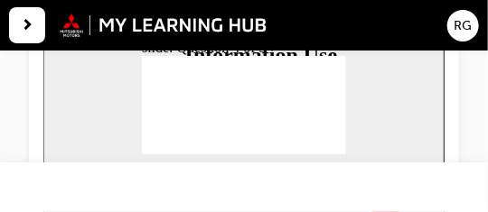
radio input "true"
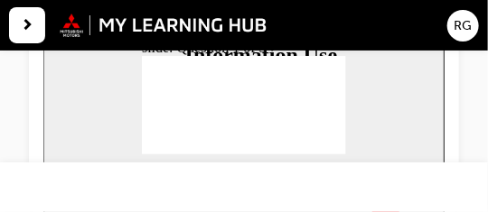
radio input "true"
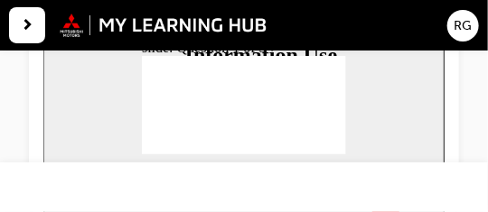
radio input "true"
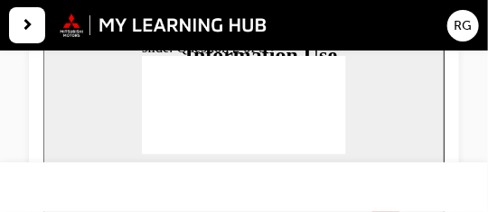
drag, startPoint x: 335, startPoint y: 149, endPoint x: 242, endPoint y: 126, distance: 95.8
checkbox input "true"
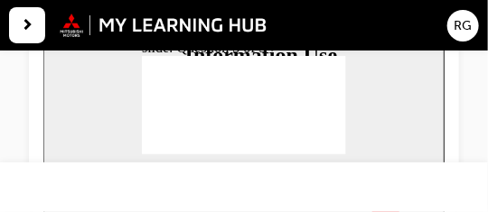
checkbox input "true"
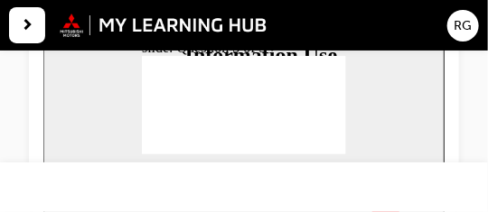
radio input "true"
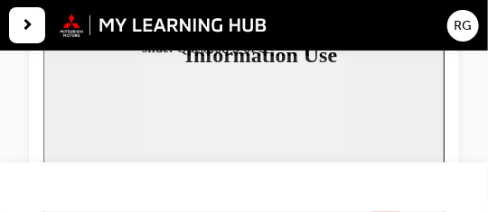
radio input "true"
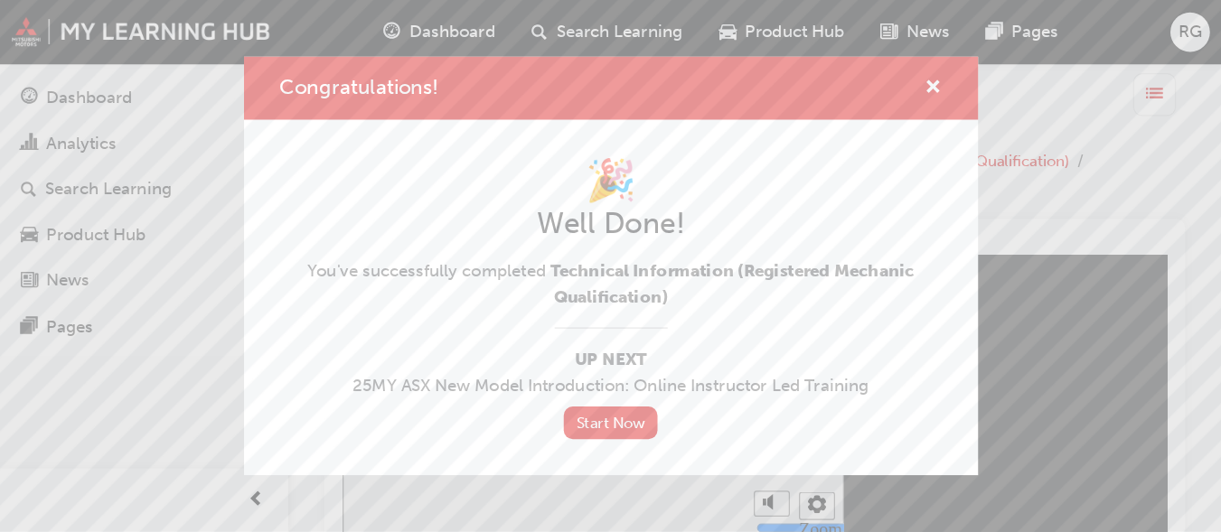
scroll to position [0, 0]
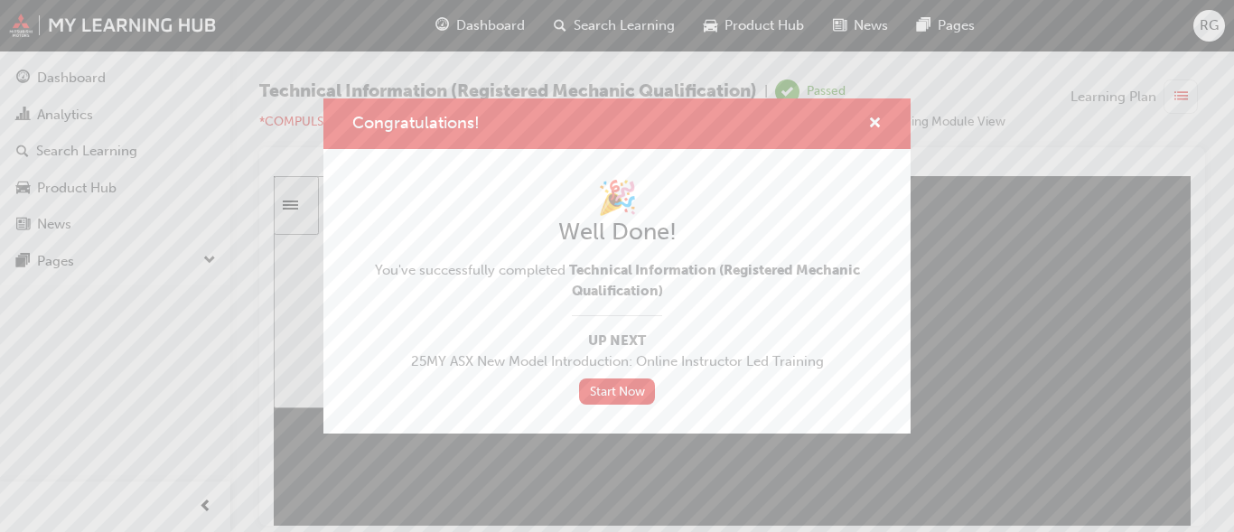
drag, startPoint x: 455, startPoint y: 0, endPoint x: 883, endPoint y: 456, distance: 625.1
click at [487, 211] on div "Congratulations! 🎉 Well Done! You've successfully completed Technical Informati…" at bounding box center [617, 266] width 1234 height 532
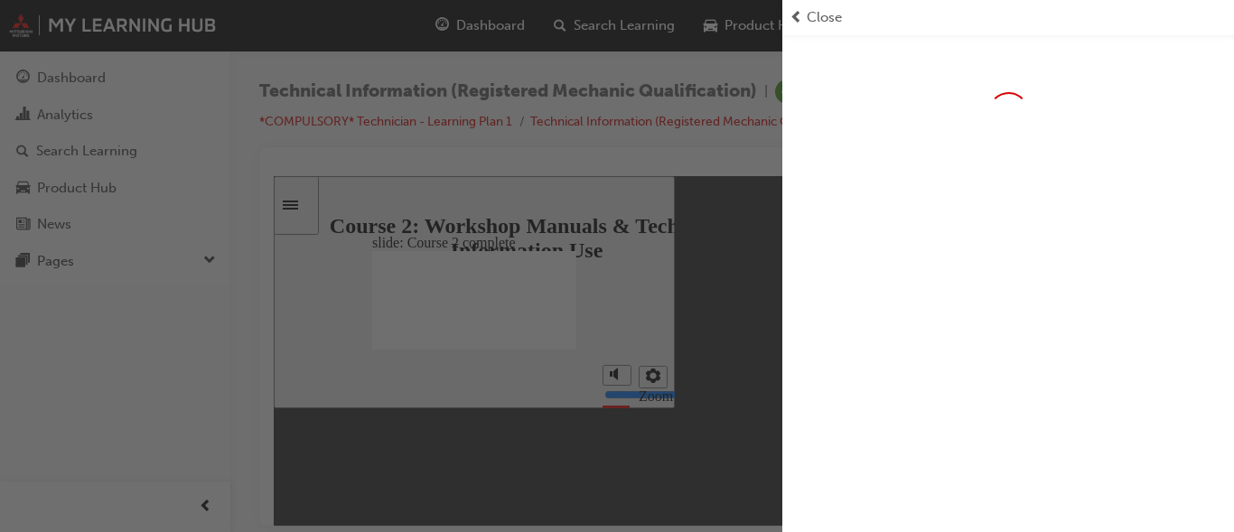
click at [487, 211] on div "button" at bounding box center [391, 266] width 782 height 532
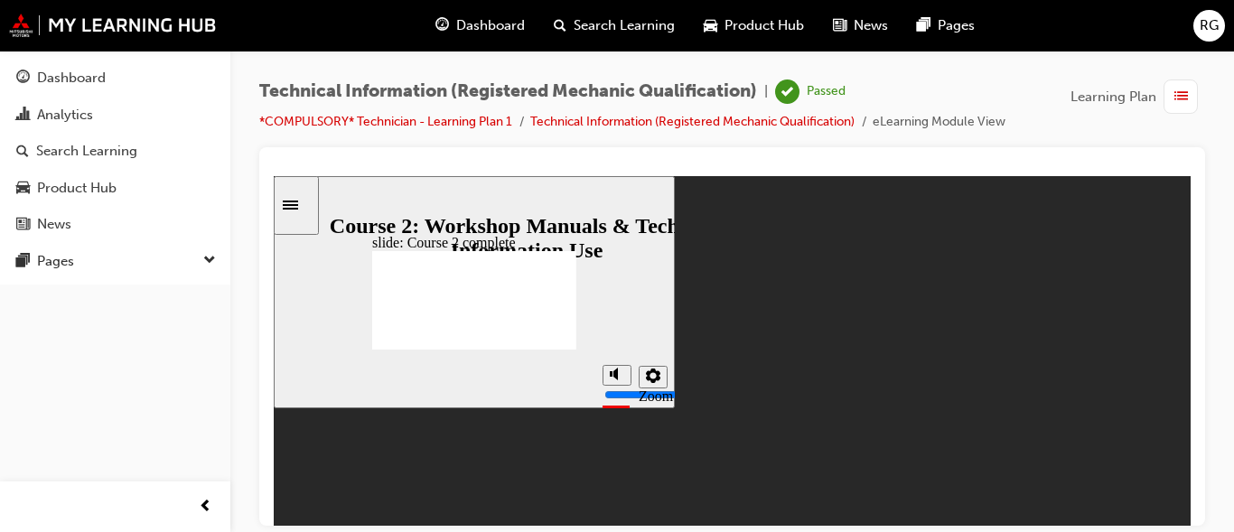
click at [487, 22] on span "Dashboard" at bounding box center [490, 25] width 69 height 21
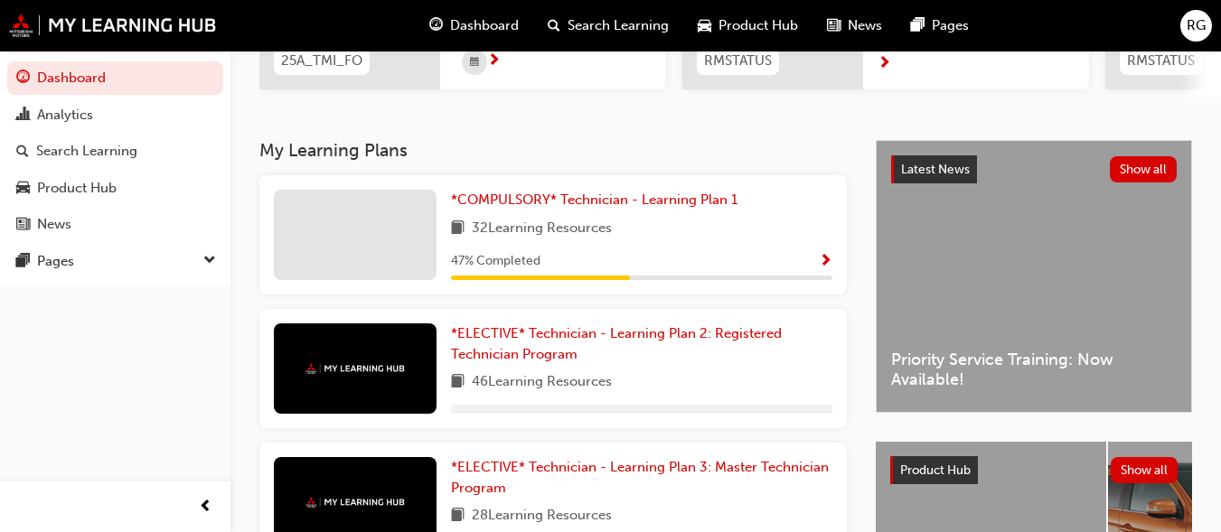
scroll to position [320, 0]
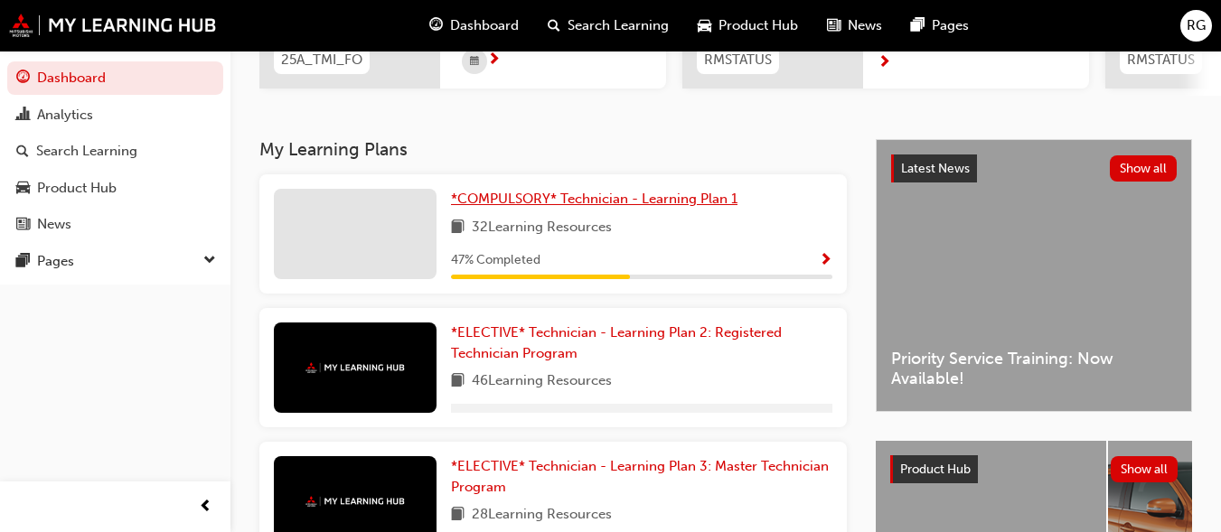
click at [487, 205] on span "*COMPULSORY* Technician - Learning Plan 1" at bounding box center [594, 199] width 286 height 16
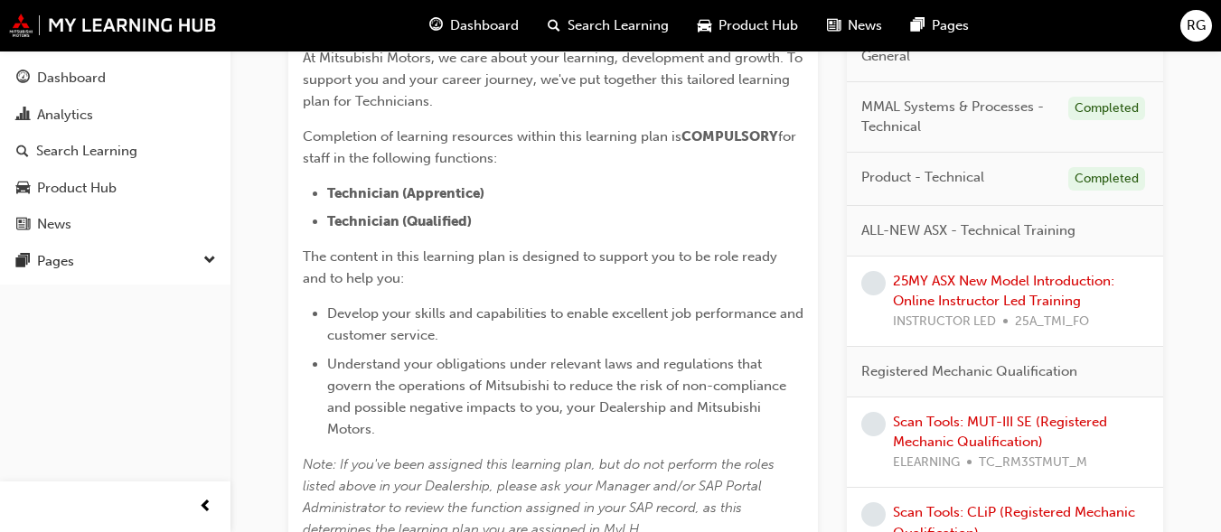
scroll to position [588, 0]
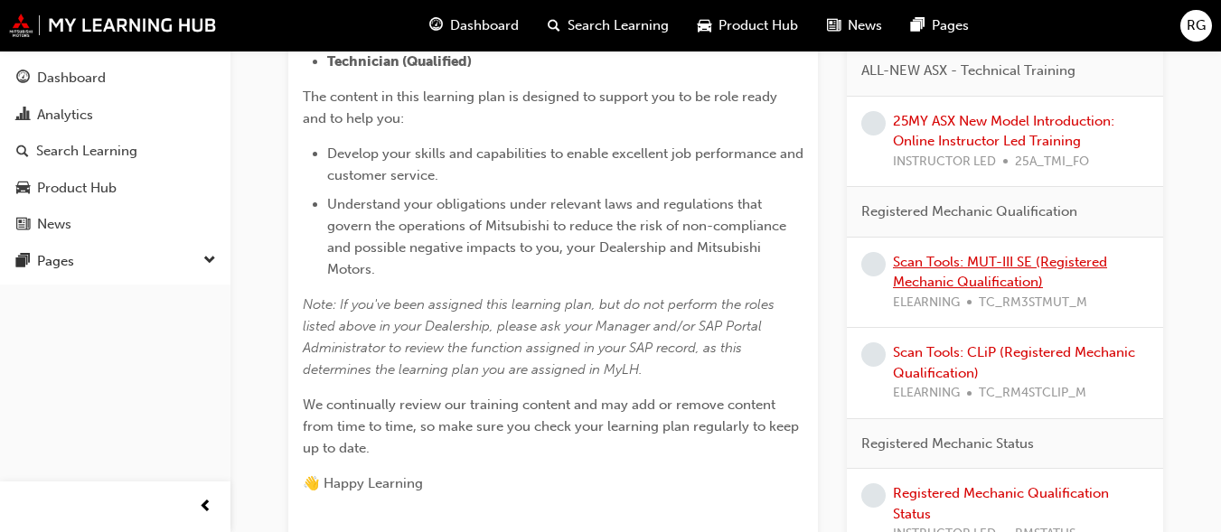
click at [487, 211] on link "Scan Tools: MUT-III SE (Registered Mechanic Qualification)" at bounding box center [1000, 272] width 214 height 37
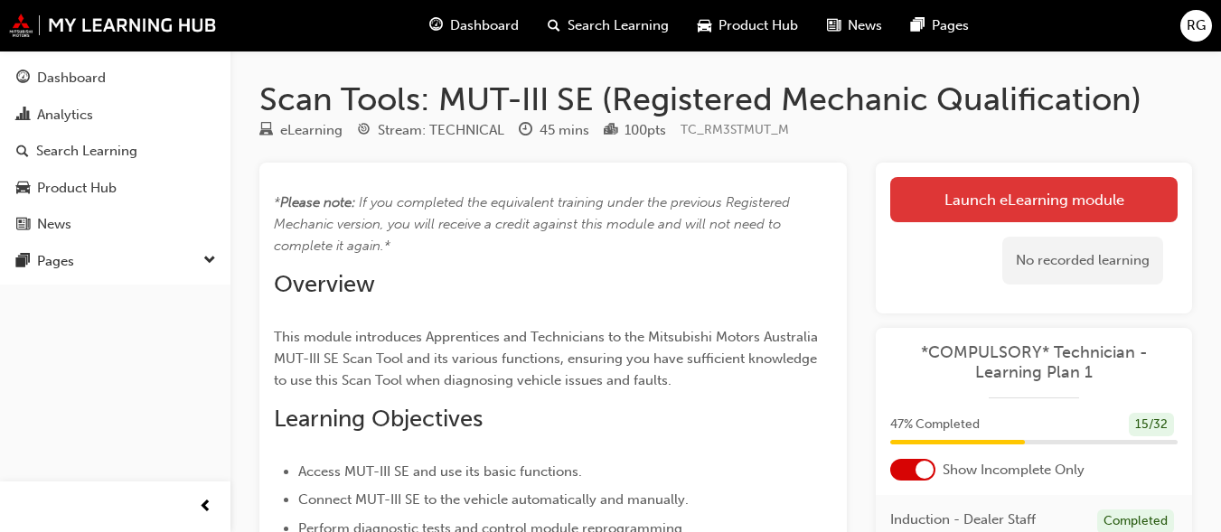
click at [487, 211] on link "Launch eLearning module" at bounding box center [1033, 199] width 287 height 45
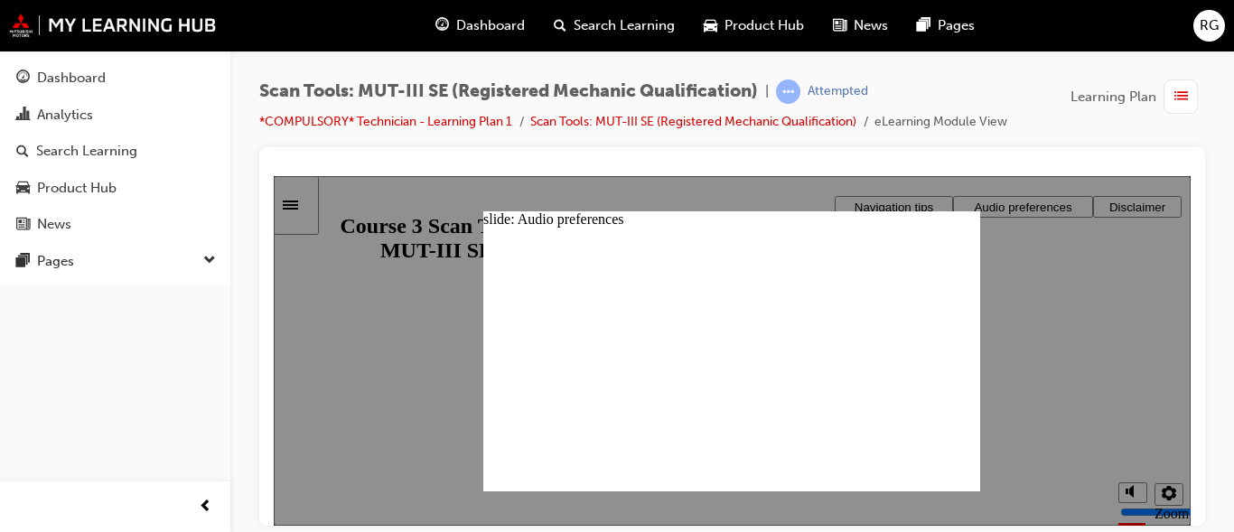
click at [267, 211] on div at bounding box center [732, 336] width 946 height 379
click at [331, 145] on div "Scan Tools: MUT-III SE (Registered Mechanic Qualification) | Attempted *COMPULS…" at bounding box center [732, 114] width 946 height 68
click at [376, 211] on div at bounding box center [732, 350] width 917 height 350
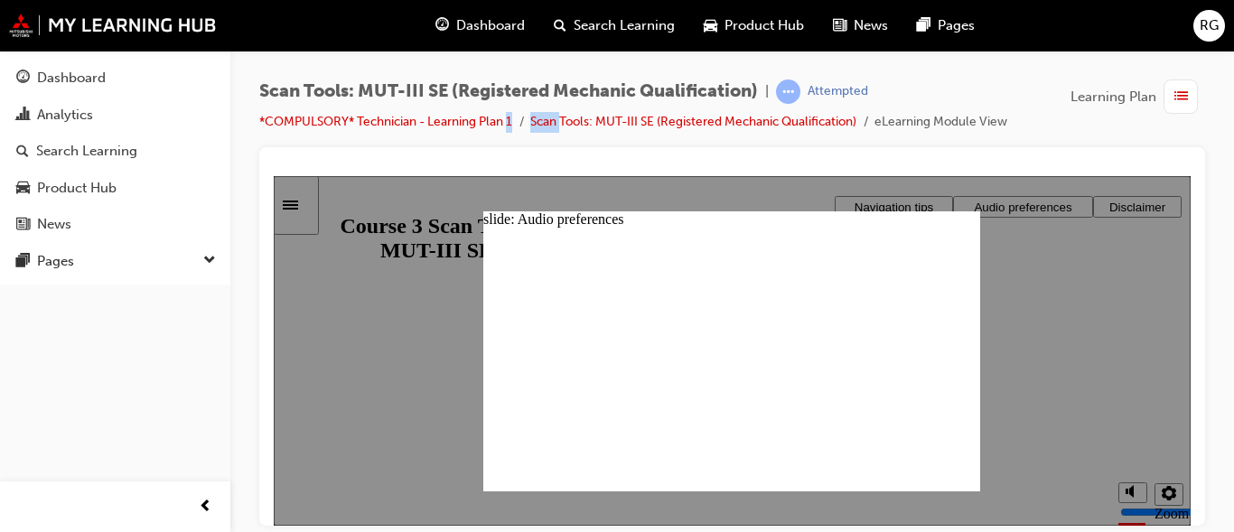
click at [487, 162] on div at bounding box center [732, 169] width 917 height 14
click at [487, 211] on div "slide: Audio preferences Narration is currently: OFF Narration is currently: ON…" at bounding box center [731, 351] width 497 height 280
click at [487, 155] on div at bounding box center [732, 336] width 946 height 379
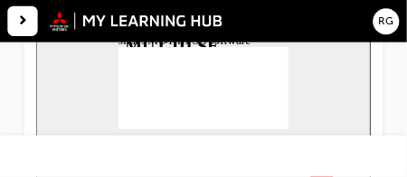
scroll to position [210, 0]
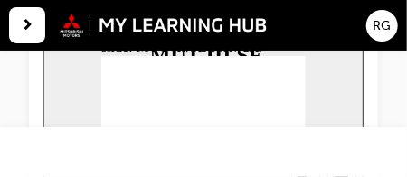
drag, startPoint x: 477, startPoint y: 0, endPoint x: 0, endPoint y: 90, distance: 485.5
click at [0, 90] on div "Scan Tools: MUT-III SE (Registered Mechanic Qualification) | Attempted *COMPULS…" at bounding box center [203, 0] width 407 height 319
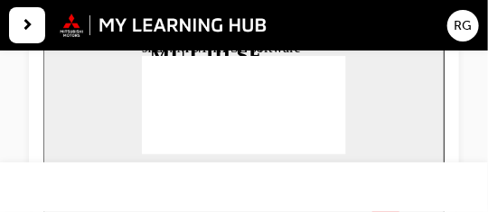
drag, startPoint x: 91, startPoint y: 89, endPoint x: 0, endPoint y: 109, distance: 93.4
click at [0, 109] on div "Scan Tools: MUT-III SE (Registered Mechanic Qualification) | Attempted *COMPULS…" at bounding box center [244, 0] width 488 height 319
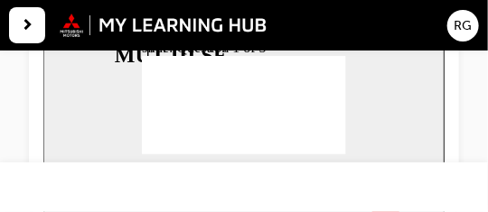
radio input "true"
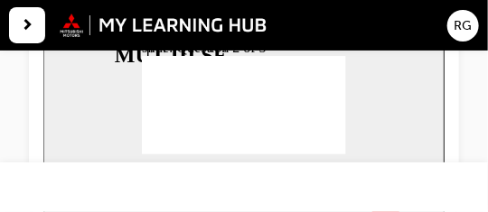
radio input "true"
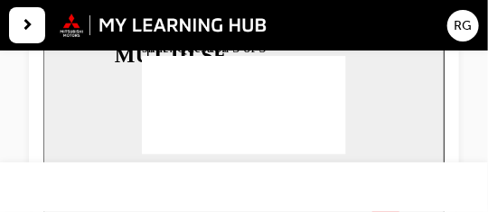
radio input "true"
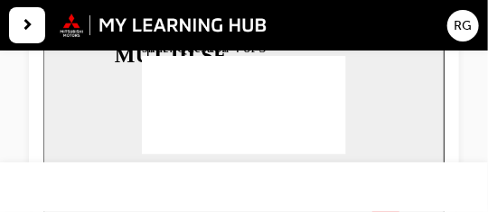
click at [332, 155] on section "Playback Speed 2 1.75 1.5 1.25 0.75" at bounding box center [242, 184] width 401 height 59
drag, startPoint x: 332, startPoint y: 150, endPoint x: 289, endPoint y: 139, distance: 44.7
radio input "true"
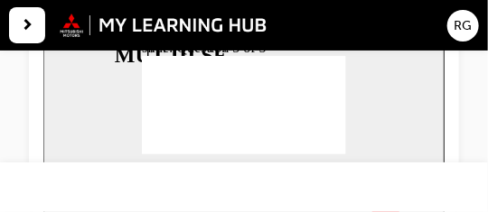
radio input "true"
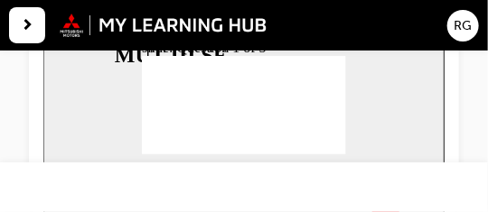
radio input "true"
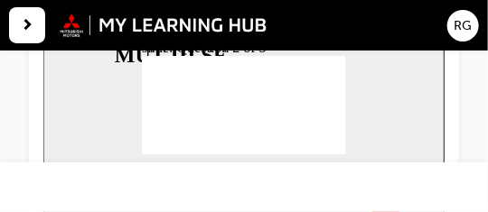
radio input "true"
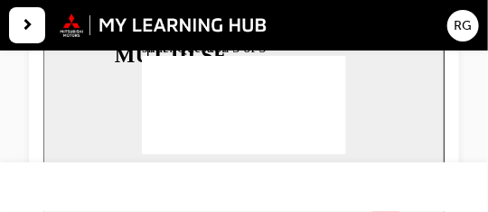
radio input "true"
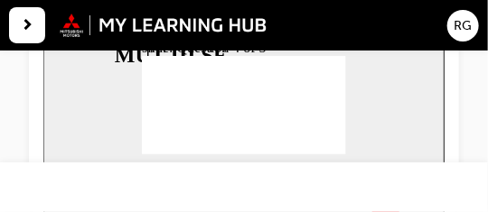
radio input "false"
radio input "true"
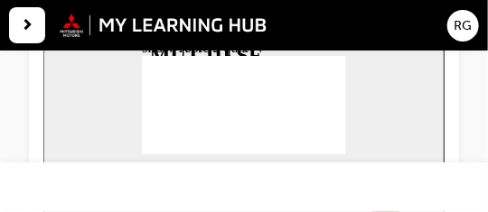
radio input "true"
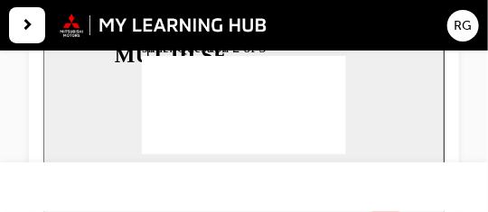
radio input "true"
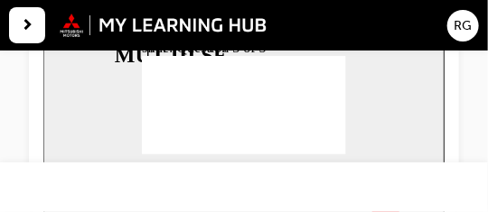
radio input "true"
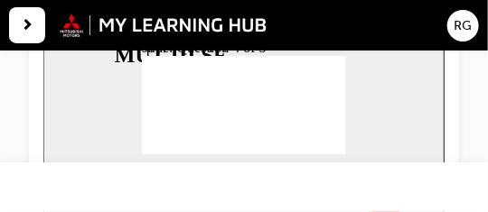
radio input "true"
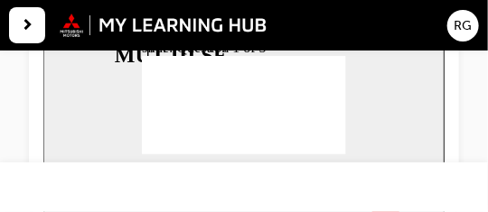
radio input "true"
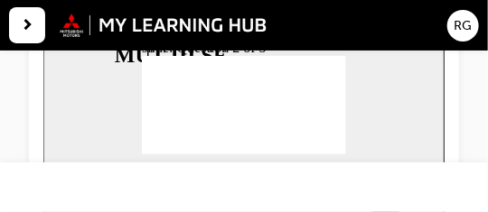
radio input "true"
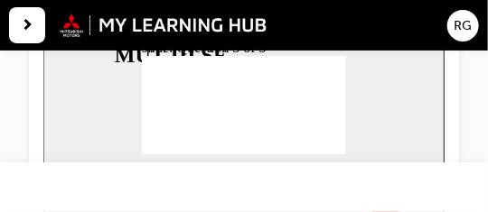
radio input "true"
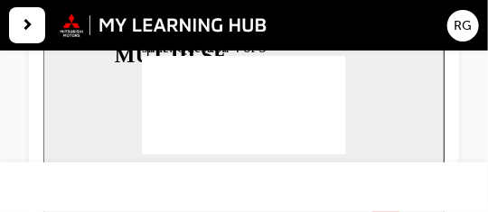
radio input "true"
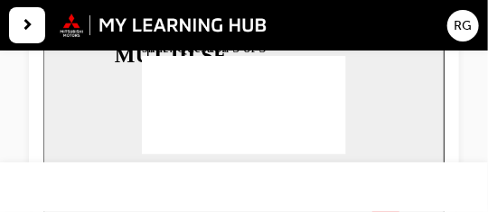
radio input "true"
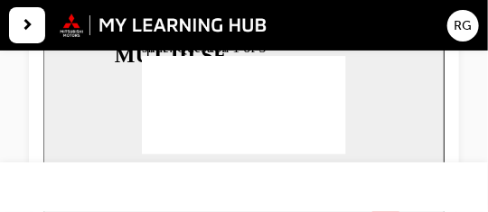
radio input "true"
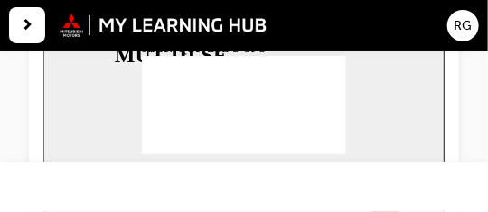
radio input "true"
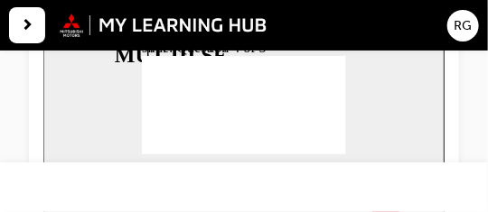
radio input "true"
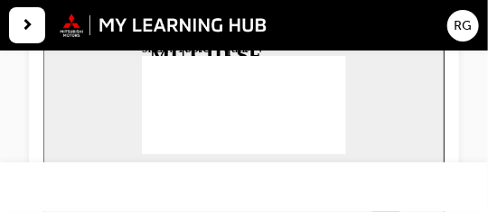
radio input "true"
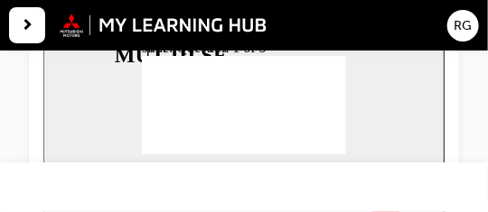
radio input "true"
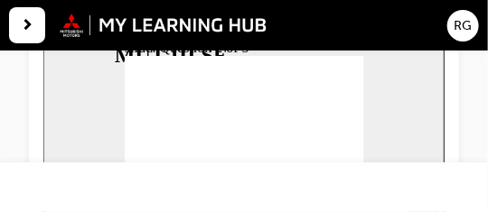
drag, startPoint x: 245, startPoint y: 126, endPoint x: 252, endPoint y: 134, distance: 10.9
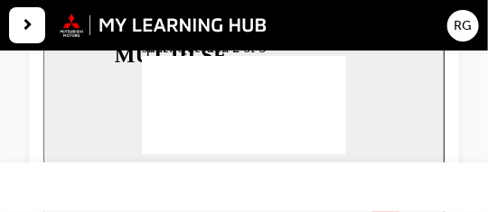
radio input "true"
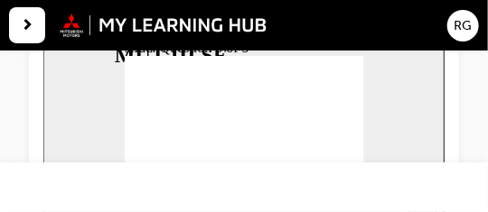
drag, startPoint x: 238, startPoint y: 125, endPoint x: 250, endPoint y: 132, distance: 14.6
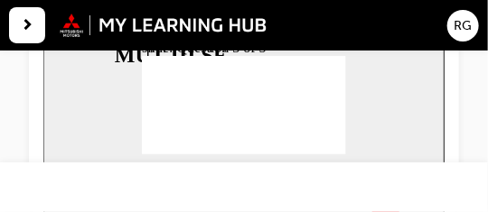
checkbox input "true"
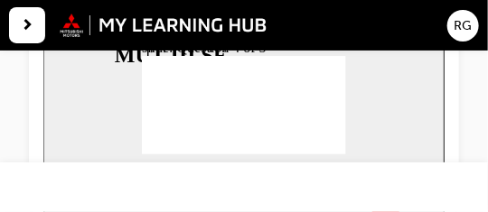
checkbox input "false"
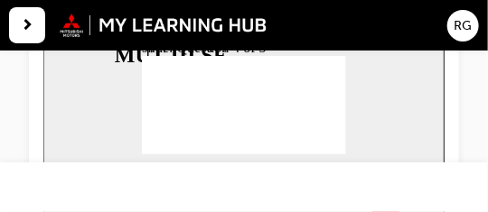
click at [328, 154] on div "slide: Question 4 of 5 Rectangle 1 That’s not quite right. After the quiz, you …" at bounding box center [242, 98] width 401 height 232
radio input "true"
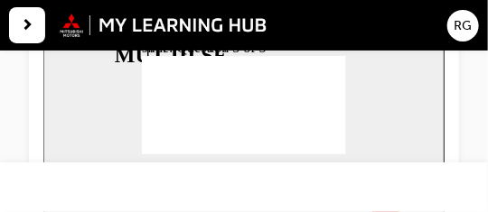
radio input "true"
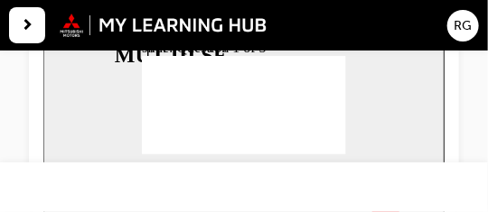
radio input "true"
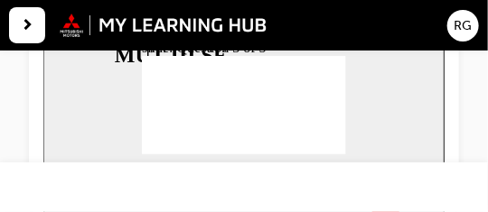
radio input "true"
checkbox input "true"
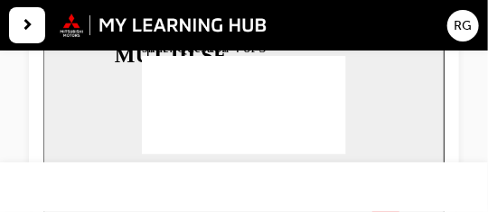
checkbox input "true"
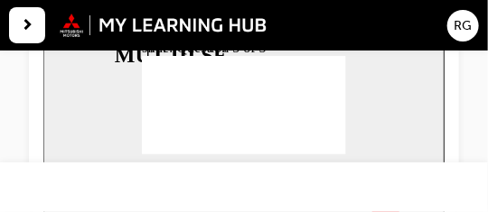
radio input "true"
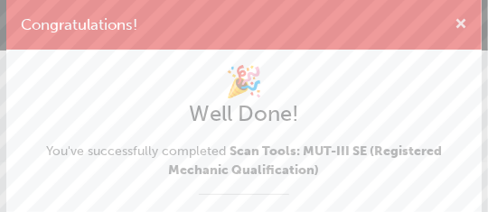
click at [458, 28] on div "Congratulations!" at bounding box center [243, 25] width 475 height 50
click at [458, 28] on span "cross-icon" at bounding box center [460, 25] width 13 height 15
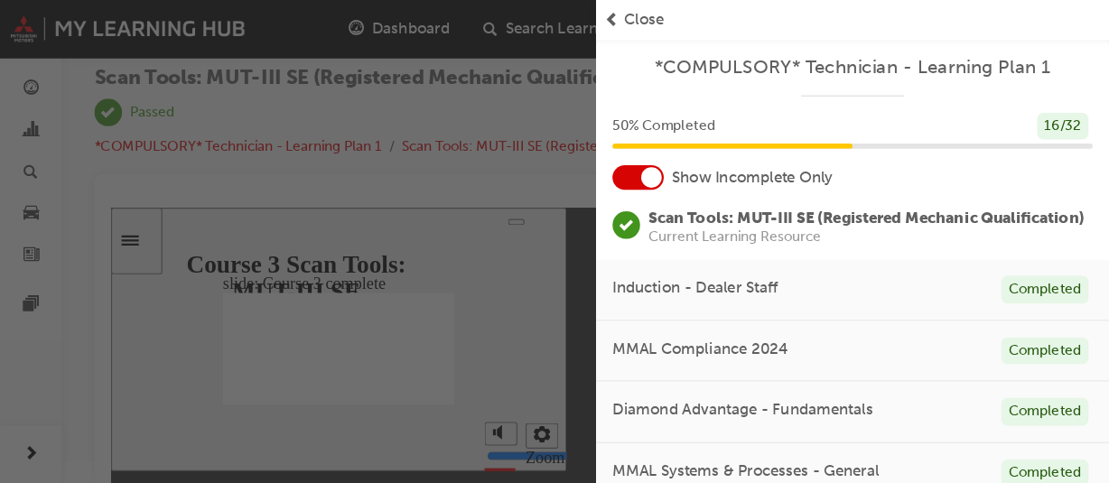
scroll to position [0, 0]
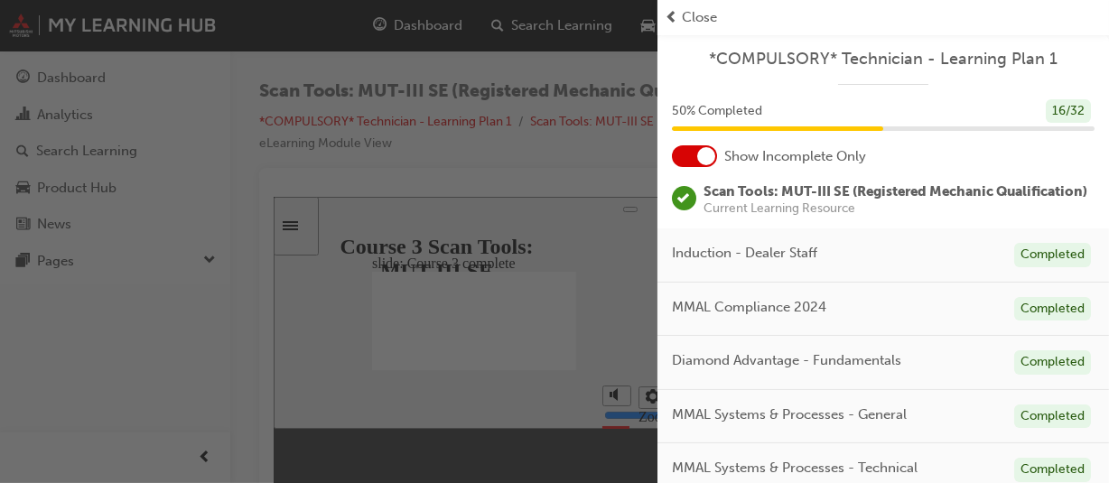
drag, startPoint x: 458, startPoint y: 28, endPoint x: 470, endPoint y: 304, distance: 276.7
click at [470, 211] on div "button" at bounding box center [329, 241] width 658 height 483
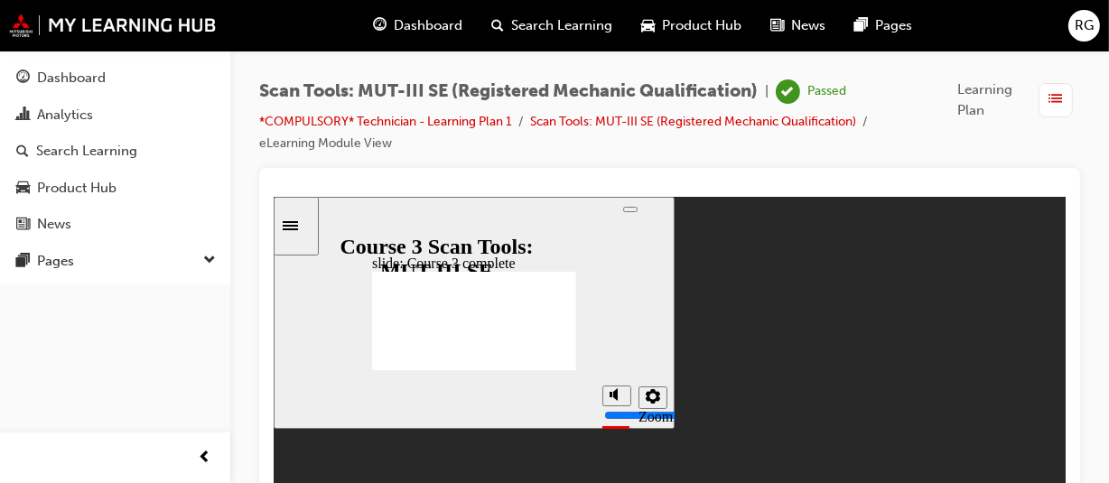
click at [409, 18] on span "Dashboard" at bounding box center [428, 25] width 69 height 21
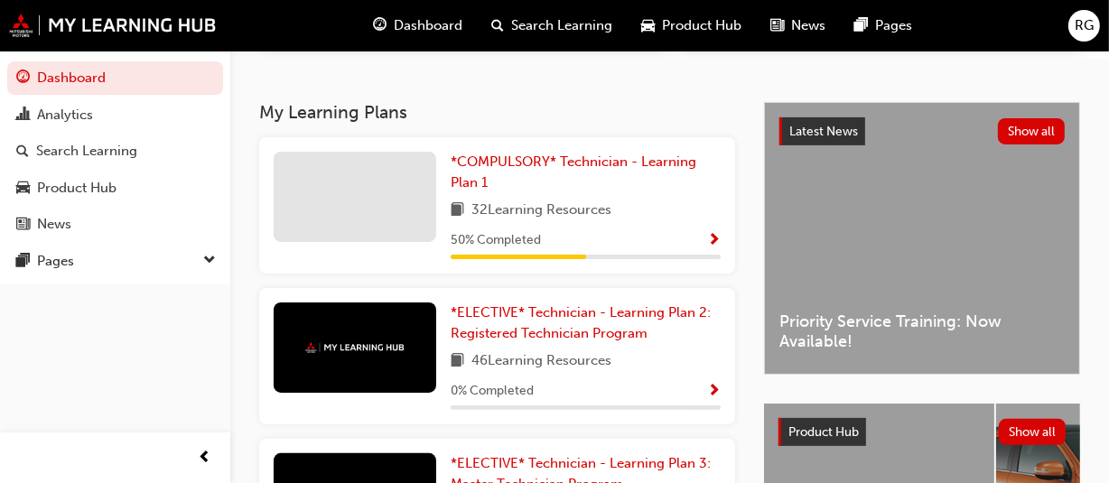
scroll to position [343, 0]
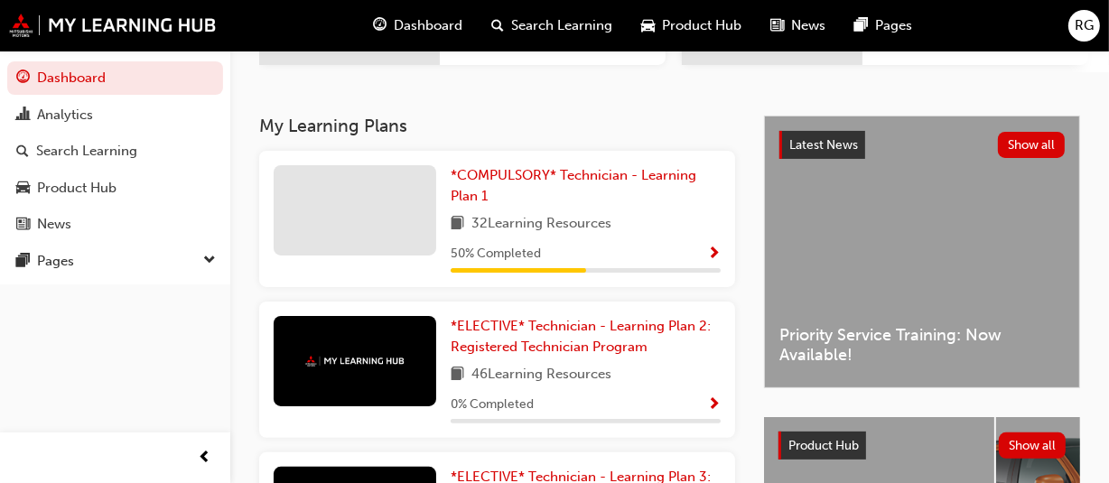
click at [487, 211] on span "Show Progress" at bounding box center [714, 255] width 14 height 16
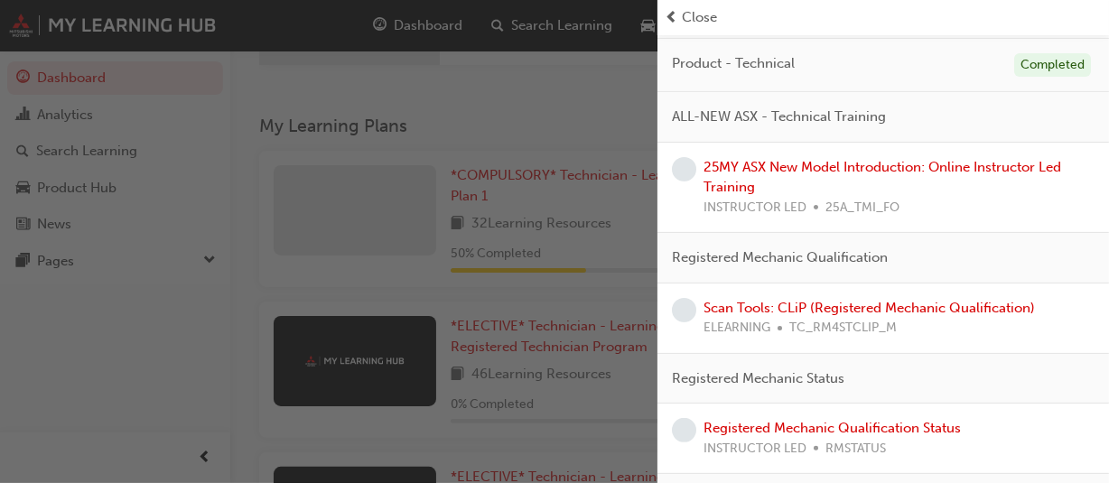
scroll to position [422, 0]
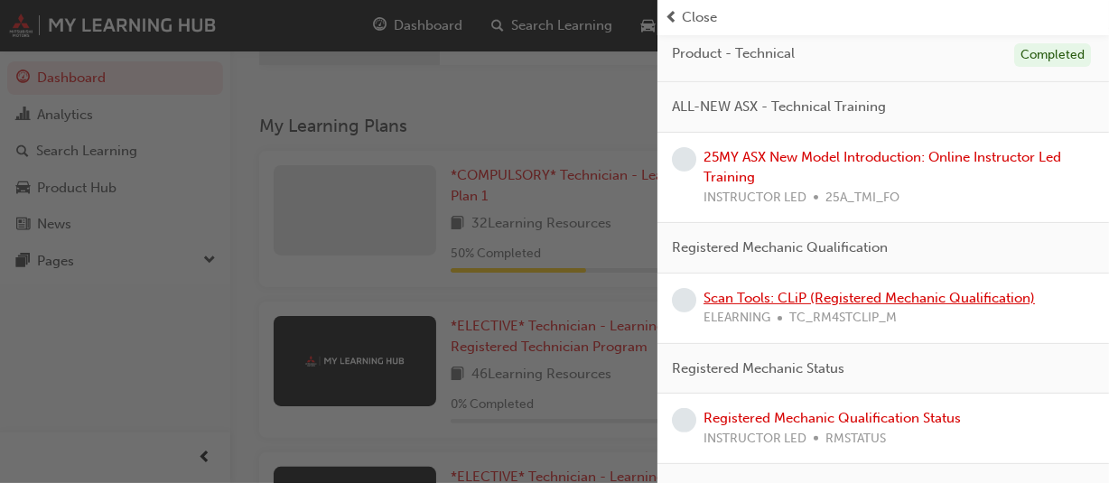
click at [487, 211] on link "Scan Tools: CLiP (Registered Mechanic Qualification)" at bounding box center [870, 298] width 332 height 16
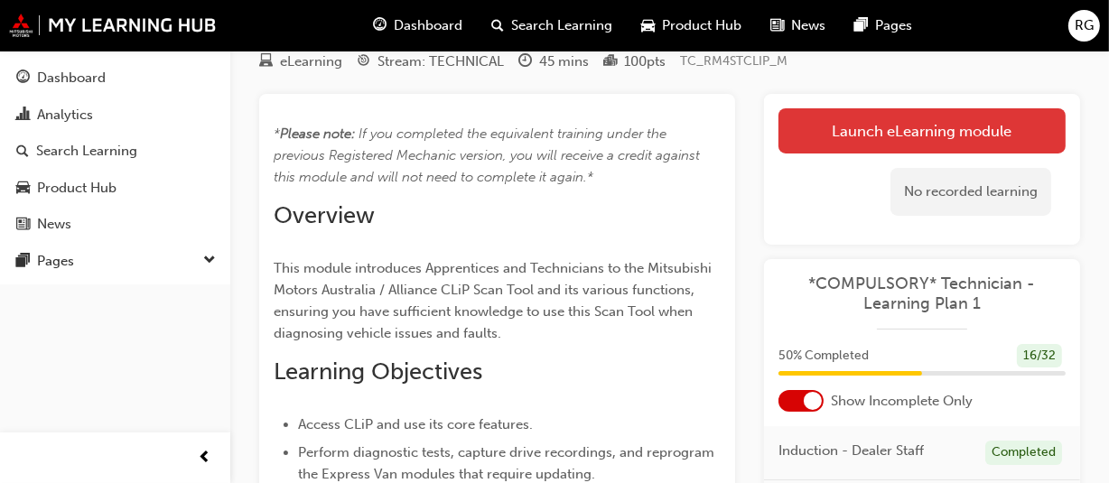
scroll to position [68, 0]
click at [487, 125] on link "Launch eLearning module" at bounding box center [922, 131] width 287 height 45
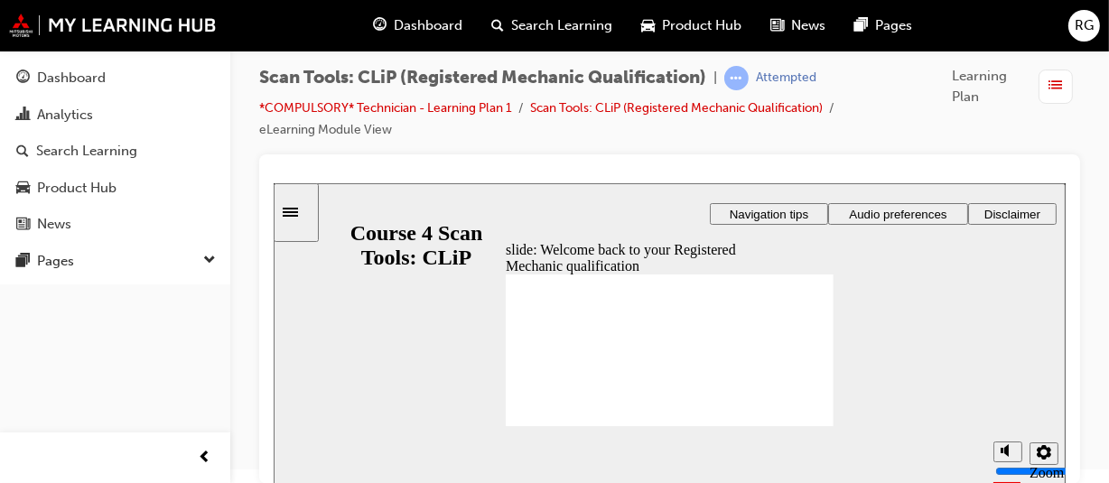
click at [487, 207] on span "Audio preferences" at bounding box center [897, 214] width 98 height 14
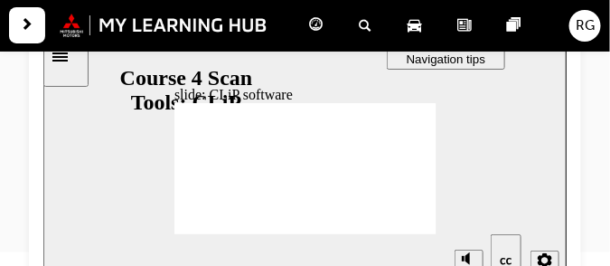
scroll to position [197, 0]
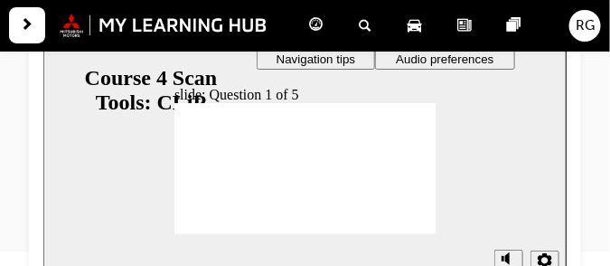
checkbox input "true"
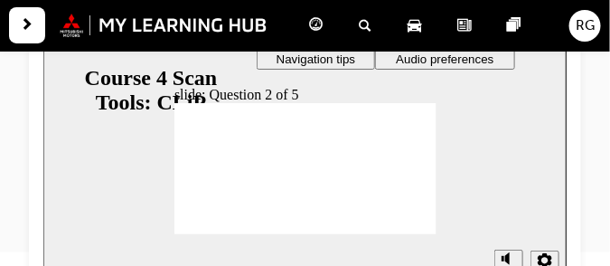
radio input "true"
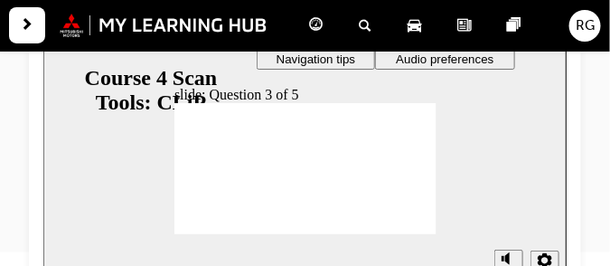
radio input "true"
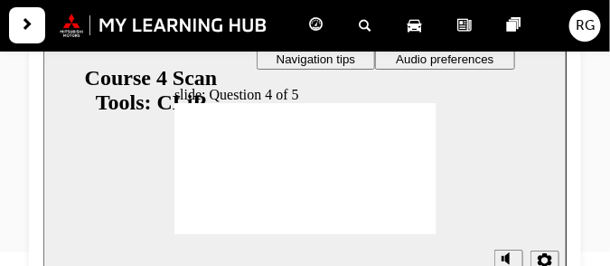
radio input "true"
